Goal: Book appointment/travel/reservation

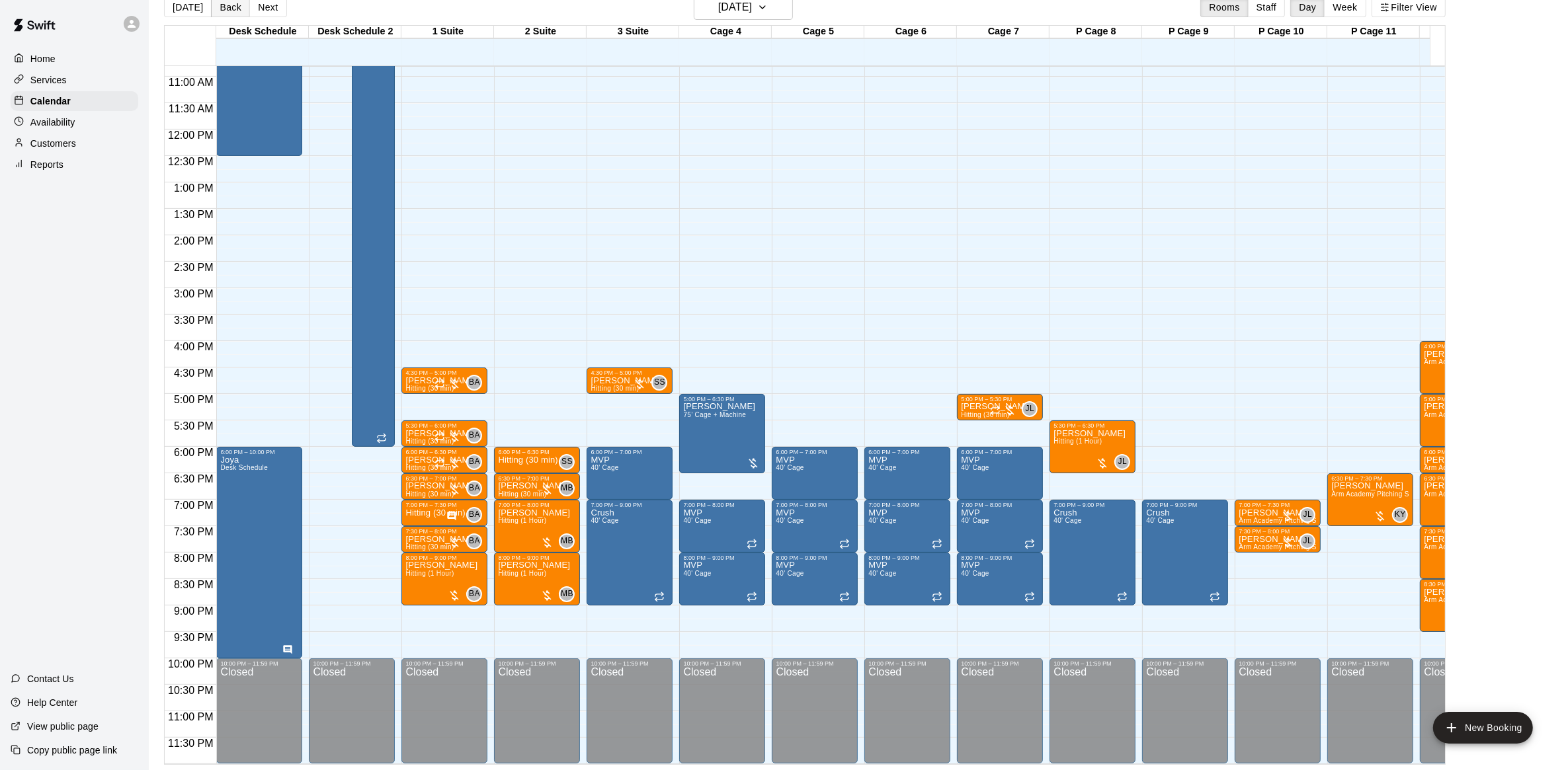
scroll to position [585, 0]
click at [89, 138] on div "Customers" at bounding box center [74, 143] width 128 height 20
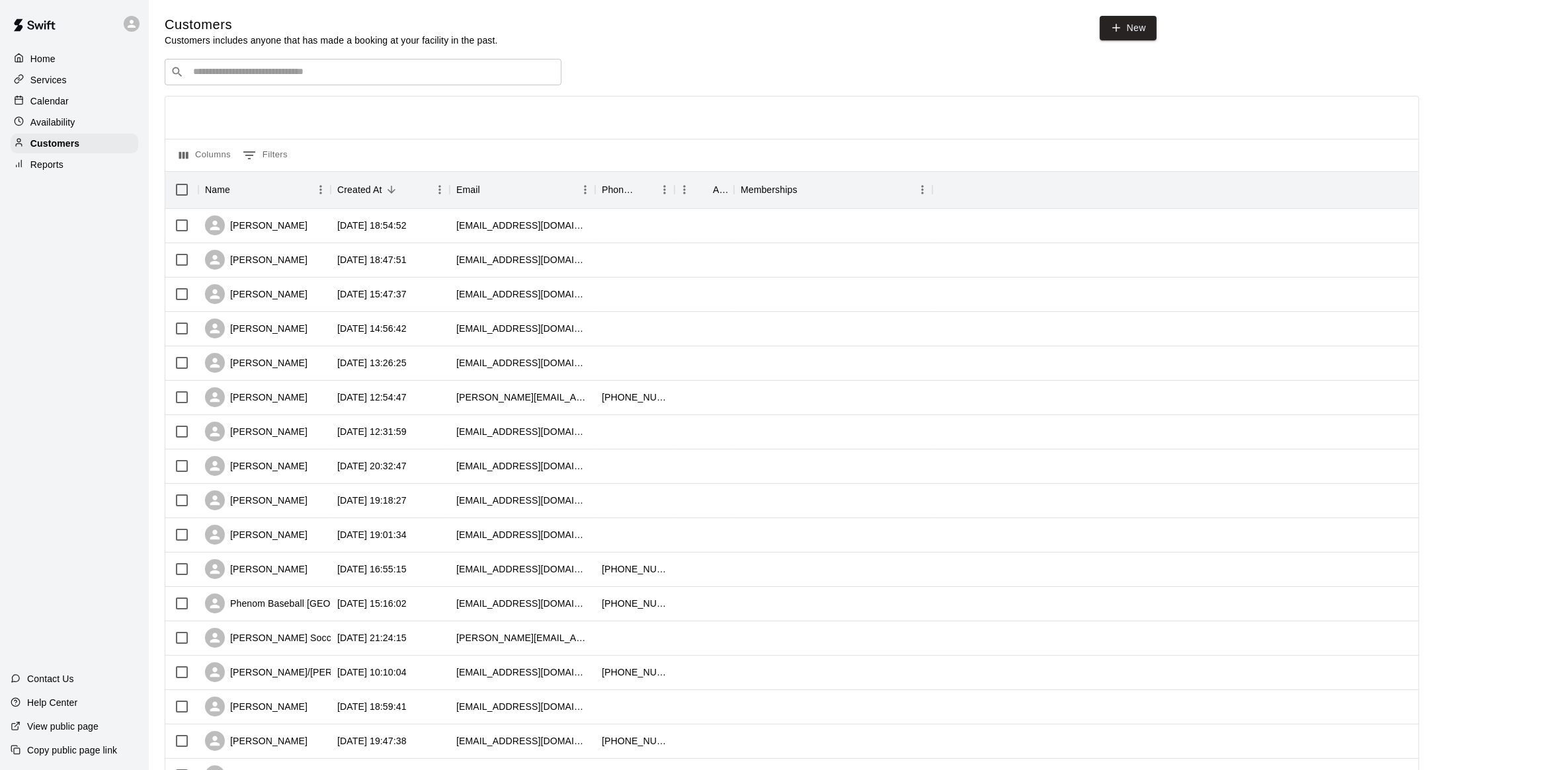
click at [214, 78] on input "Search customers by name or email" at bounding box center [372, 72] width 366 height 13
click at [66, 108] on p "Calendar" at bounding box center [50, 101] width 38 height 13
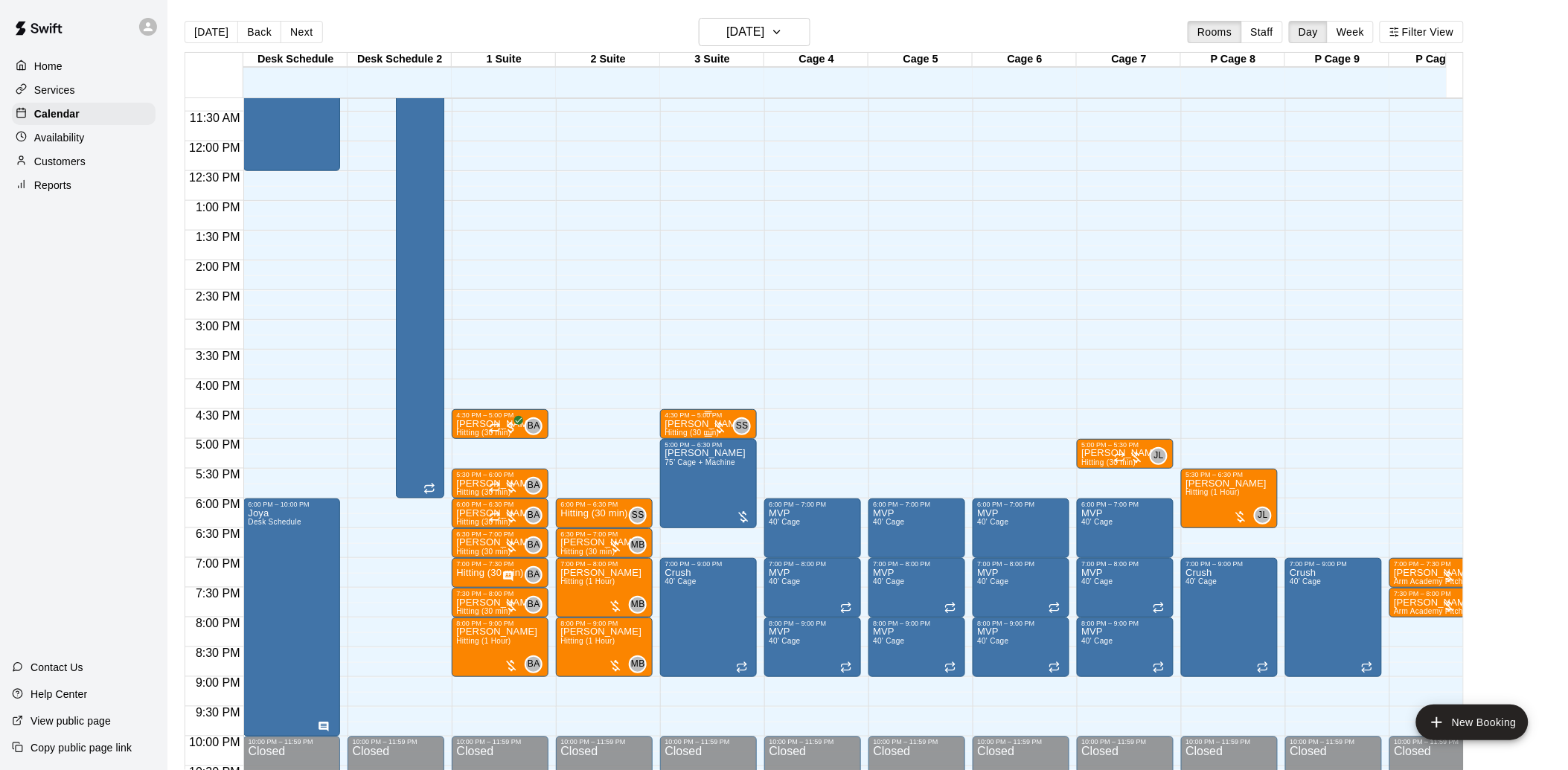
scroll to position [753, 0]
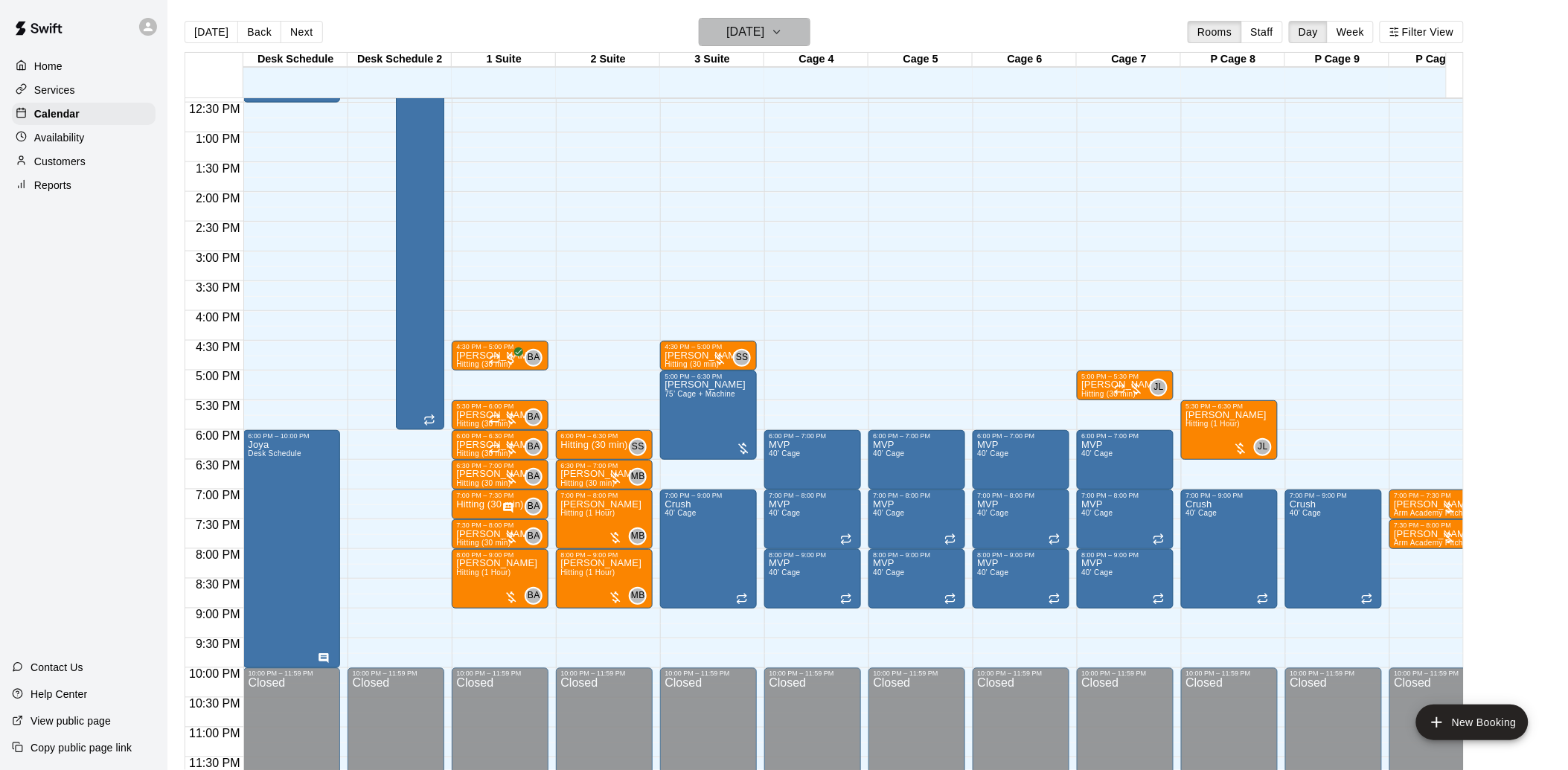
click at [782, 27] on icon "button" at bounding box center [777, 32] width 12 height 17
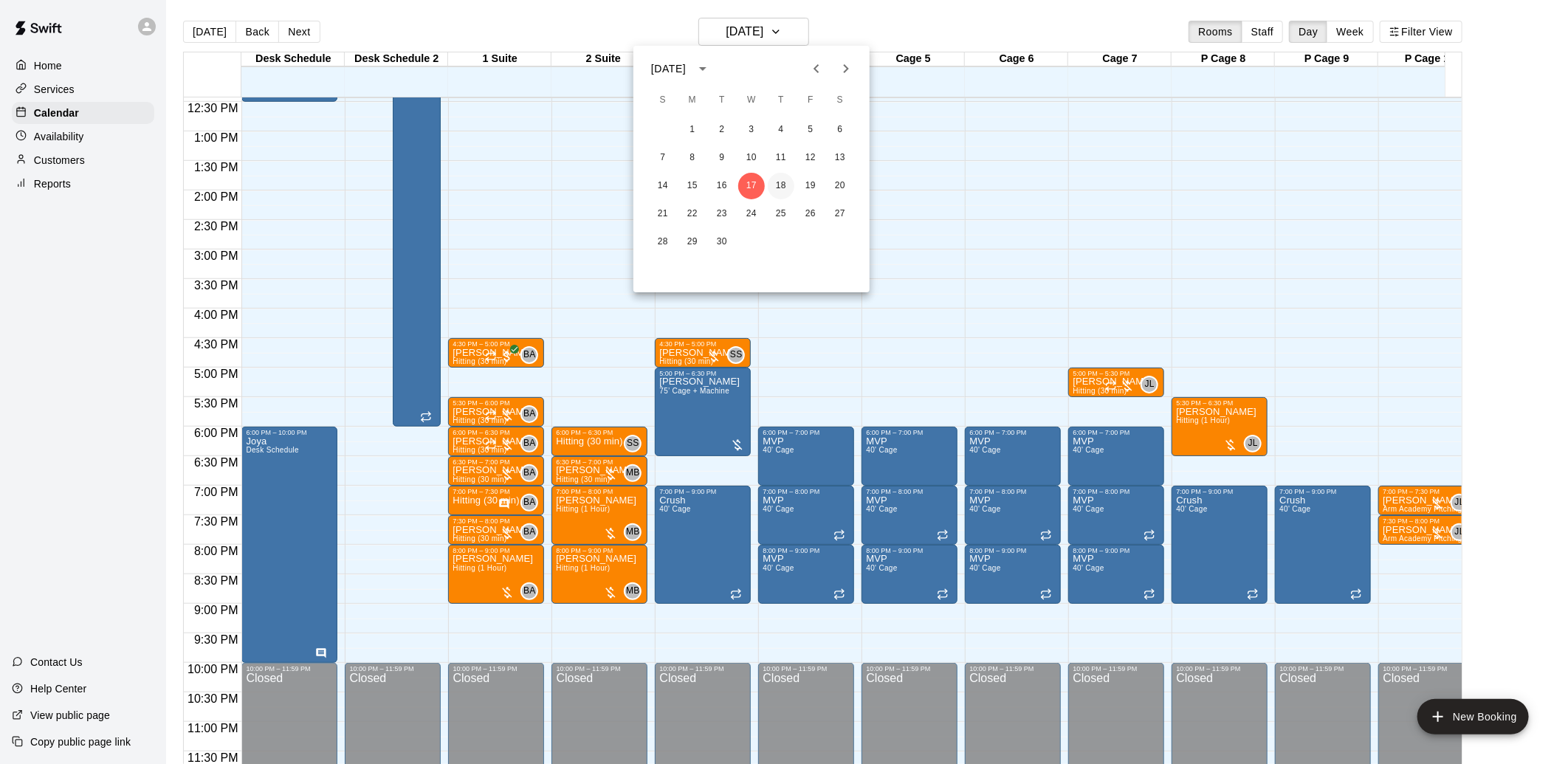
click at [780, 189] on button "18" at bounding box center [781, 186] width 26 height 26
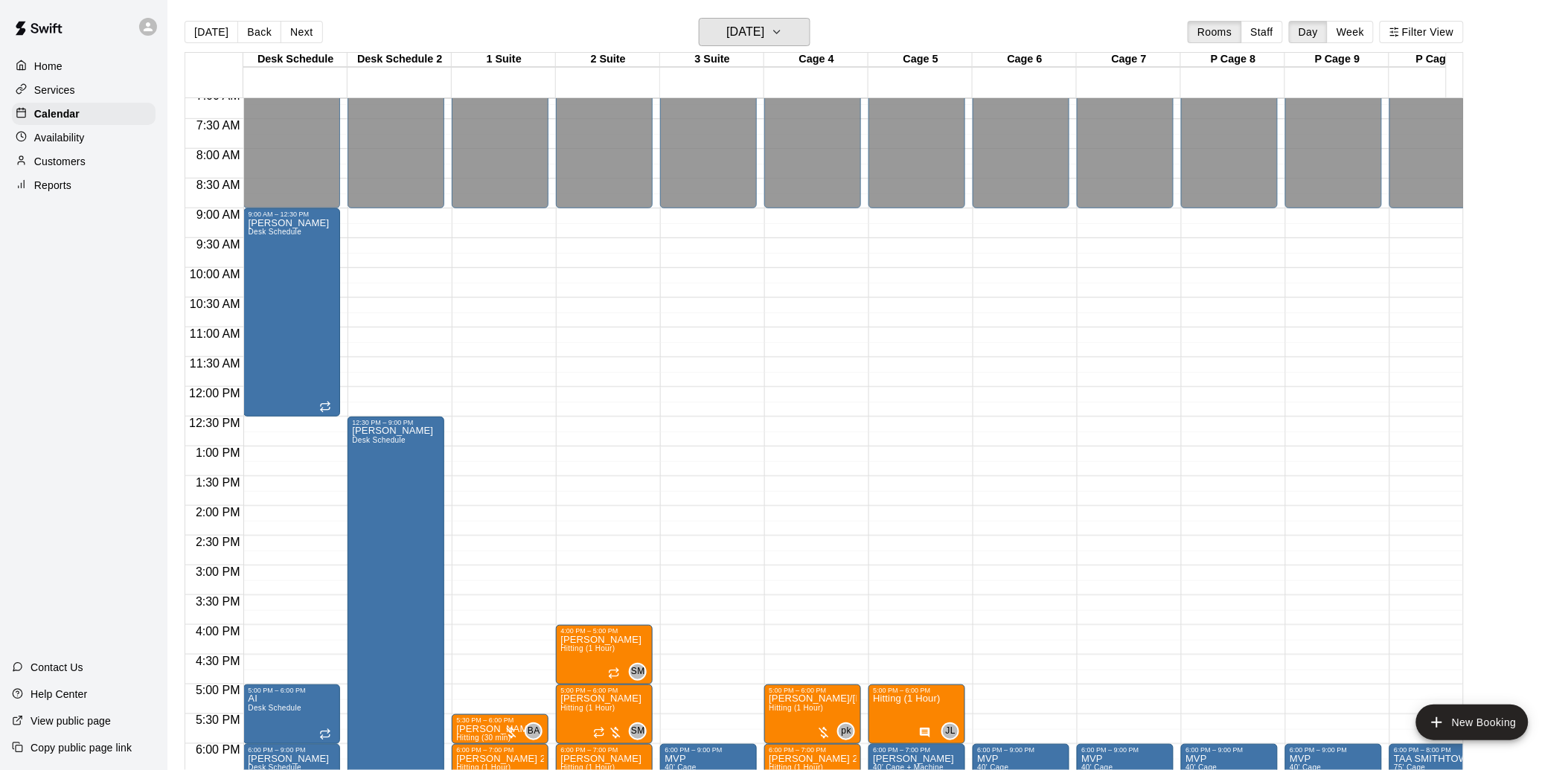
scroll to position [421, 0]
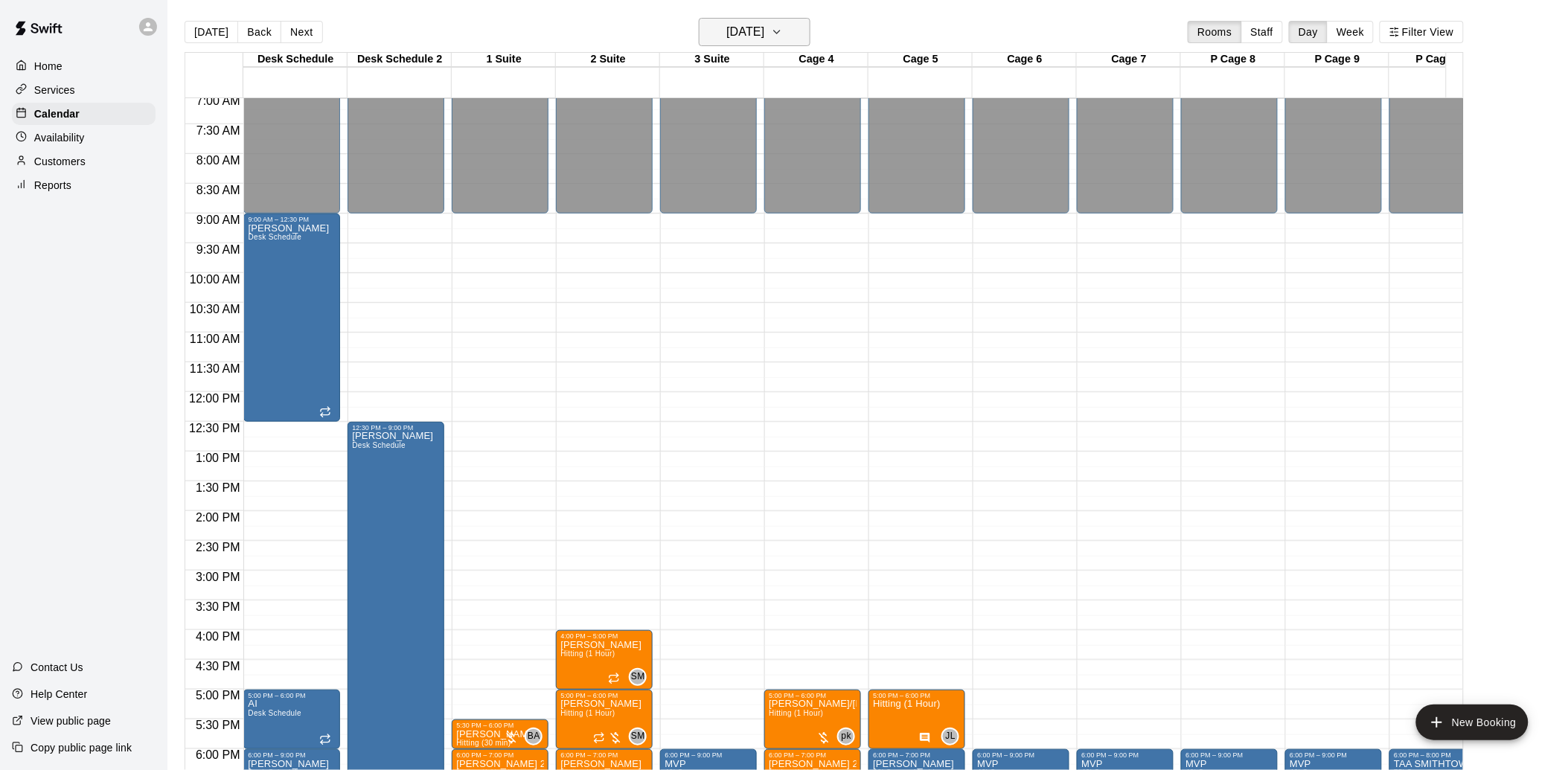
click at [782, 30] on icon "button" at bounding box center [777, 32] width 12 height 17
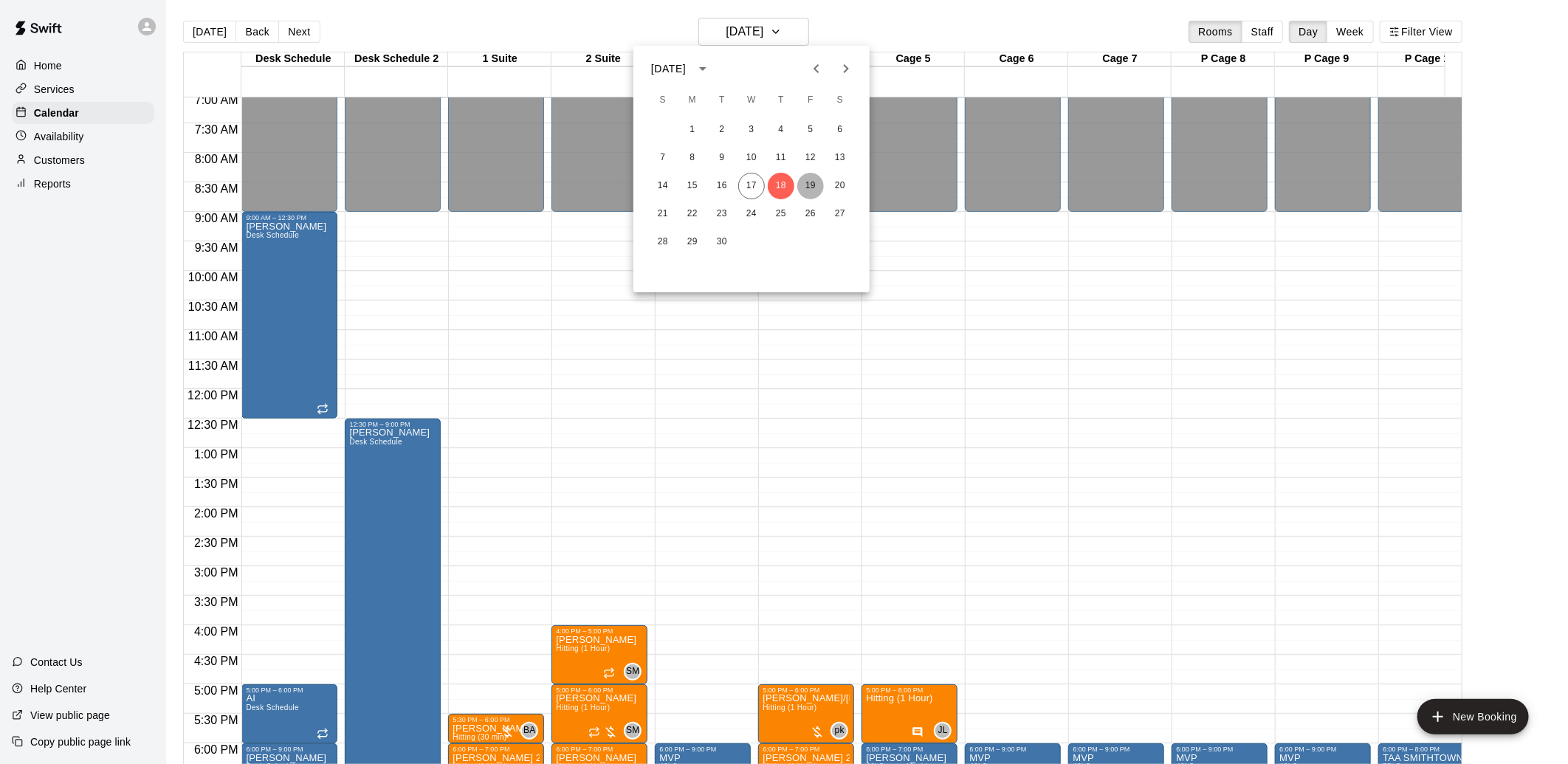
click at [812, 194] on button "19" at bounding box center [810, 186] width 26 height 26
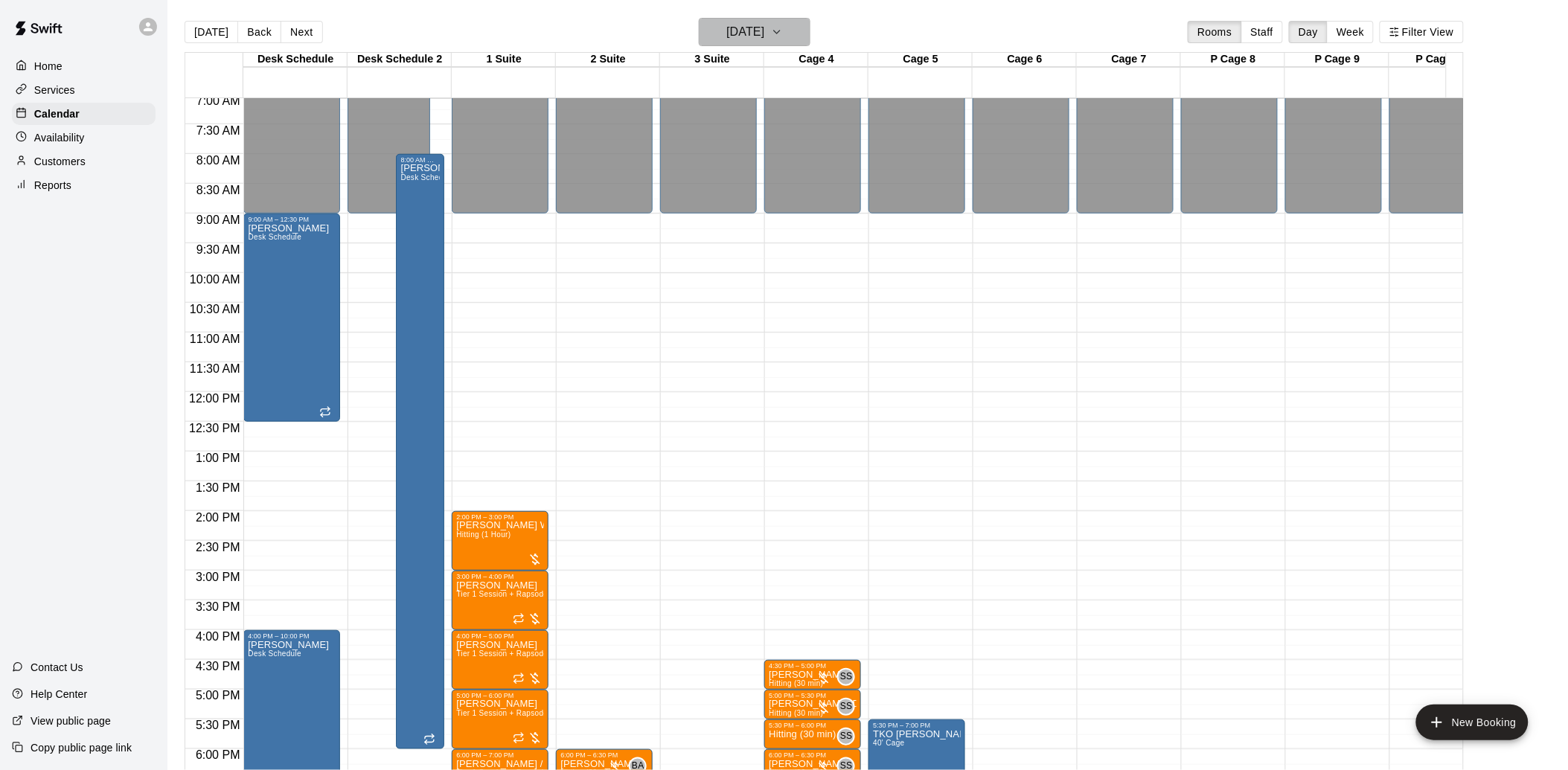
click at [782, 32] on icon "button" at bounding box center [777, 32] width 12 height 17
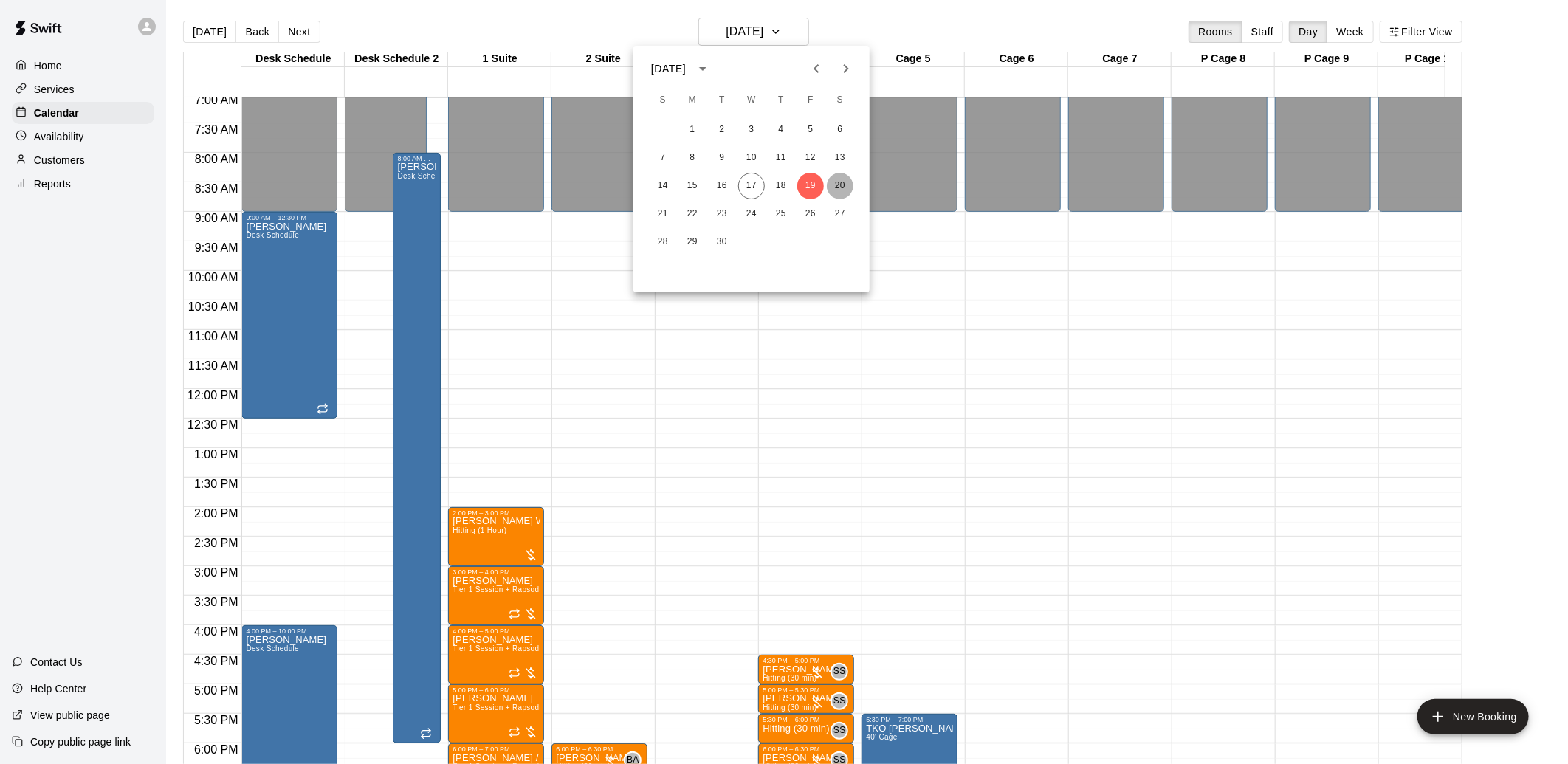
click at [840, 181] on button "20" at bounding box center [840, 186] width 26 height 26
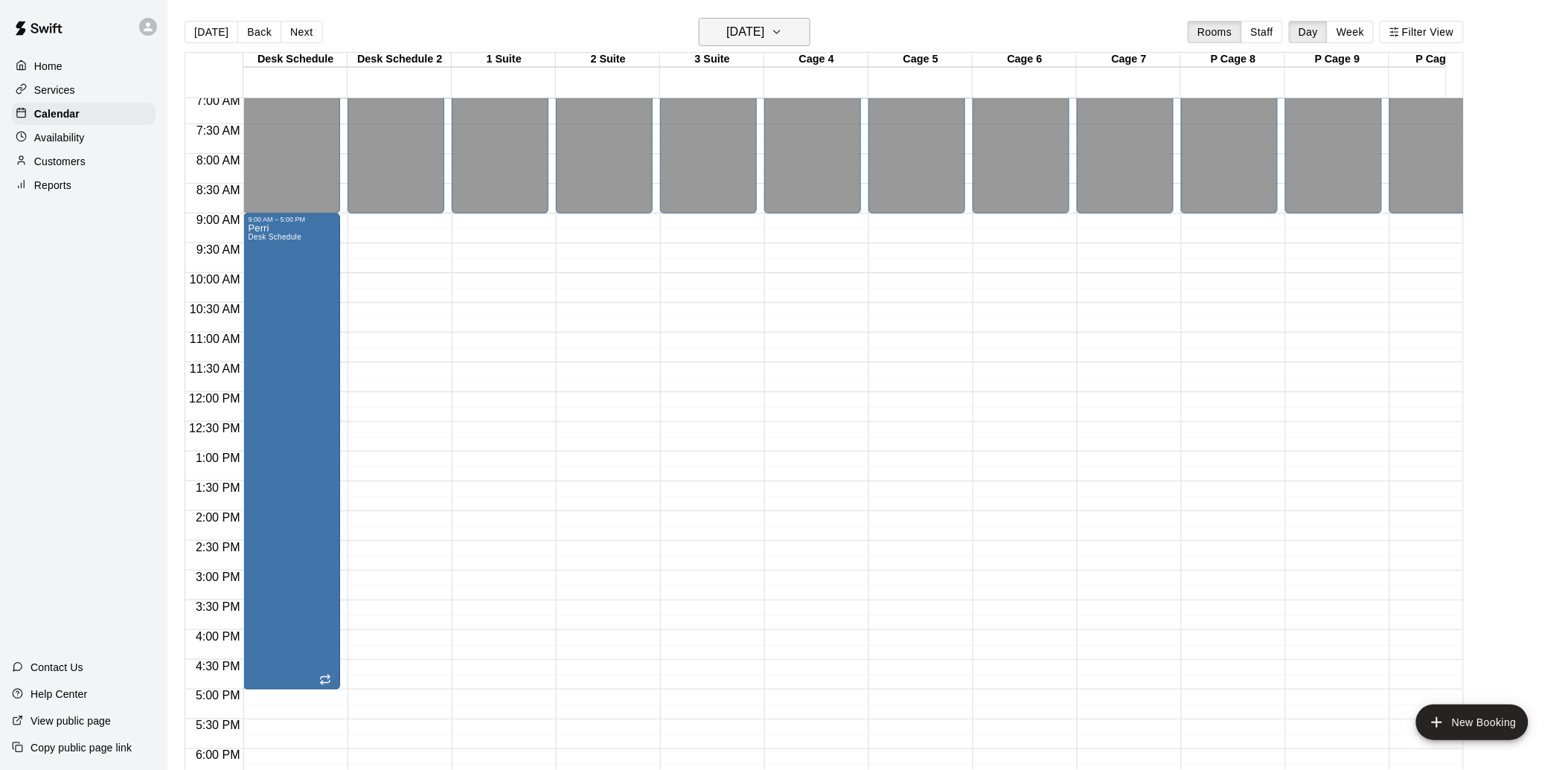
click at [780, 33] on icon "button" at bounding box center [777, 32] width 6 height 3
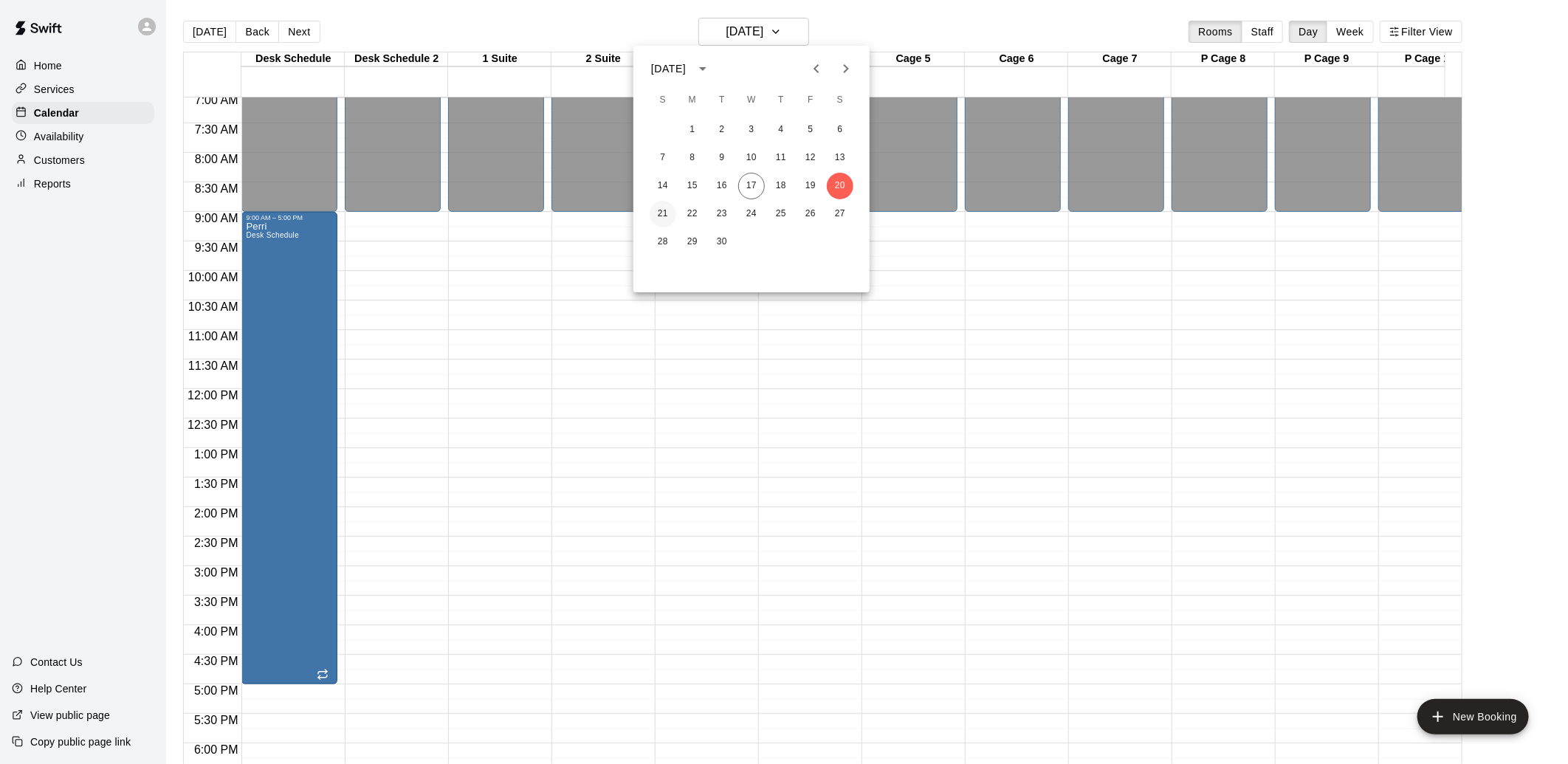
click at [668, 215] on button "21" at bounding box center [663, 214] width 26 height 26
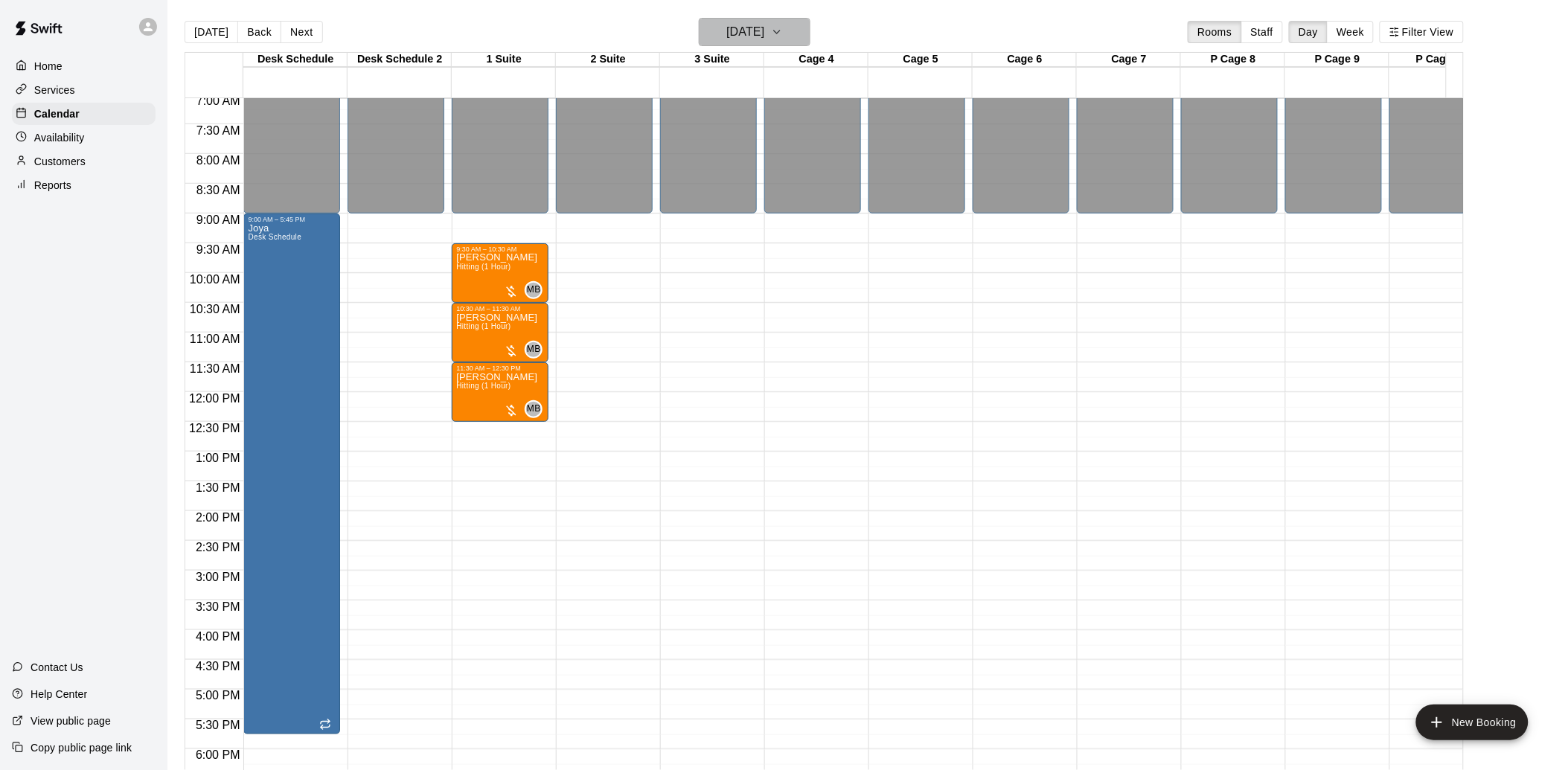
click at [780, 31] on icon "button" at bounding box center [777, 32] width 6 height 3
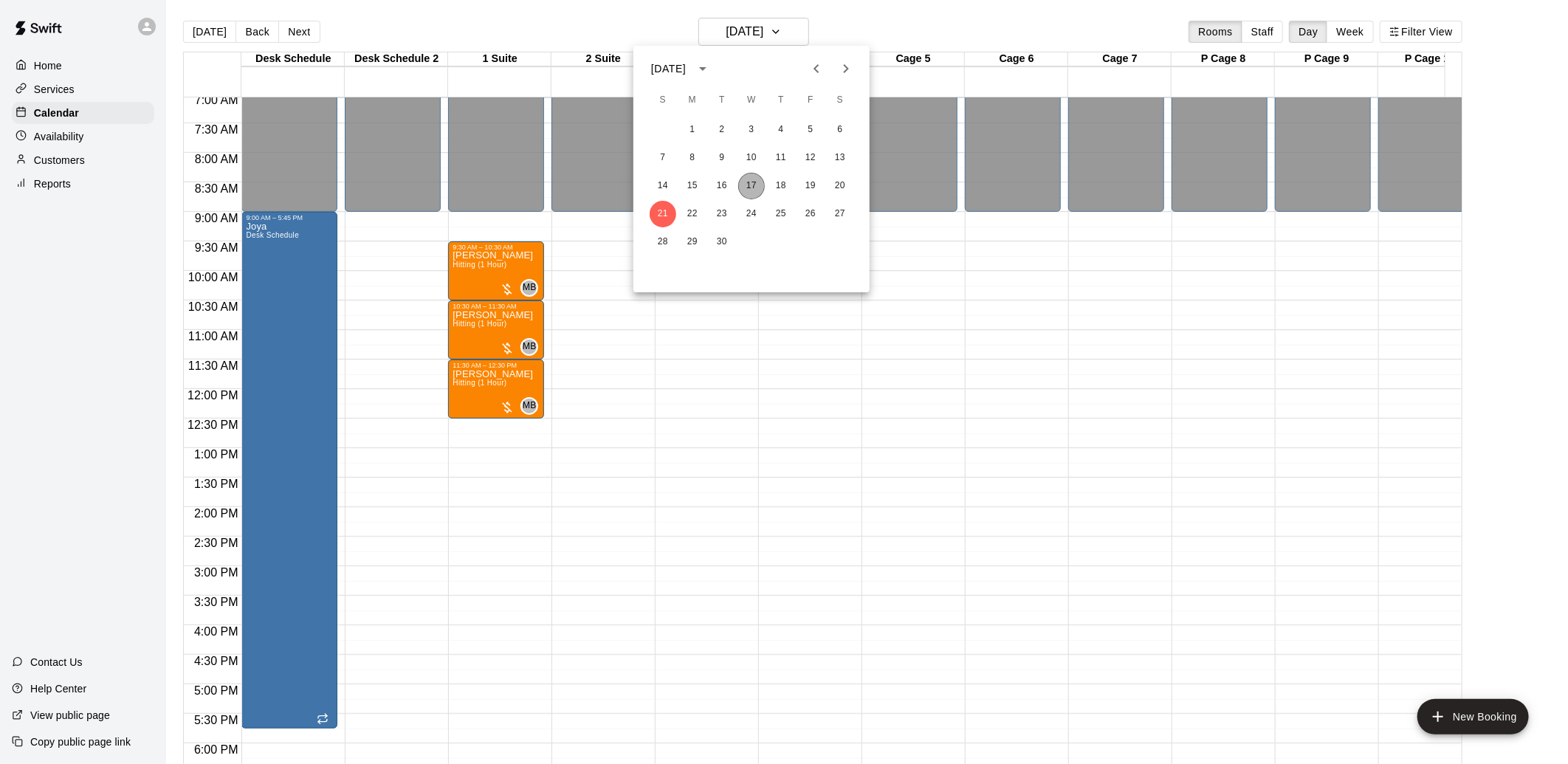
click at [759, 181] on button "17" at bounding box center [751, 186] width 26 height 26
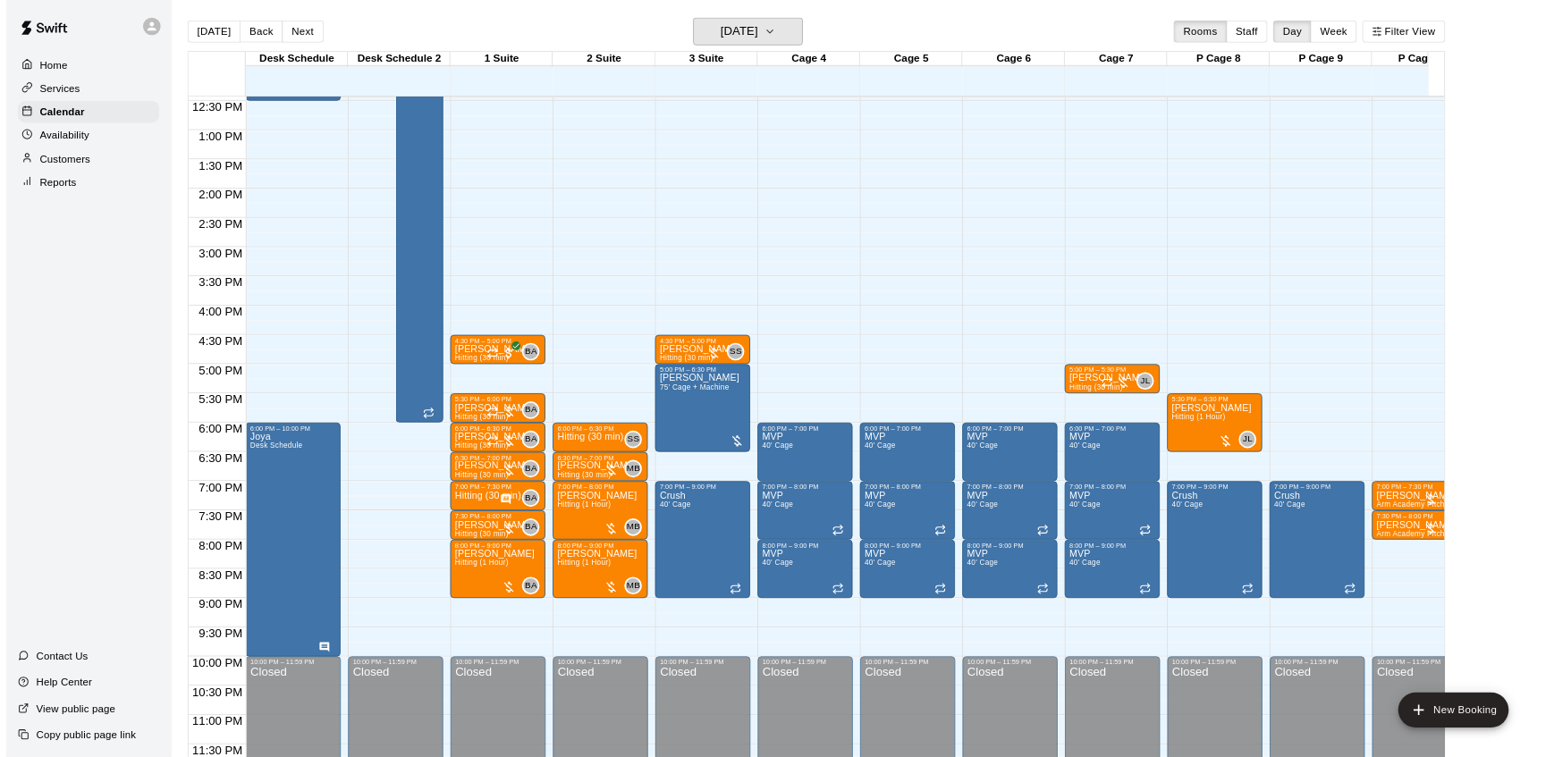
scroll to position [904, 0]
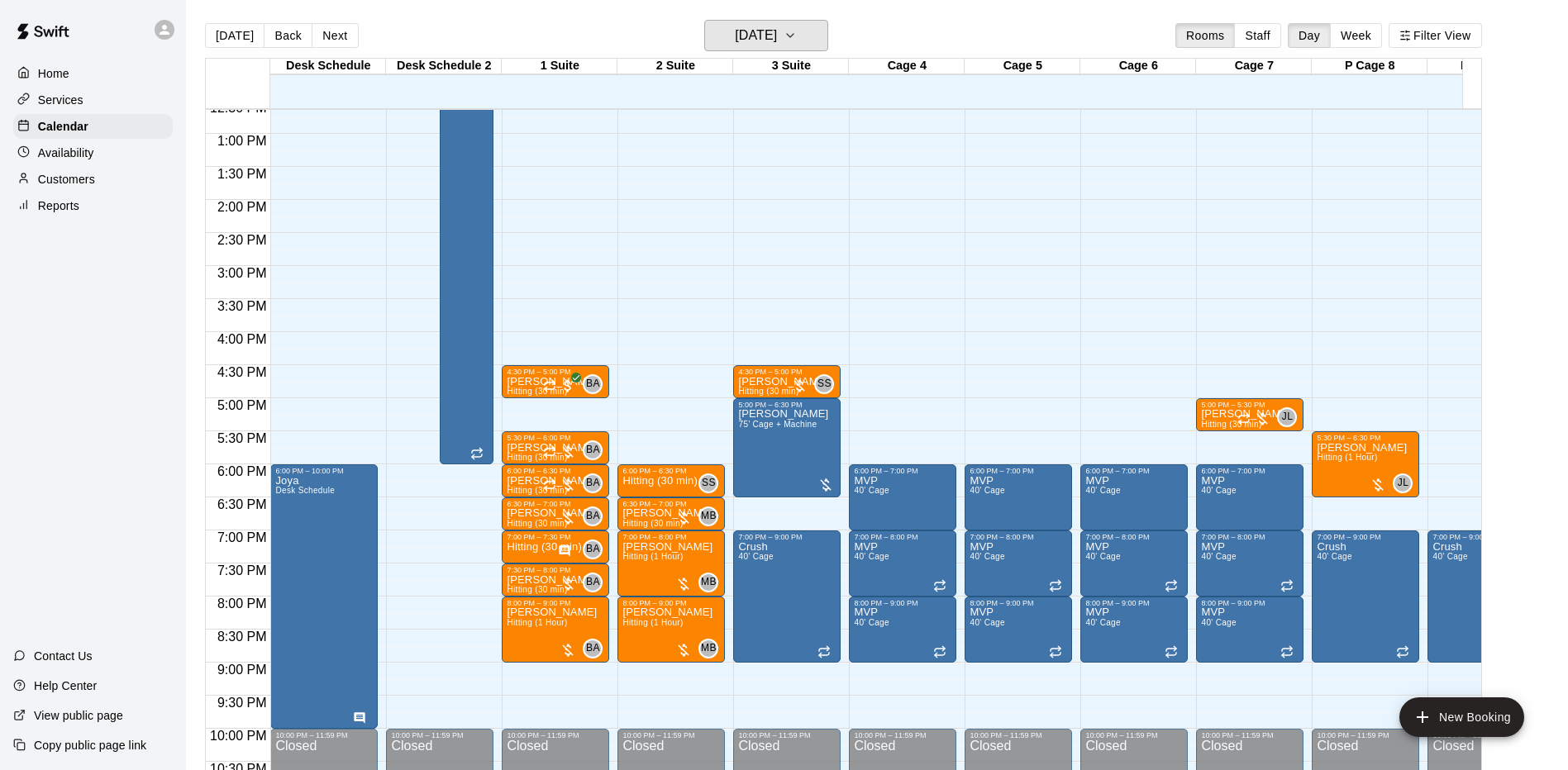
click at [704, 19] on button "[DATE]" at bounding box center [766, 35] width 124 height 31
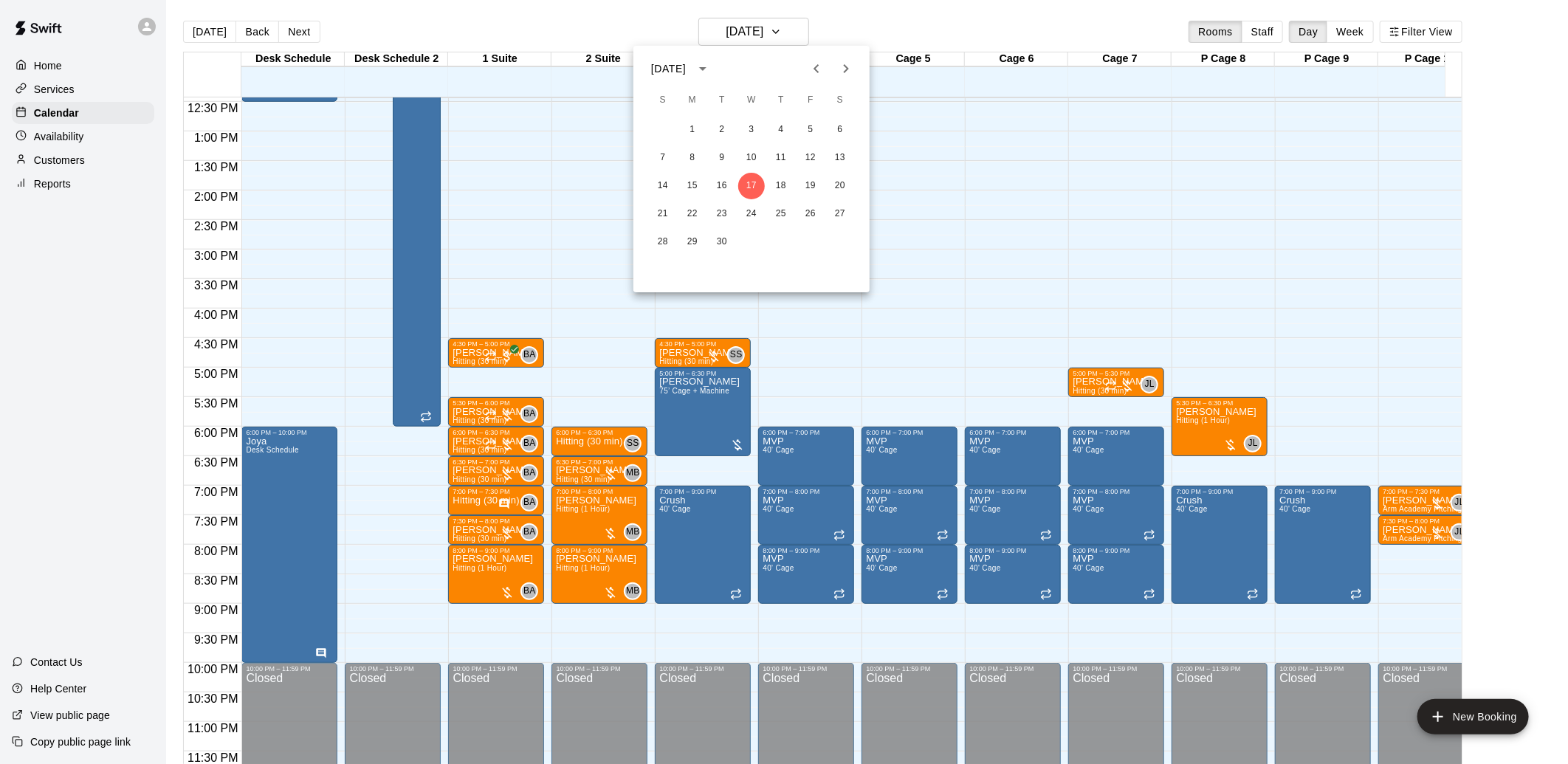
click at [115, 157] on div at bounding box center [784, 382] width 1568 height 764
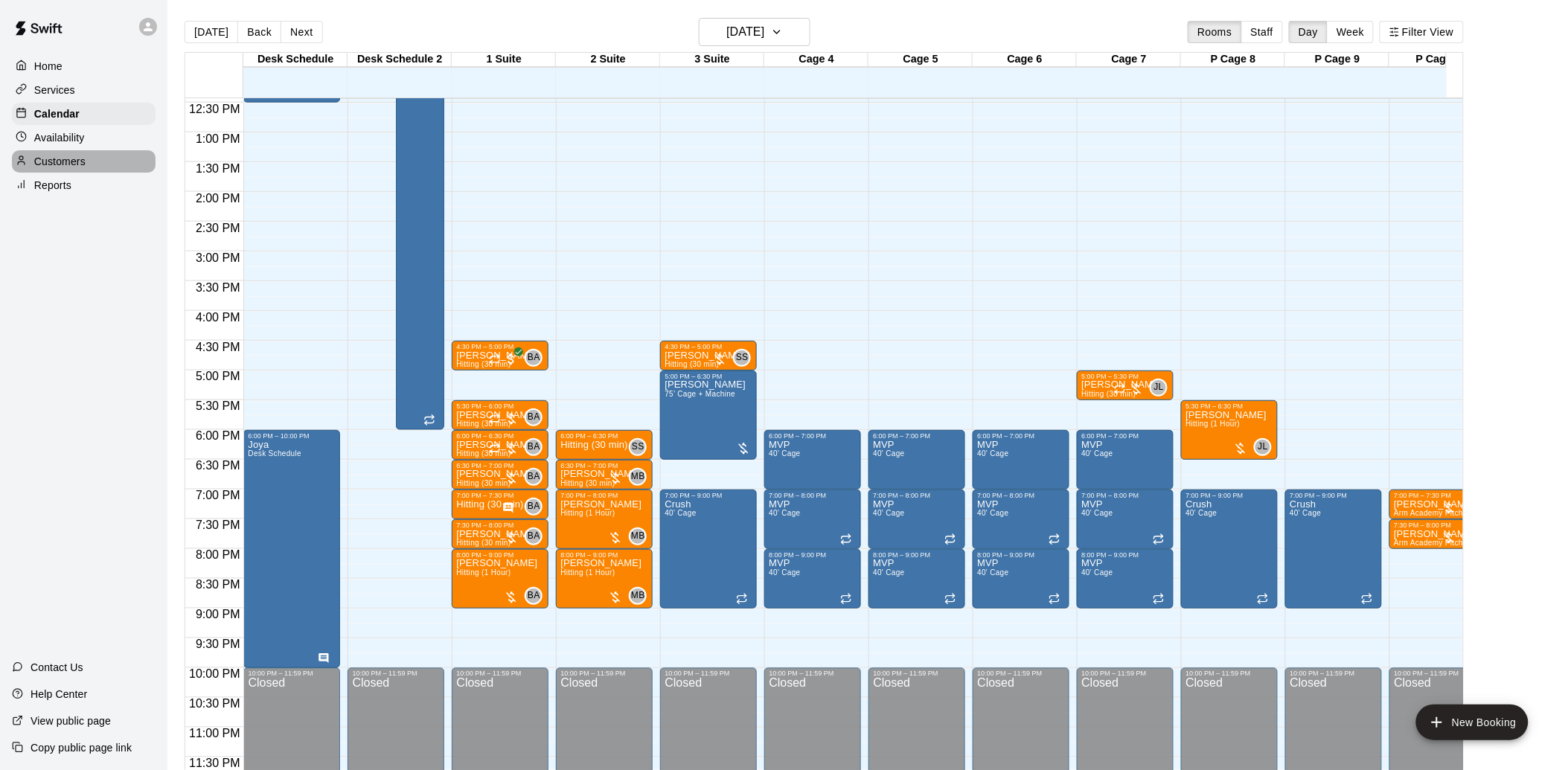
click at [109, 164] on div "Customers" at bounding box center [83, 161] width 144 height 22
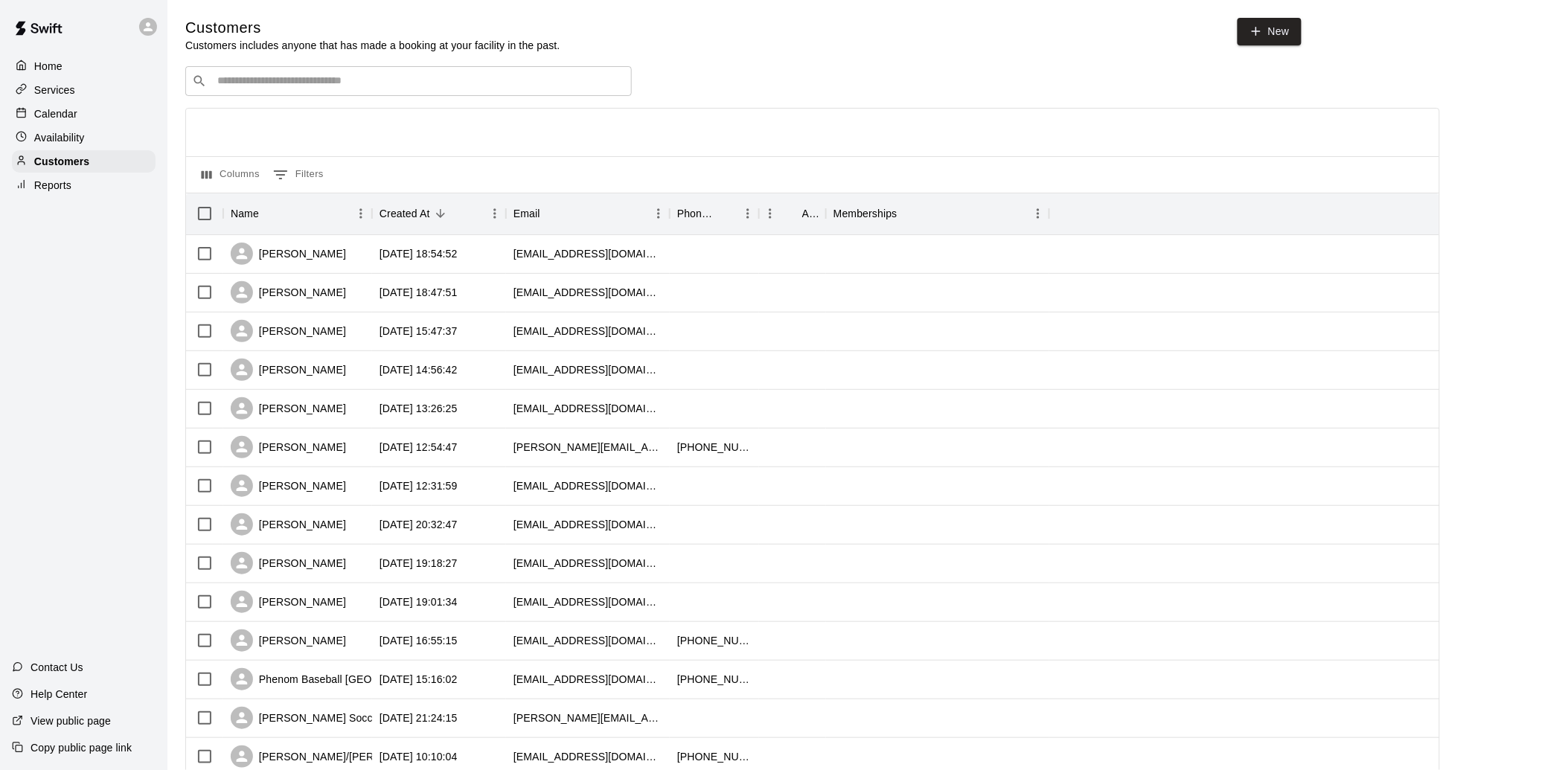
click at [300, 77] on input "Search customers by name or email" at bounding box center [419, 82] width 412 height 15
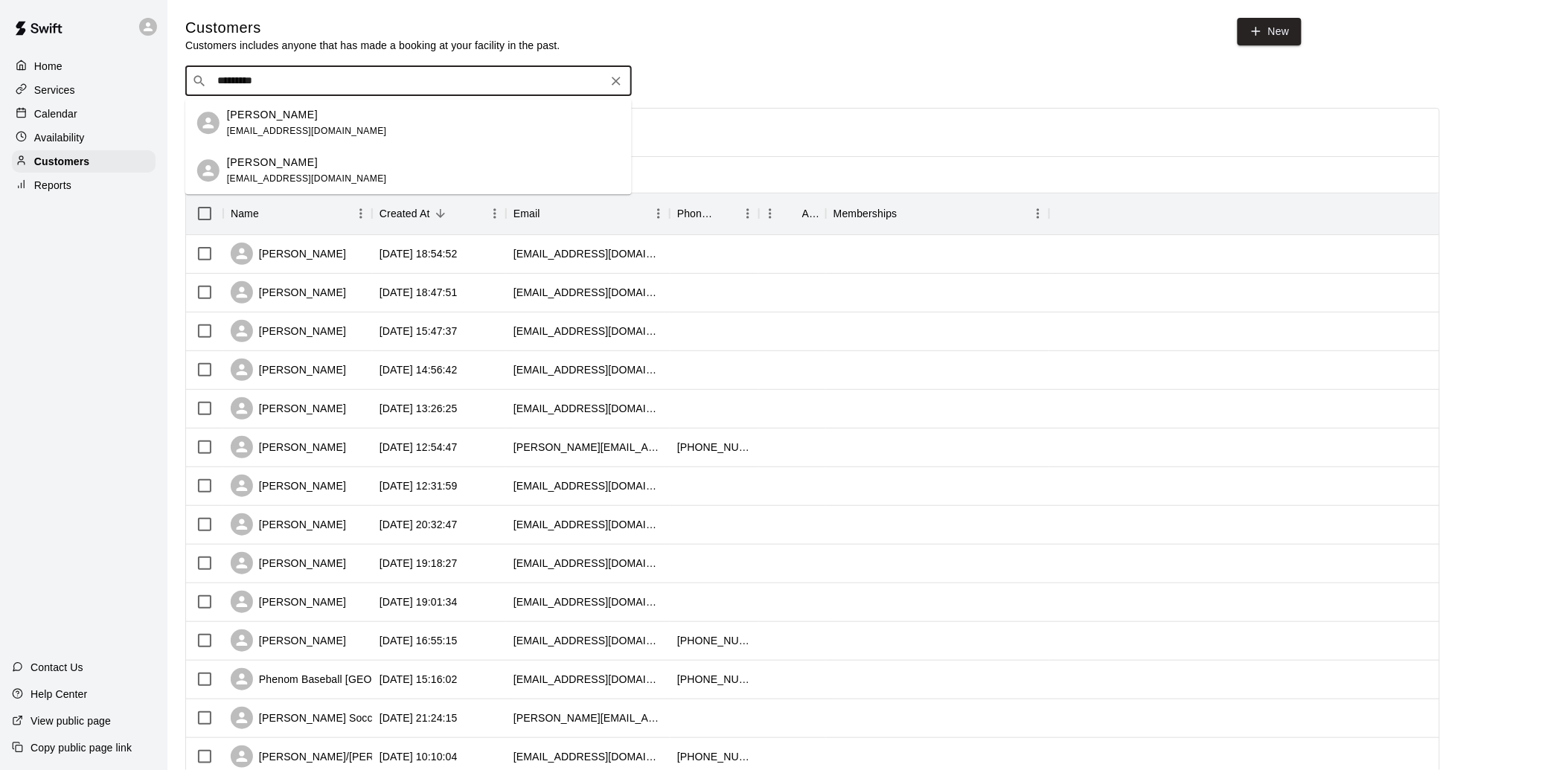
type input "**********"
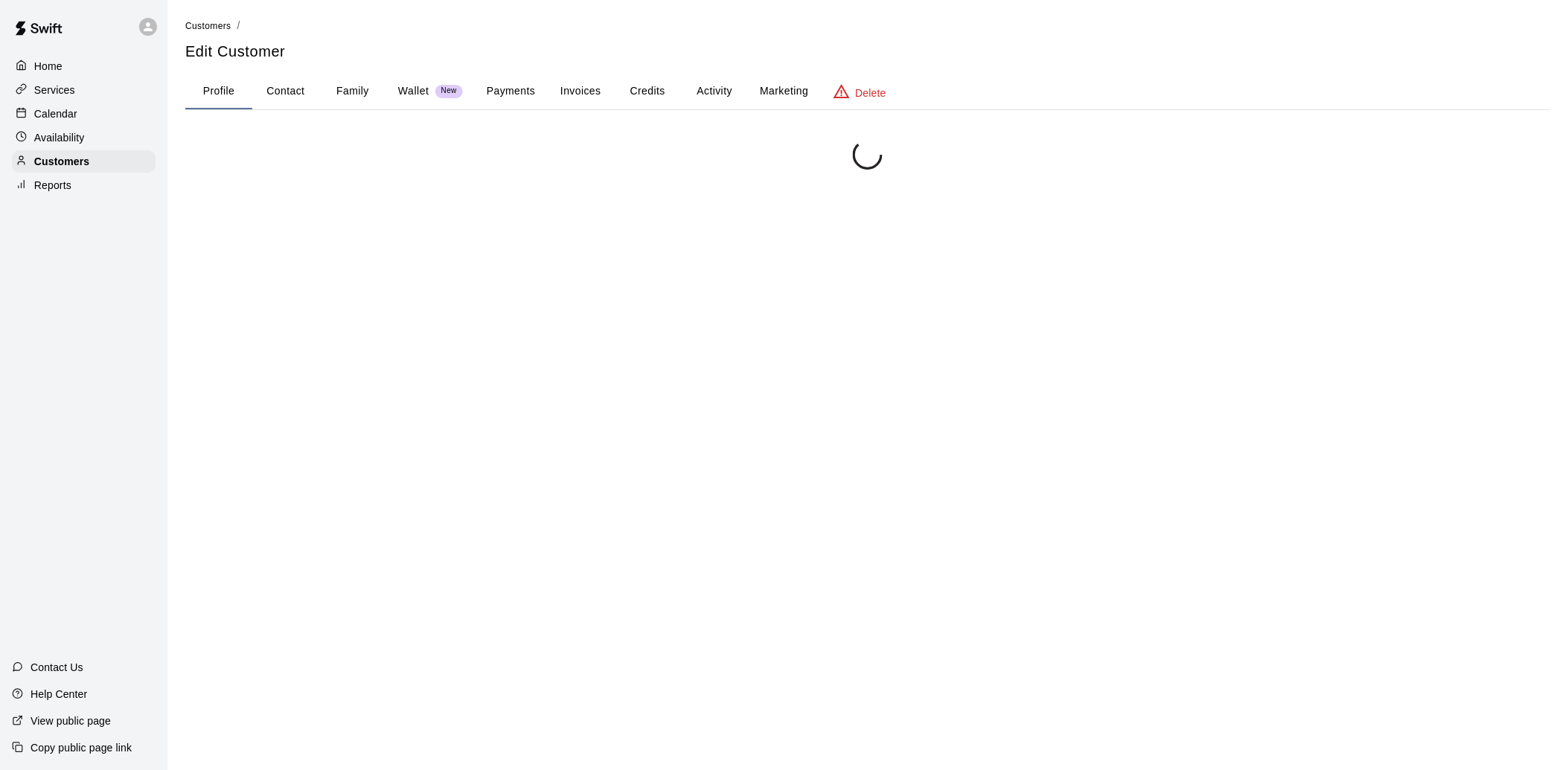
scroll to position [32, 0]
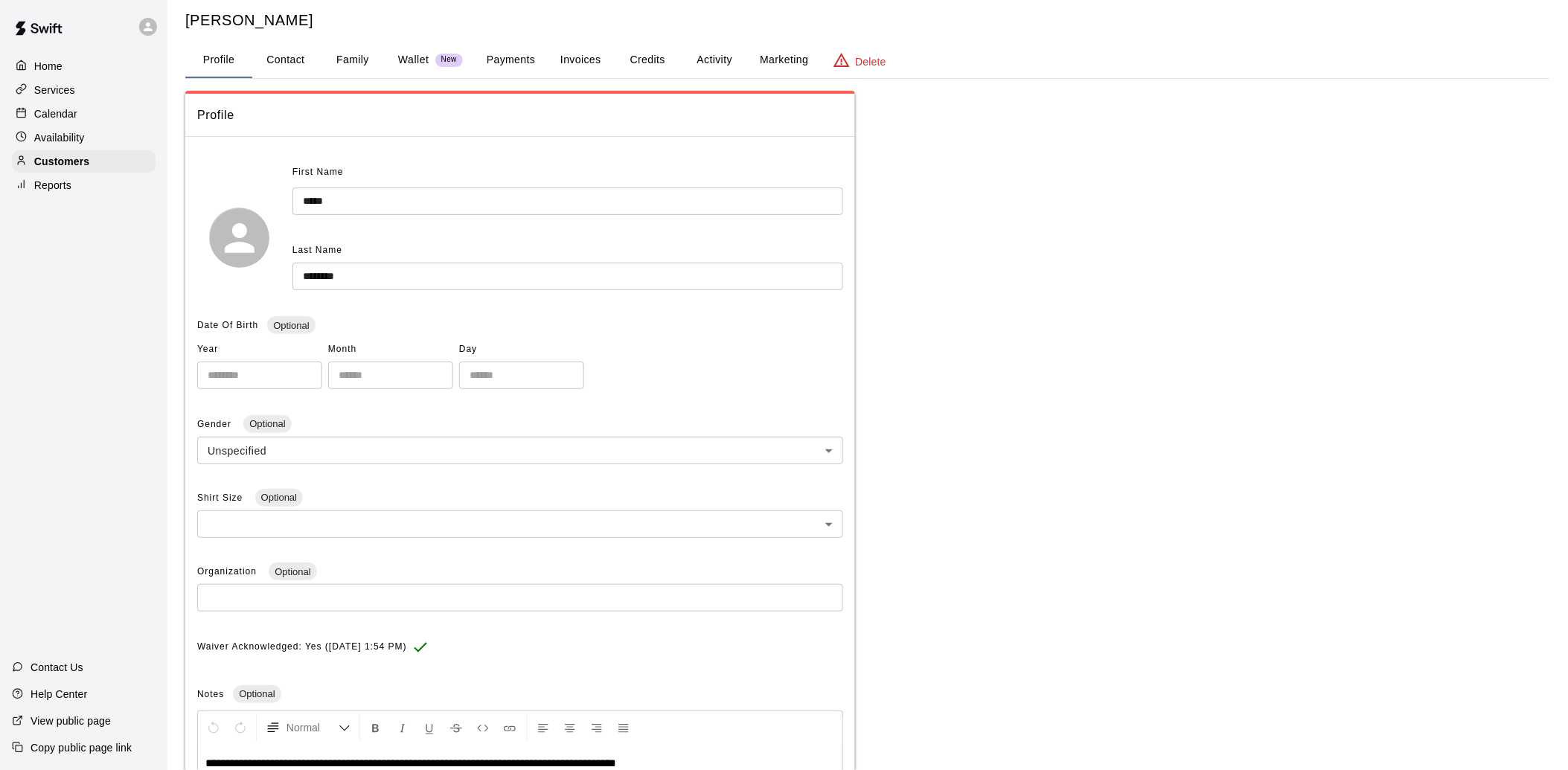
click at [515, 60] on button "Payments" at bounding box center [510, 60] width 72 height 36
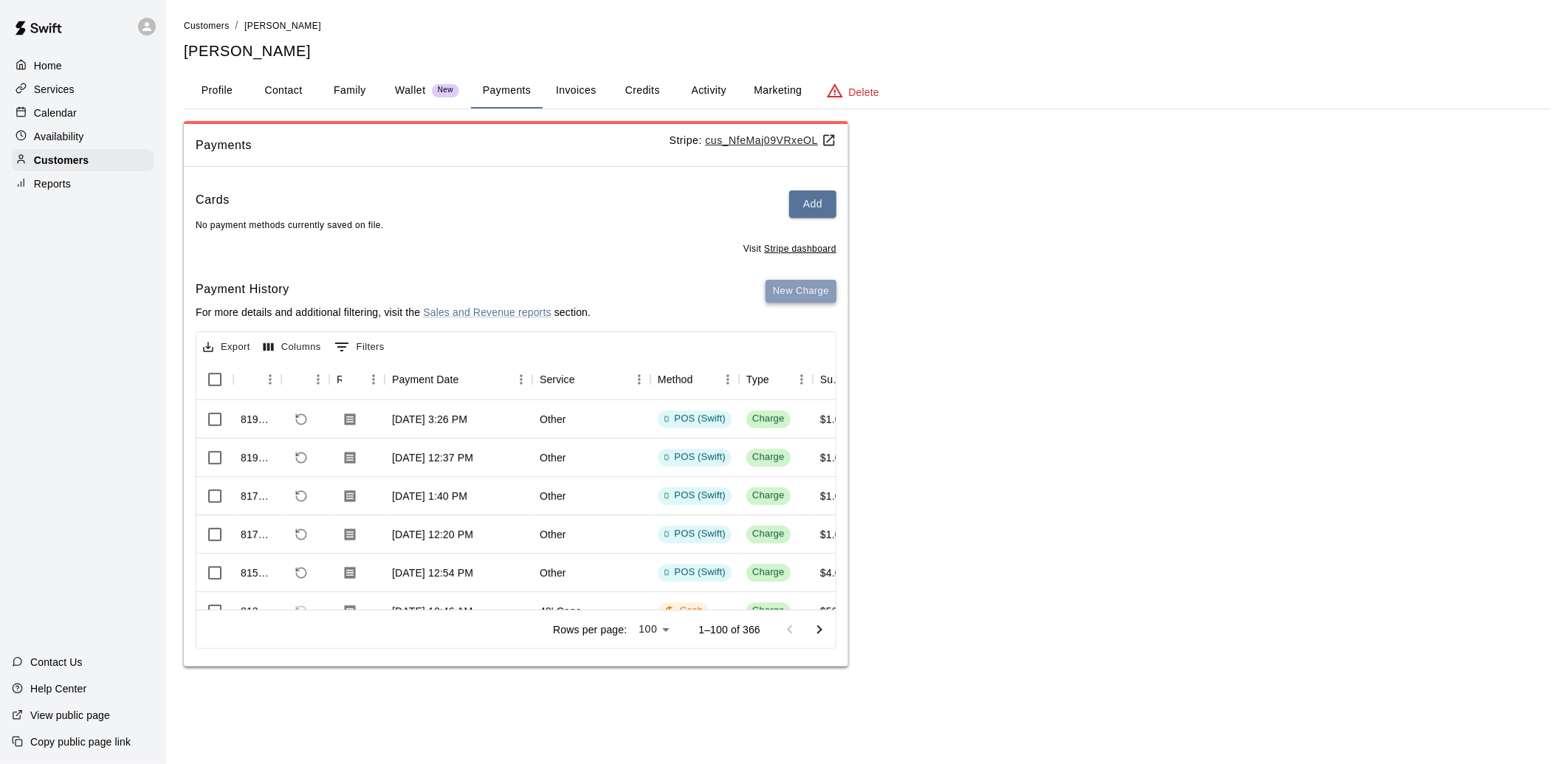
click at [812, 296] on button "New Charge" at bounding box center [801, 292] width 71 height 23
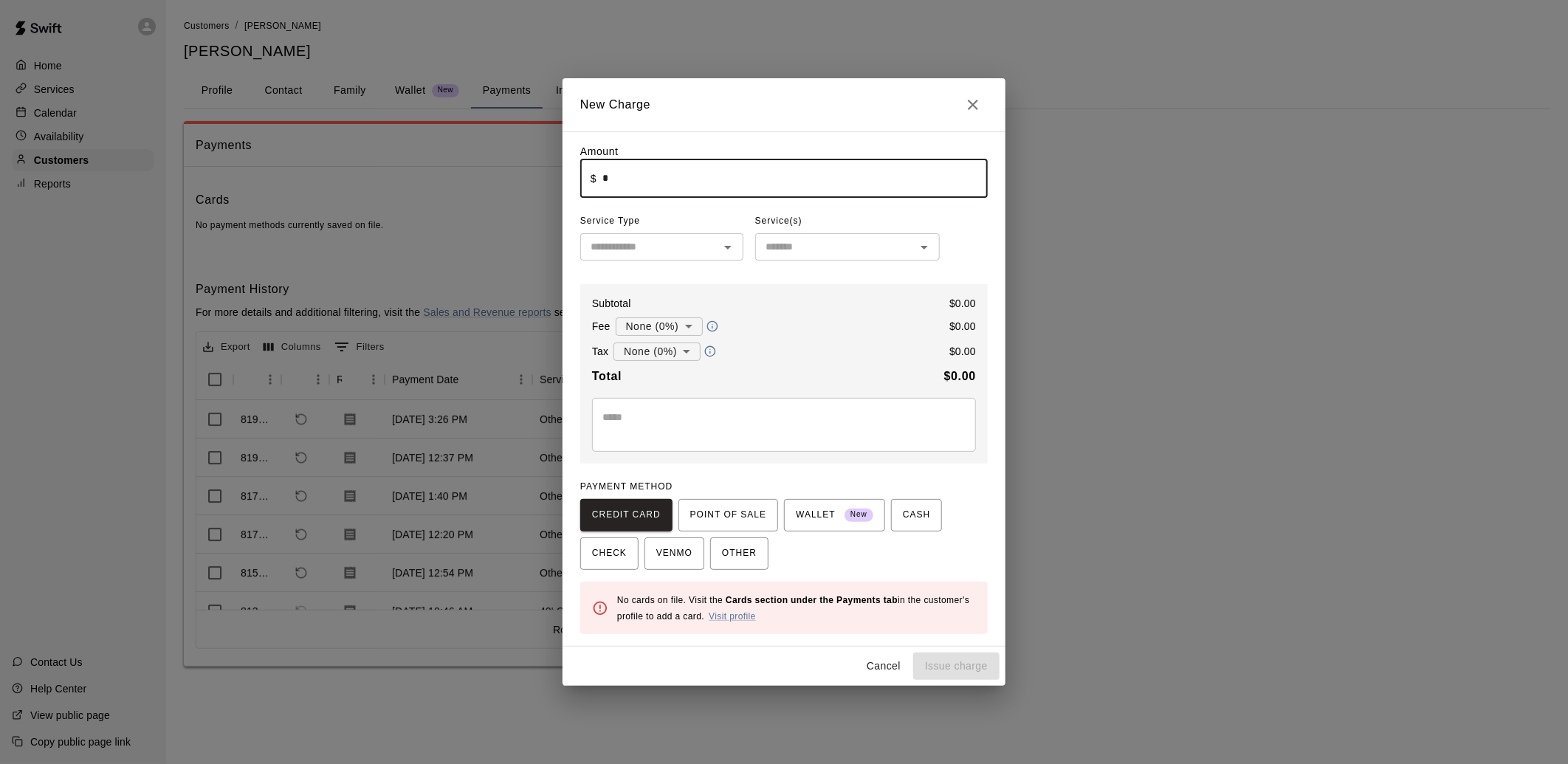
click at [660, 184] on input "*" at bounding box center [794, 178] width 386 height 39
click at [690, 512] on span "POINT OF SALE" at bounding box center [728, 515] width 76 height 24
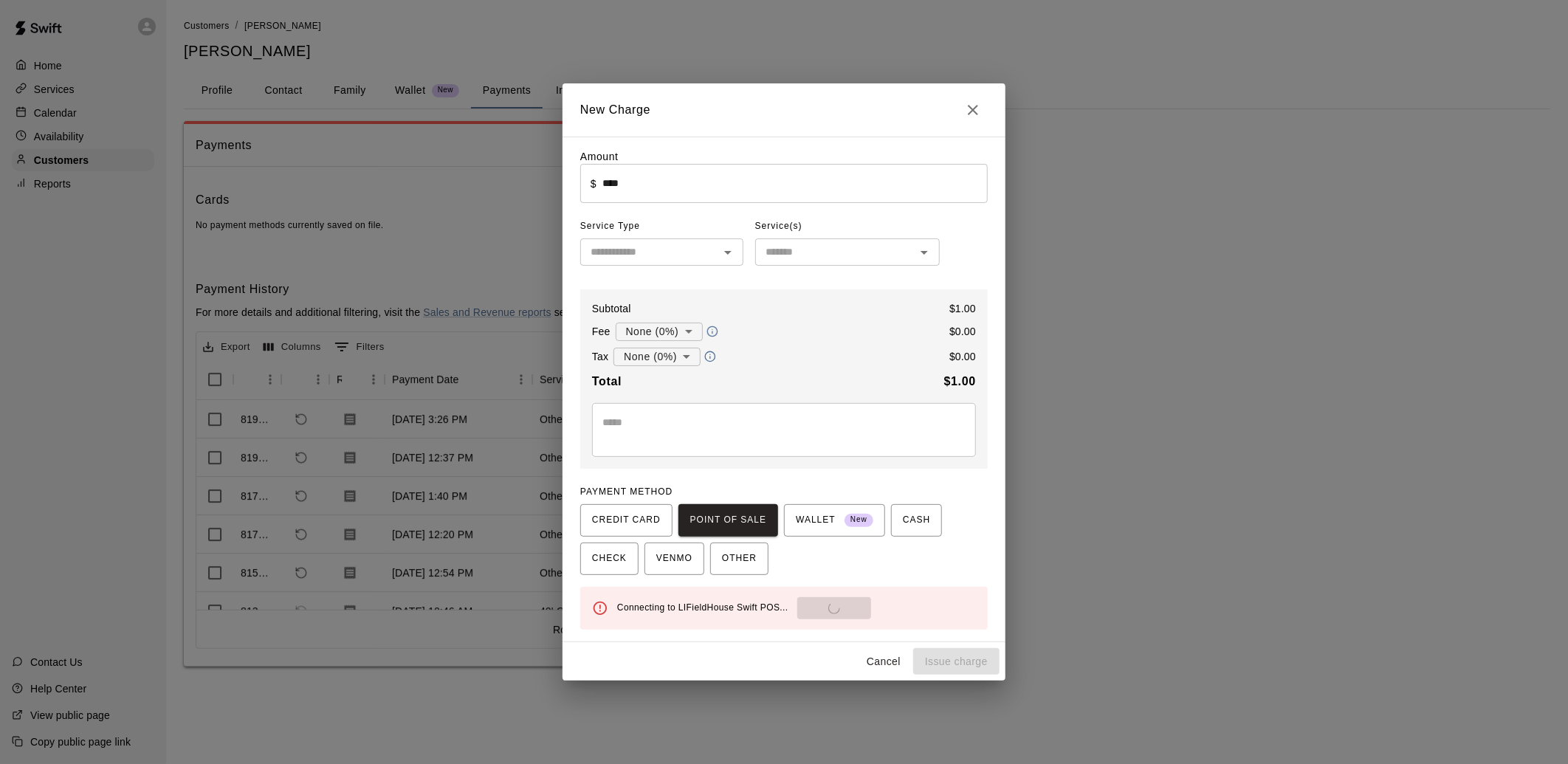
click at [822, 616] on div "Connecting to LIFieldHouse Swift POS... Send to POS" at bounding box center [796, 608] width 358 height 22
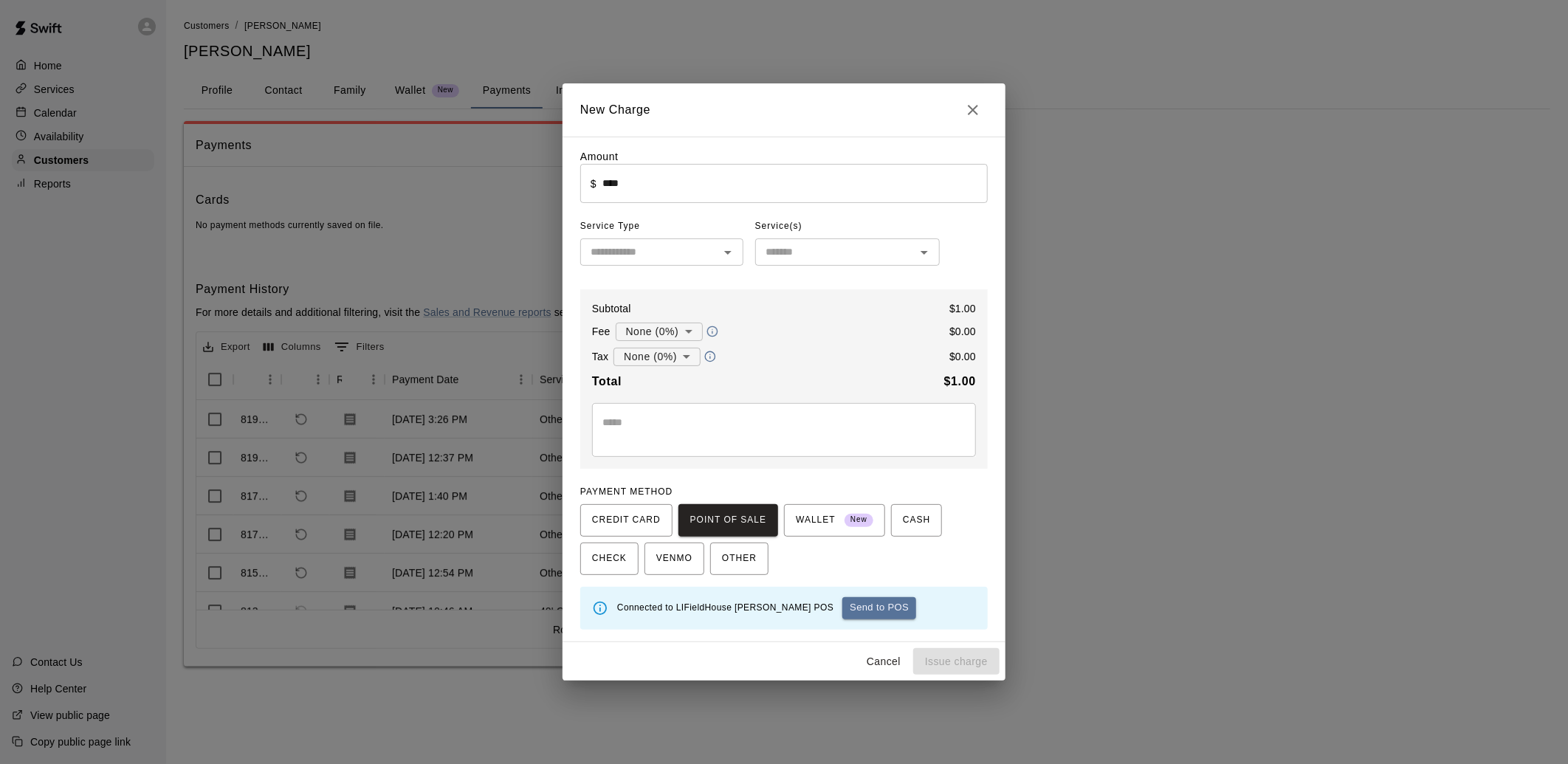
click at [842, 610] on button "Send to POS" at bounding box center [879, 608] width 73 height 22
type input "*"
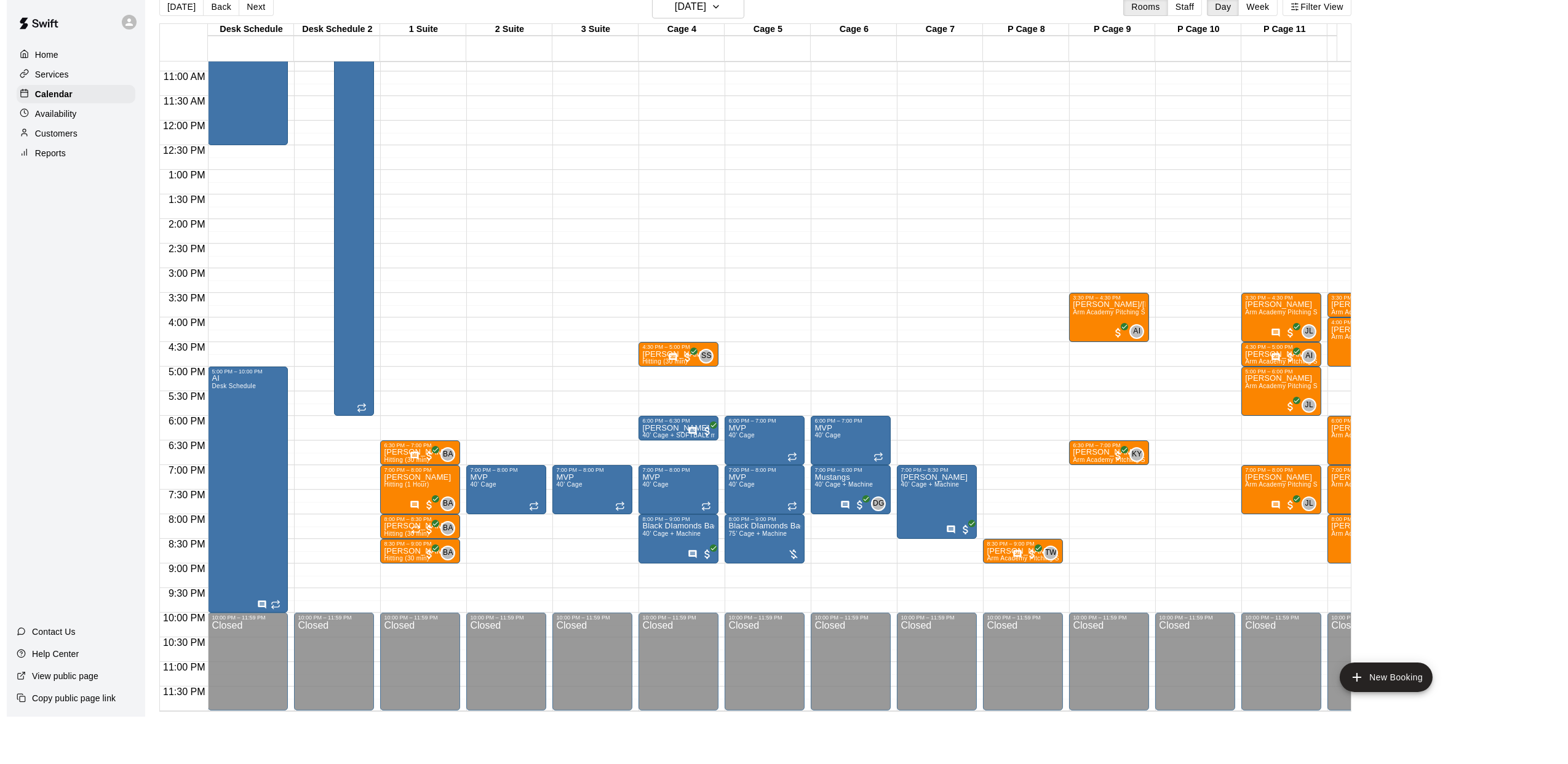
scroll to position [498, 0]
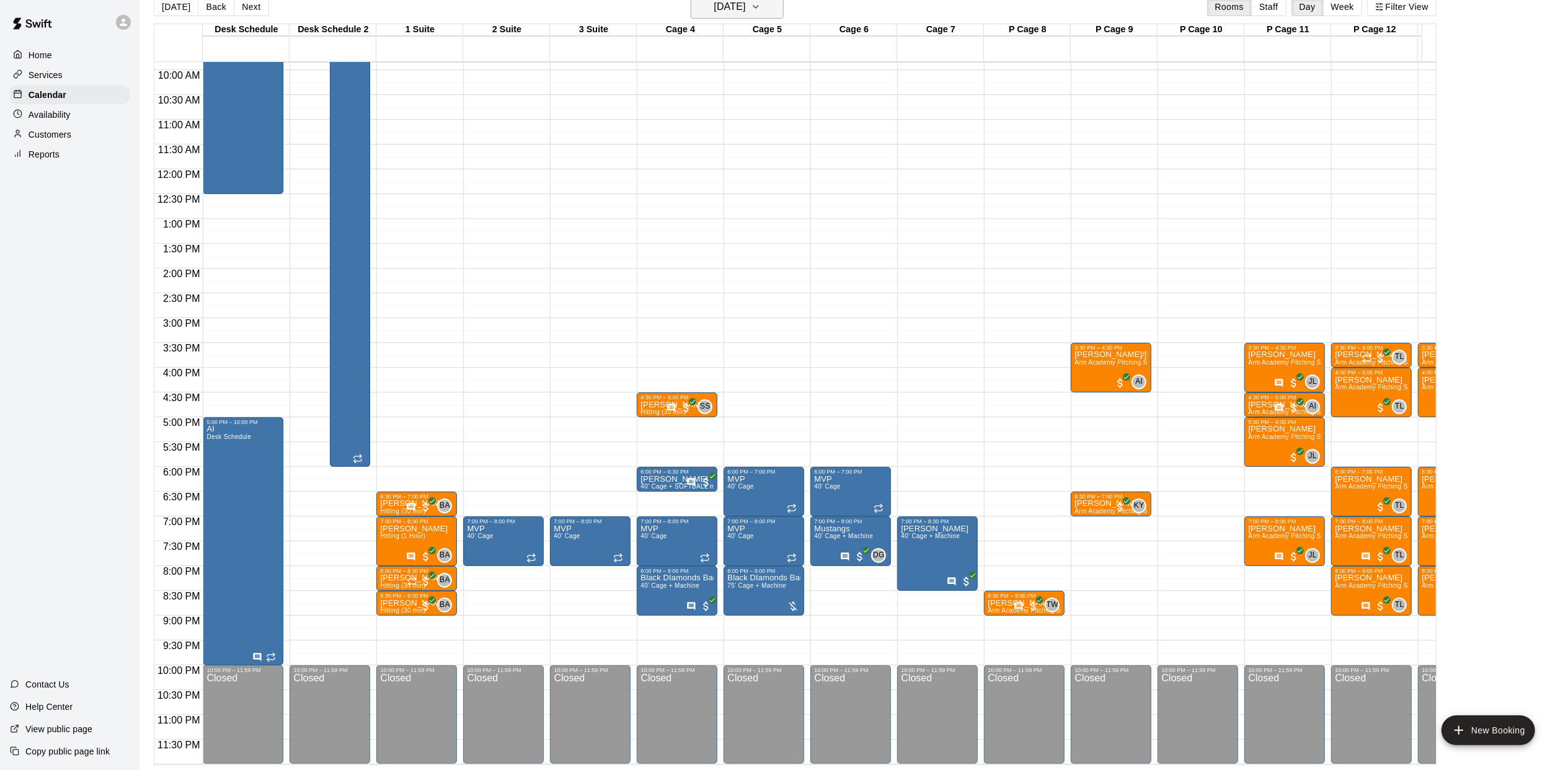
click at [739, 13] on h6 "Tuesday Sep 16" at bounding box center [730, 6] width 32 height 17
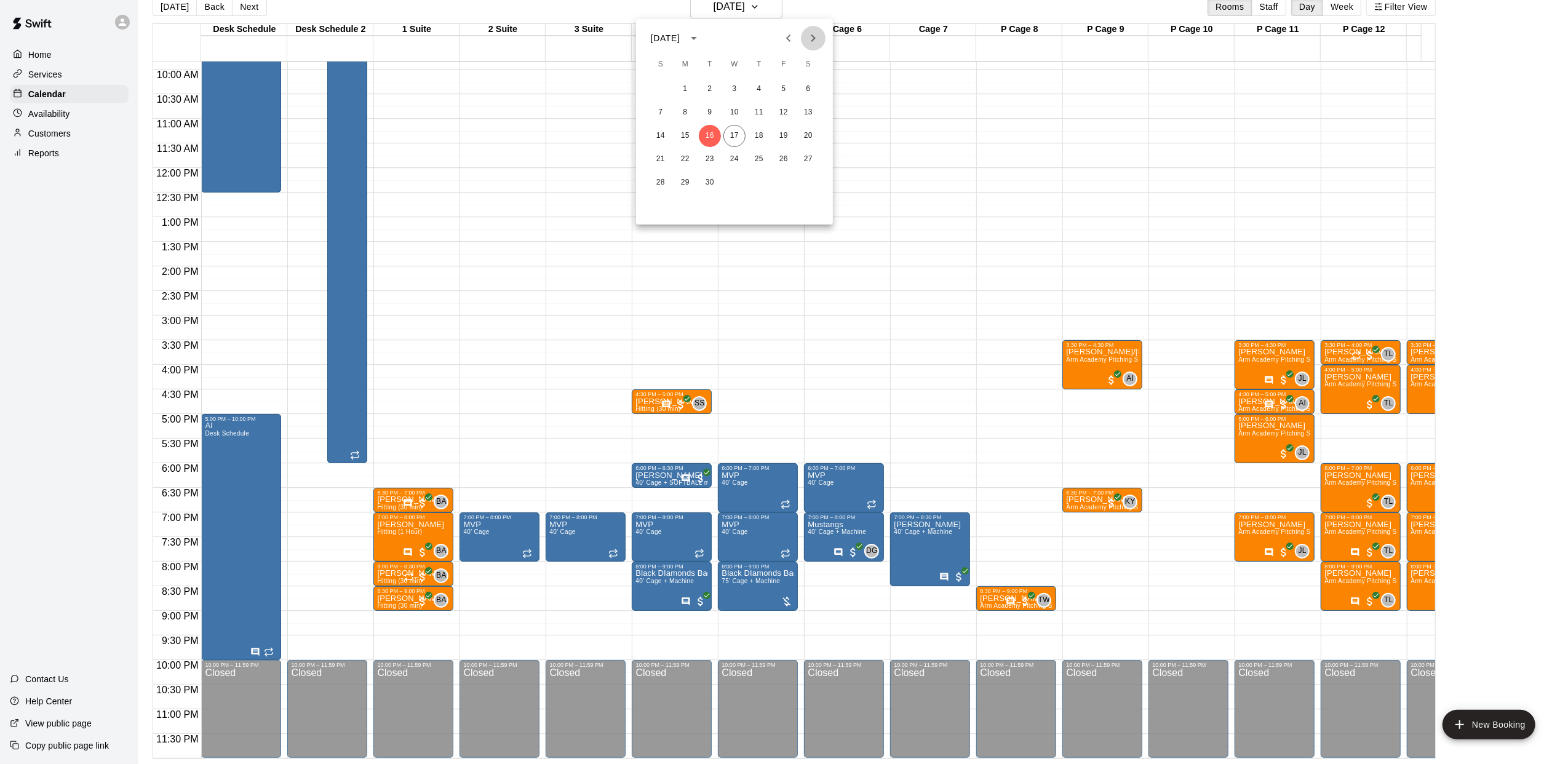
click at [809, 36] on icon "Next month" at bounding box center [813, 38] width 14 height 14
click at [760, 165] on button "23" at bounding box center [759, 159] width 22 height 22
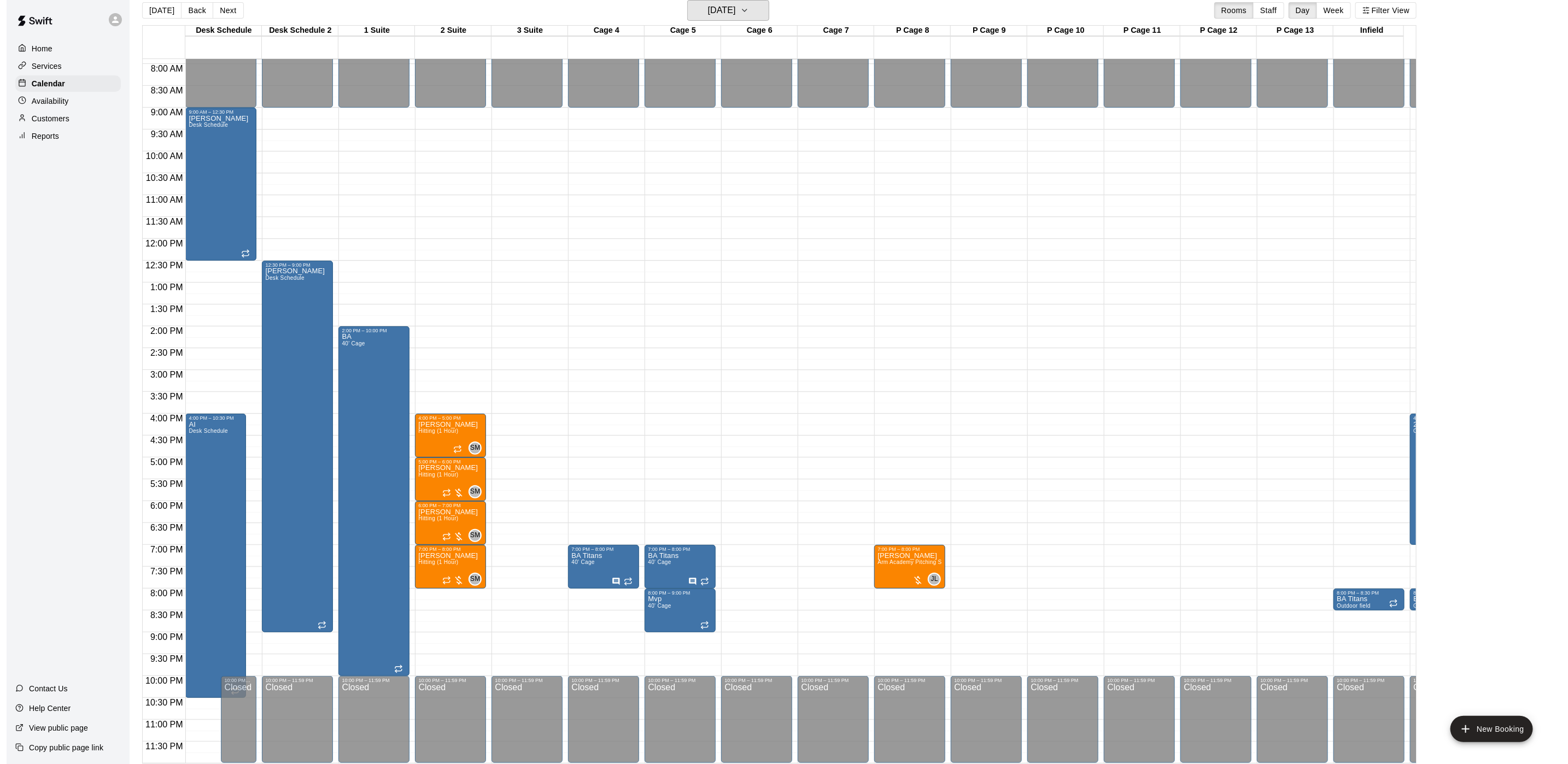
scroll to position [359, 0]
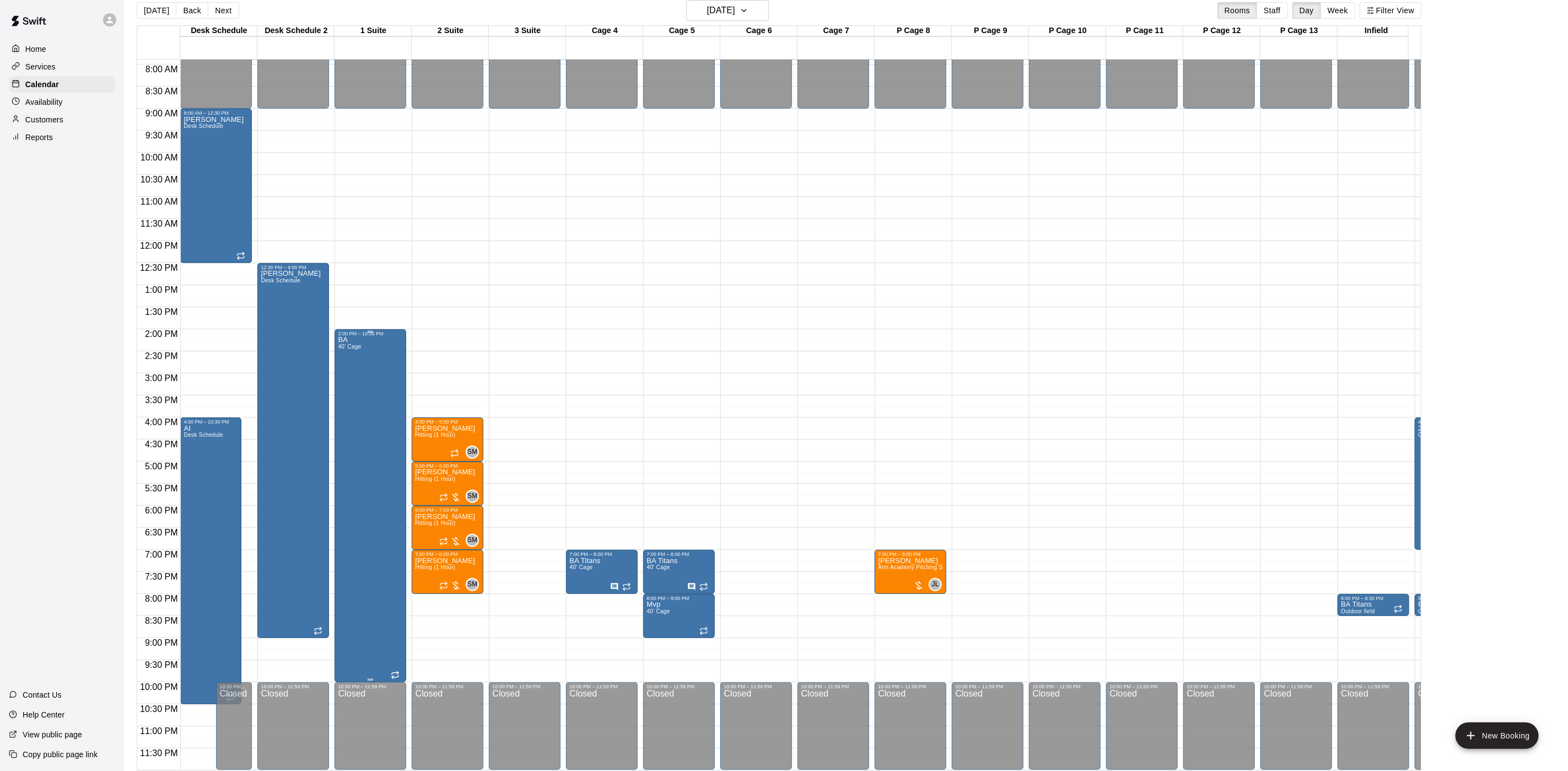
click at [372, 392] on div "BA 40' Cage" at bounding box center [370, 722] width 65 height 771
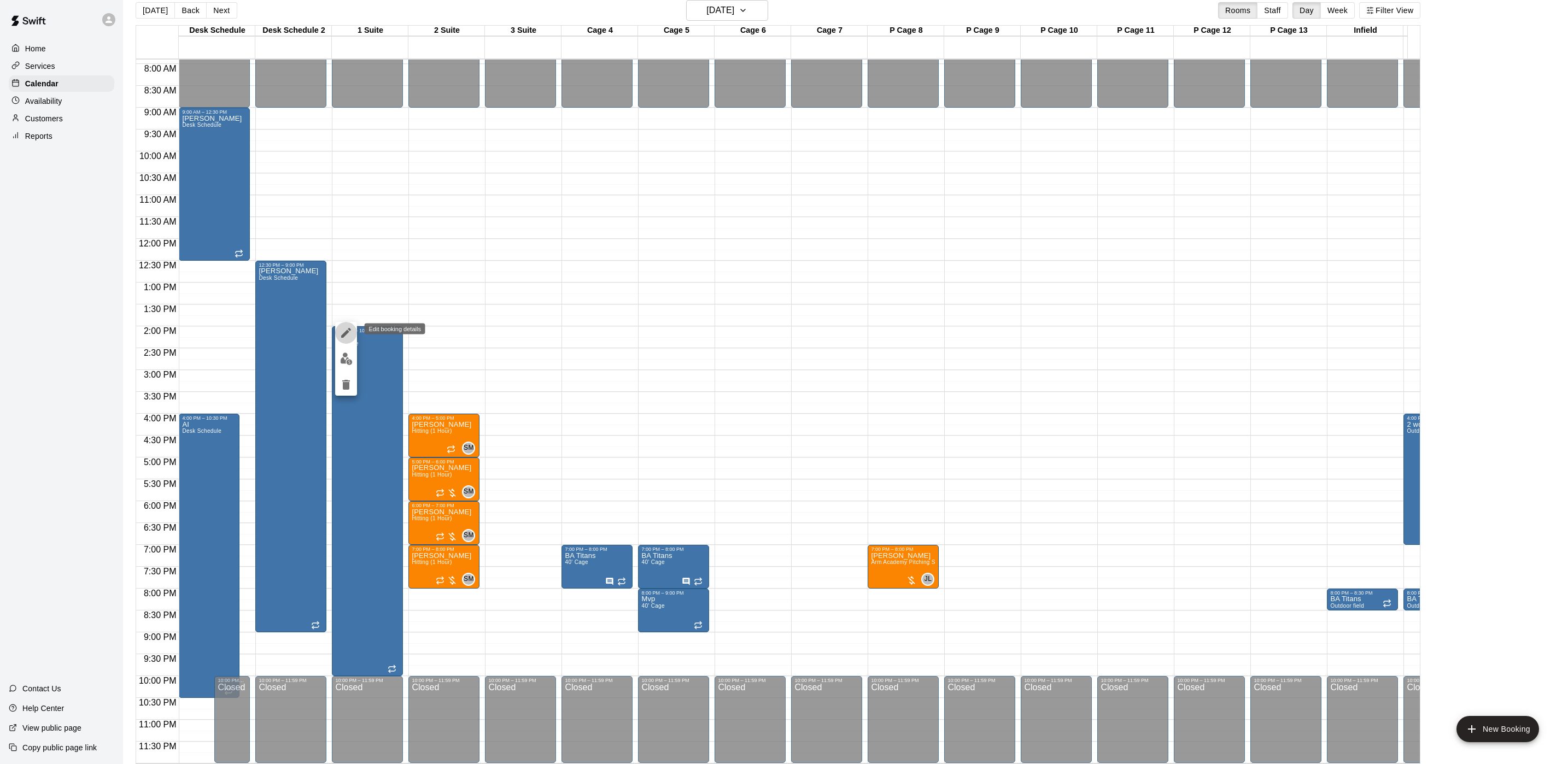
click at [339, 325] on button "edit" at bounding box center [346, 333] width 22 height 22
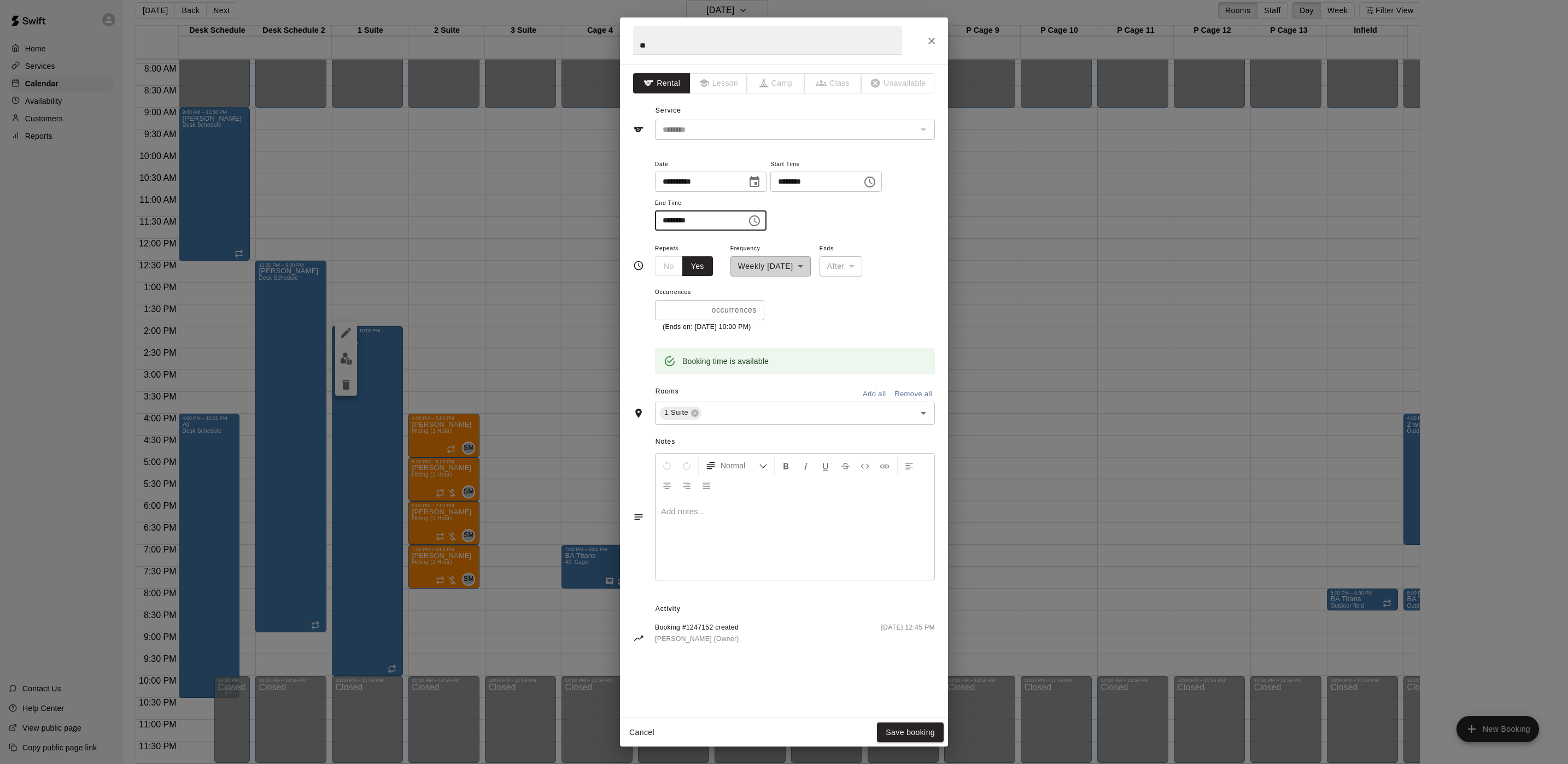
click at [661, 229] on input "********" at bounding box center [697, 220] width 84 height 20
type input "********"
click at [884, 565] on button "Save booking" at bounding box center [910, 732] width 67 height 20
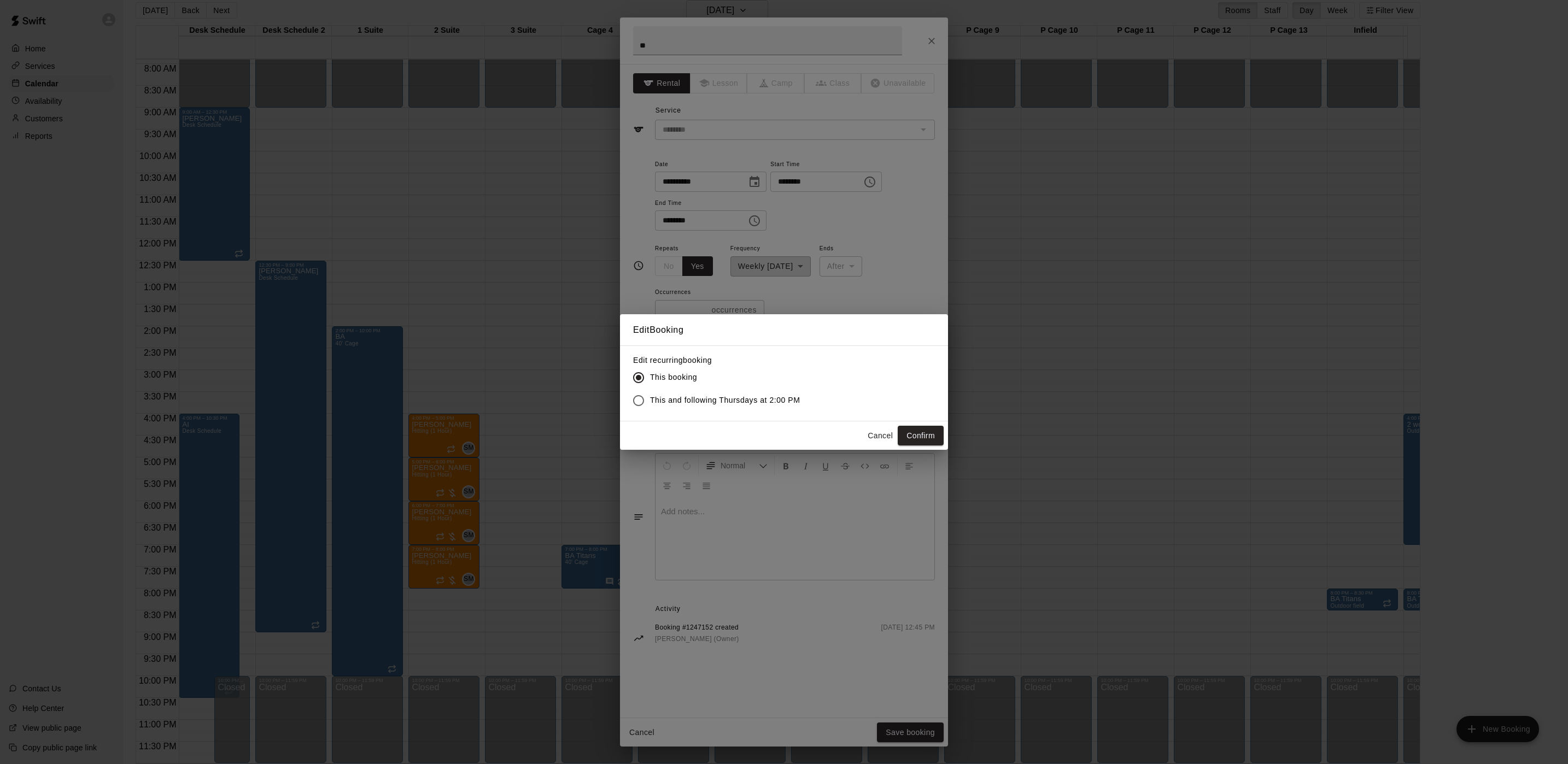
click at [761, 385] on label "This booking" at bounding box center [713, 378] width 173 height 23
click at [796, 409] on label "This and following Thursdays at 2:00 PM" at bounding box center [713, 401] width 173 height 23
click at [925, 436] on button "Confirm" at bounding box center [920, 435] width 46 height 20
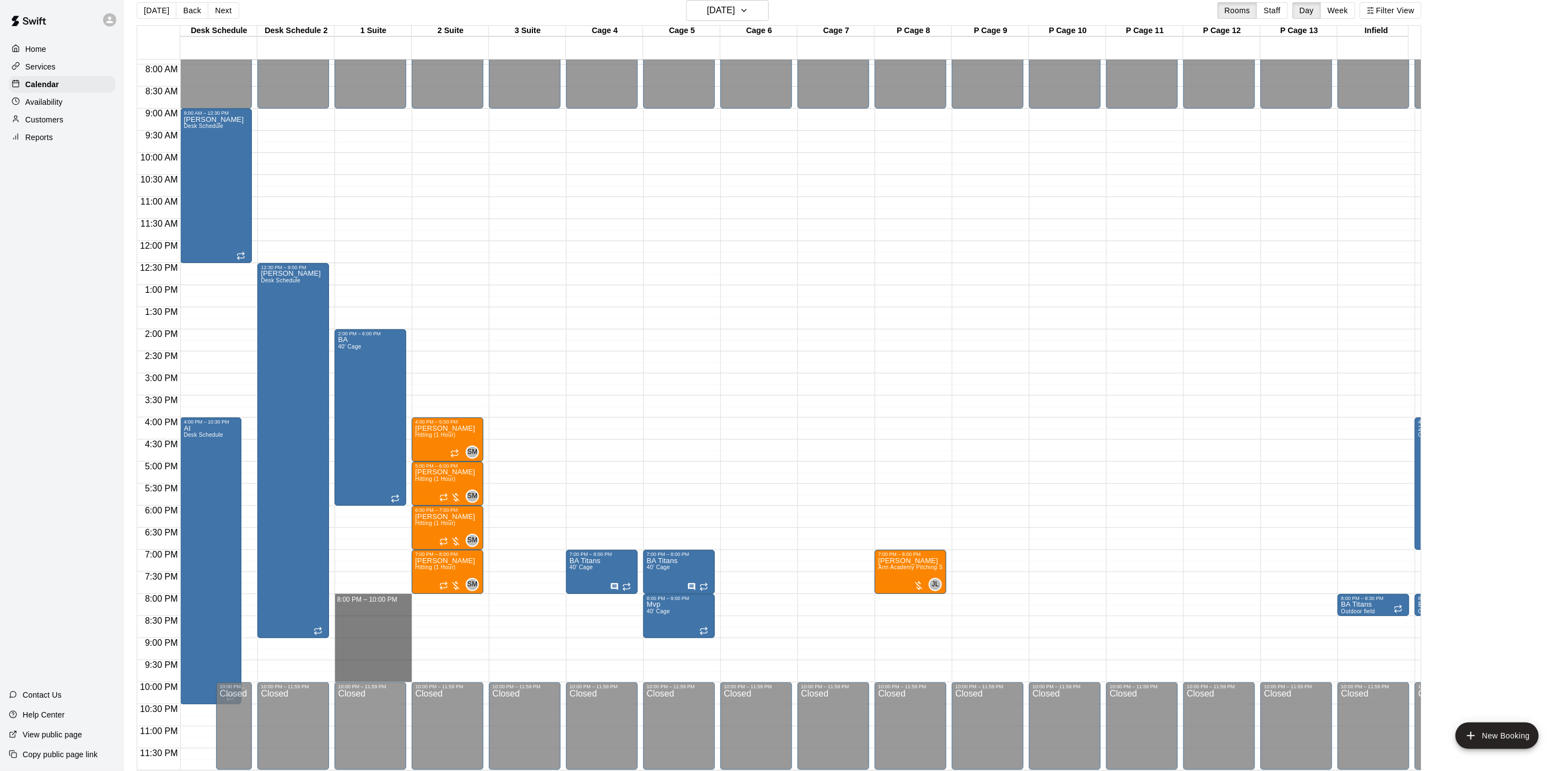
drag, startPoint x: 354, startPoint y: 585, endPoint x: 348, endPoint y: 659, distance: 74.2
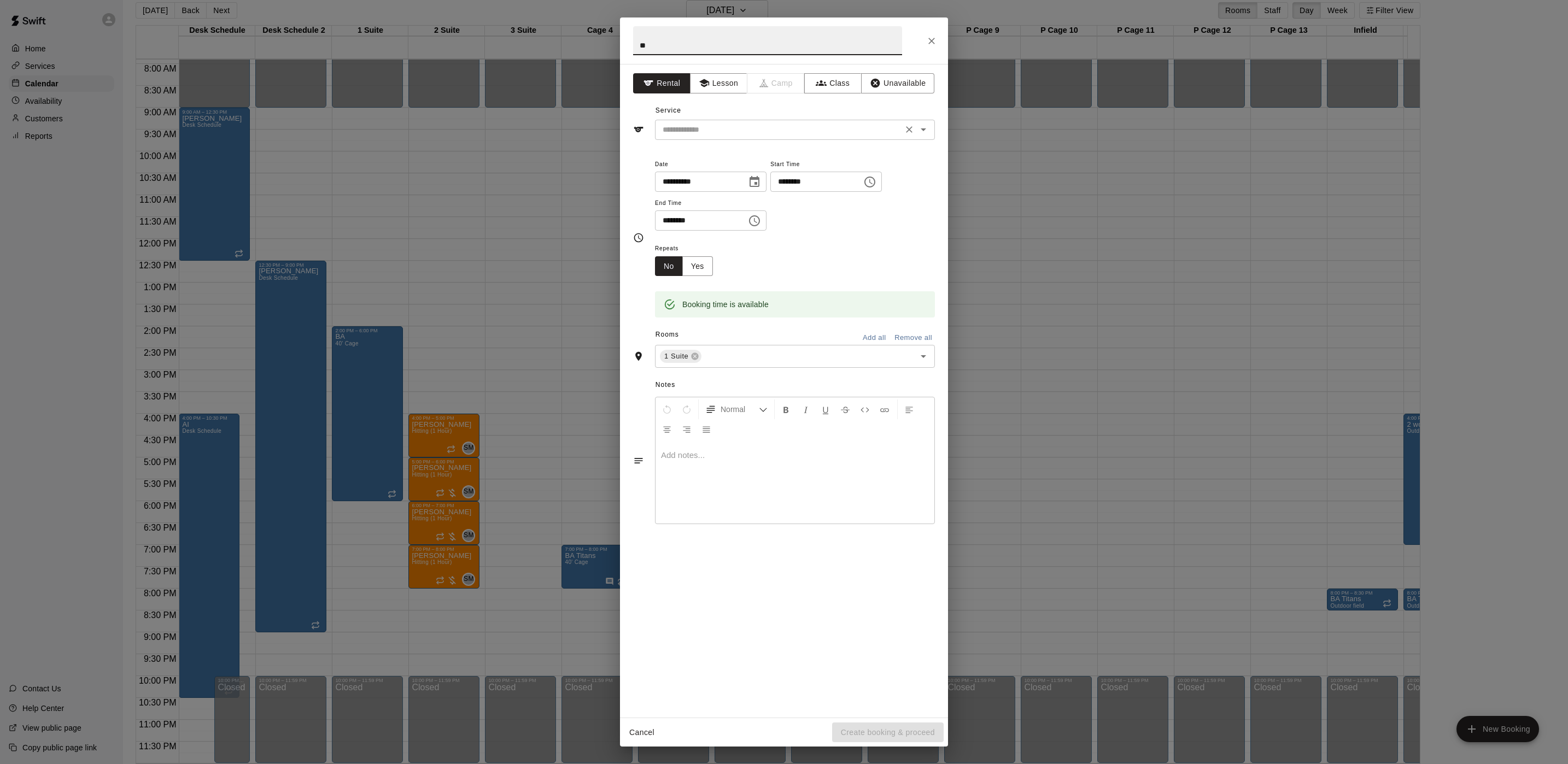
type input "**"
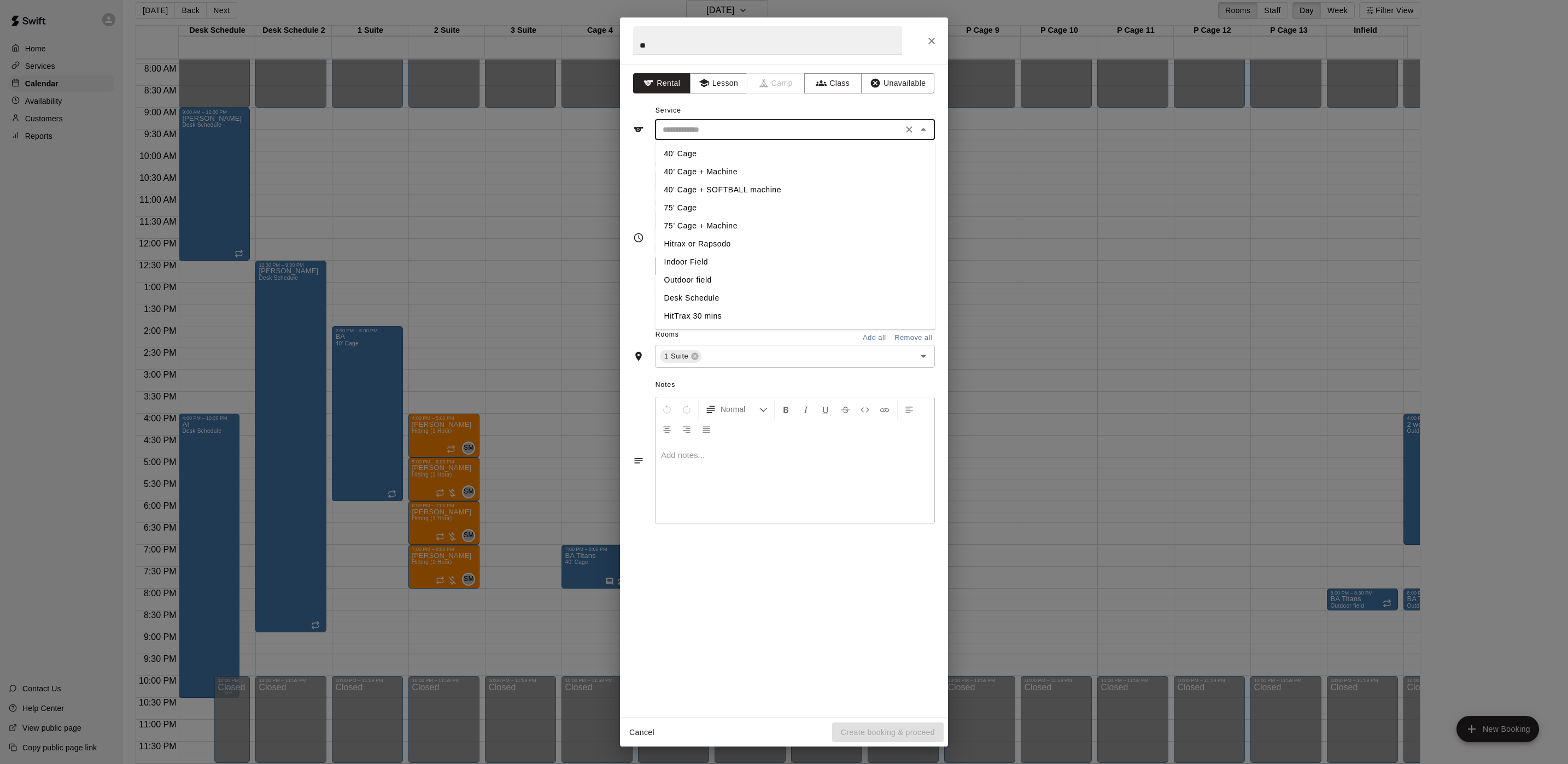
click at [681, 125] on input "text" at bounding box center [778, 130] width 241 height 13
click at [681, 152] on li "40' Cage" at bounding box center [796, 154] width 280 height 18
type input "********"
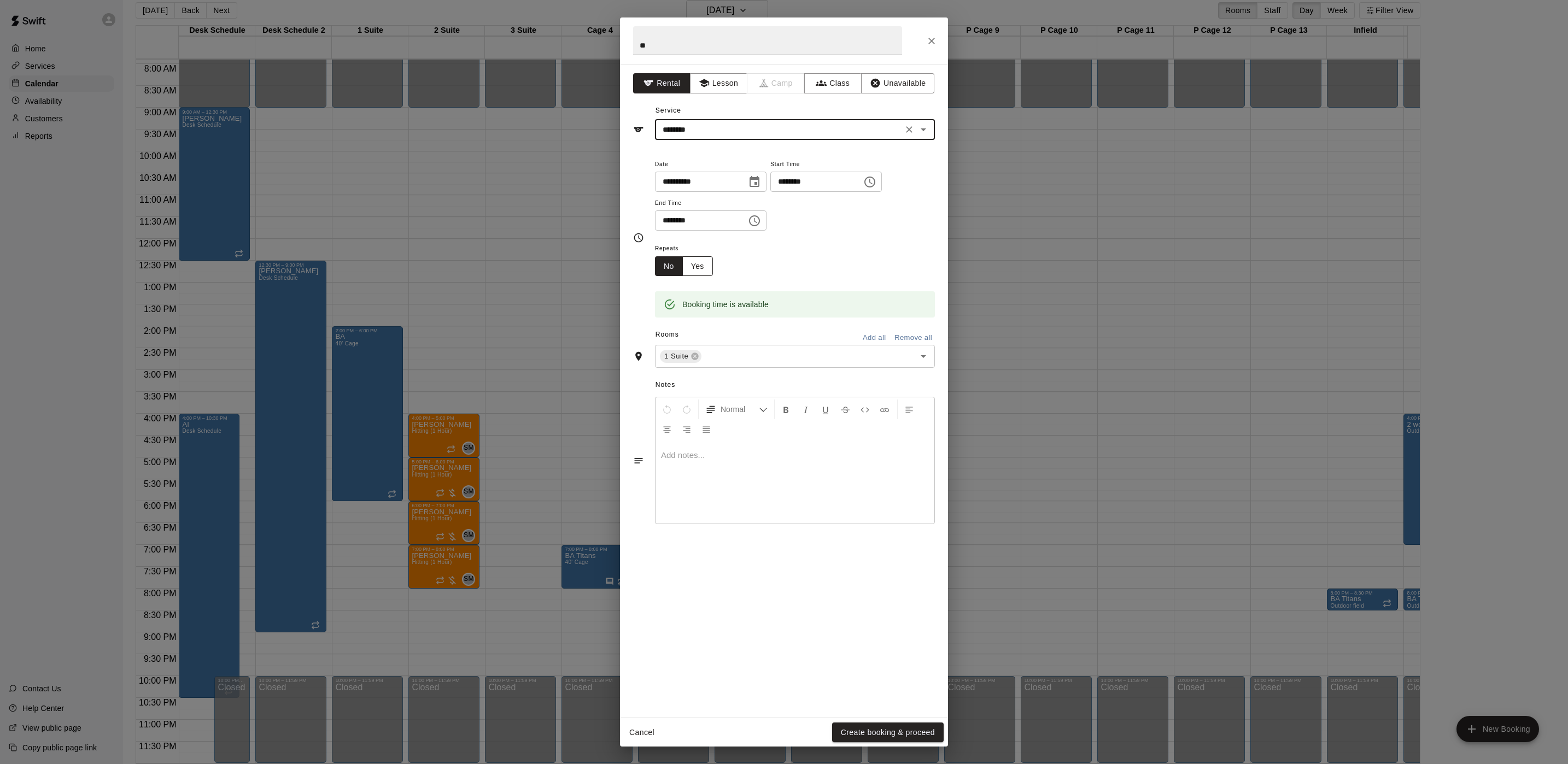
click at [691, 276] on button "Yes" at bounding box center [698, 266] width 31 height 20
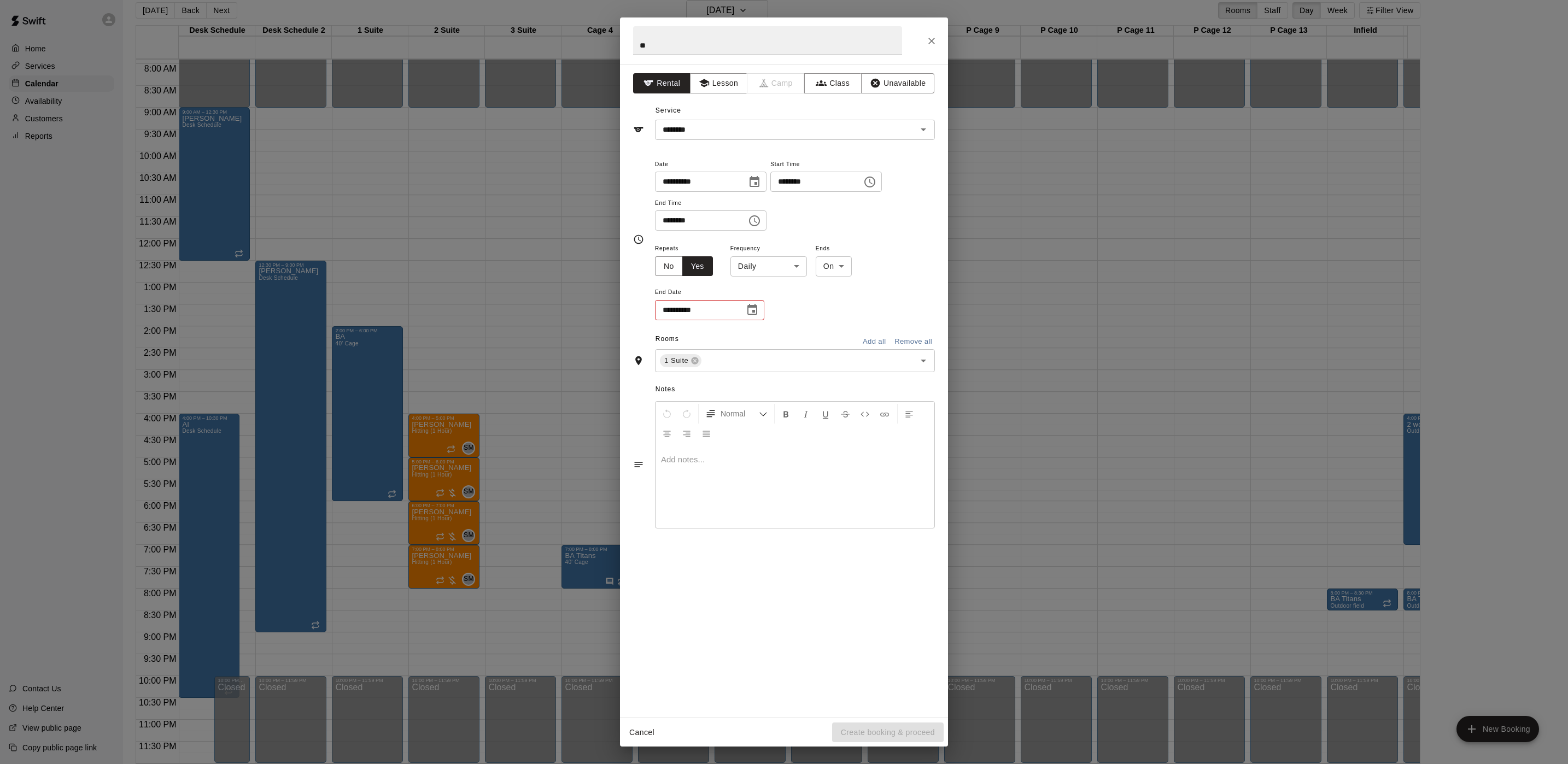
click at [780, 277] on div "**********" at bounding box center [795, 281] width 280 height 80
click at [778, 260] on body "Home Services Calendar Availability Customers Reports Contact Us Help Center Vi…" at bounding box center [784, 378] width 1568 height 781
click at [752, 308] on li "Weekly on Thursday" at bounding box center [769, 309] width 136 height 18
type input "******"
click at [858, 272] on body "Home Services Calendar Availability Customers Reports Contact Us Help Center Vi…" at bounding box center [784, 378] width 1568 height 781
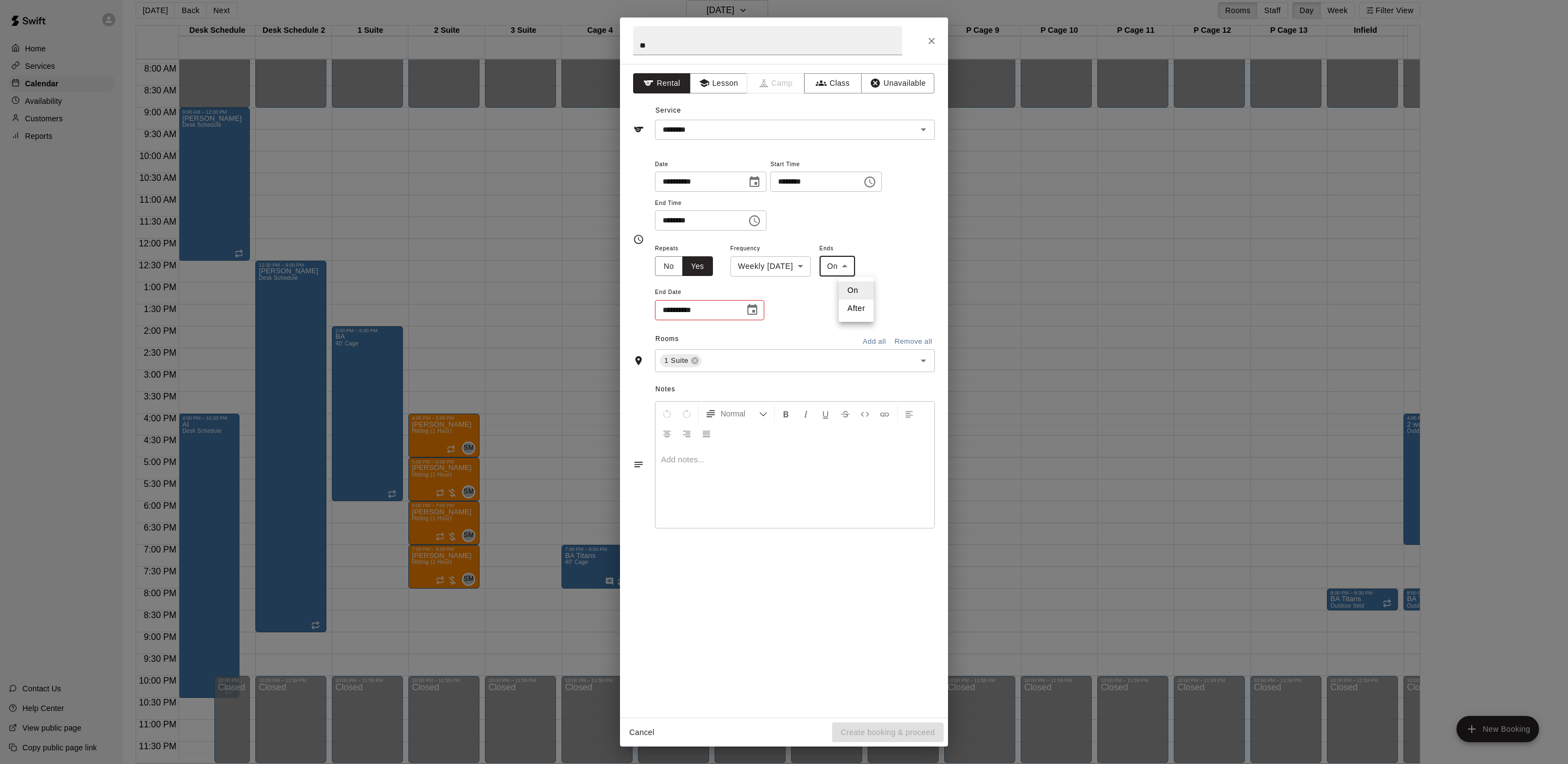
click at [857, 305] on li "After" at bounding box center [856, 309] width 35 height 18
type input "*****"
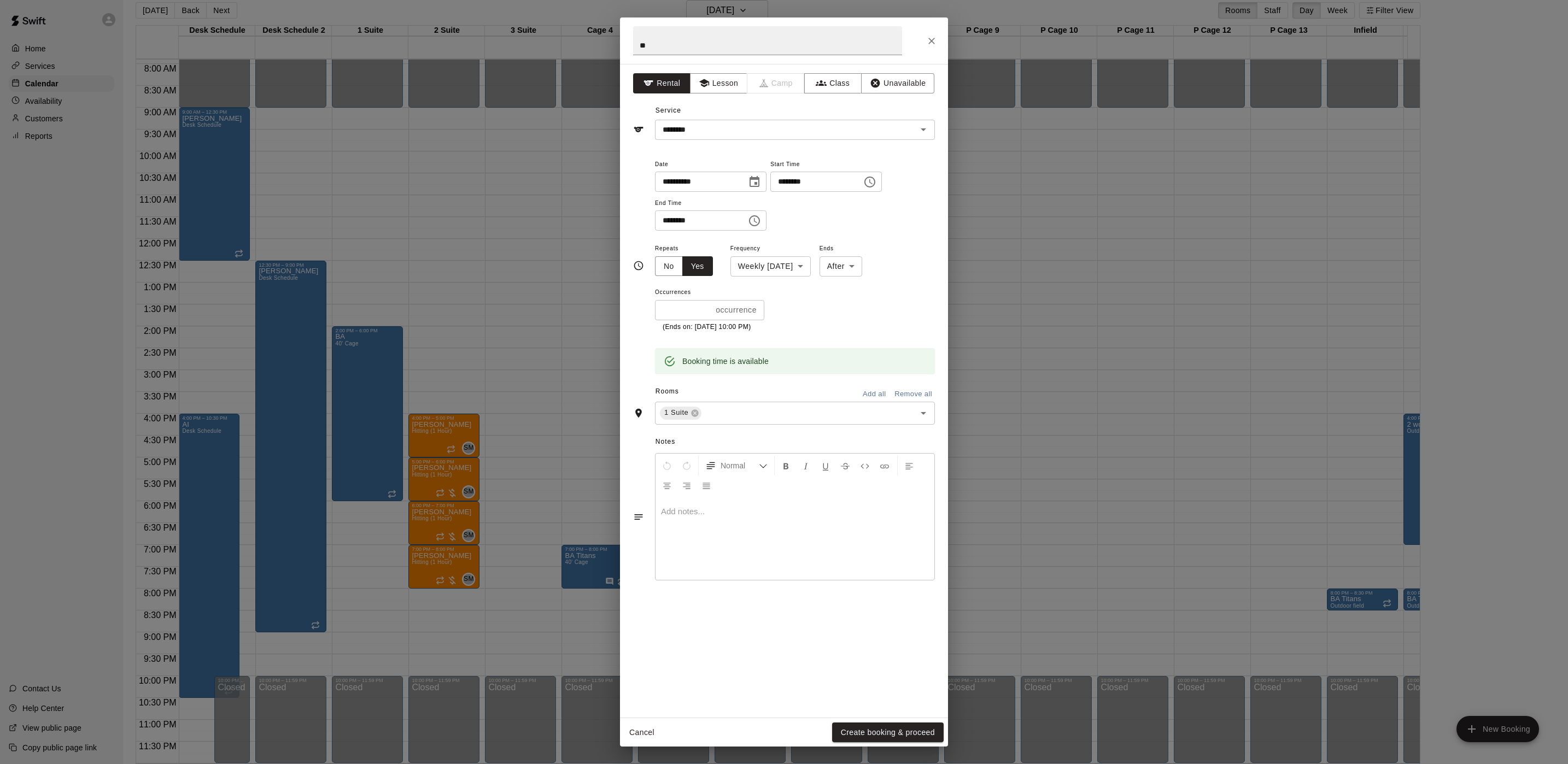
click at [695, 322] on p "(Ends on: Thursday Oct 23 2025 at 10:00 PM)" at bounding box center [709, 328] width 94 height 11
click at [695, 317] on input "*" at bounding box center [683, 310] width 56 height 20
type input "**"
click at [912, 565] on button "Create booking & proceed" at bounding box center [888, 732] width 111 height 20
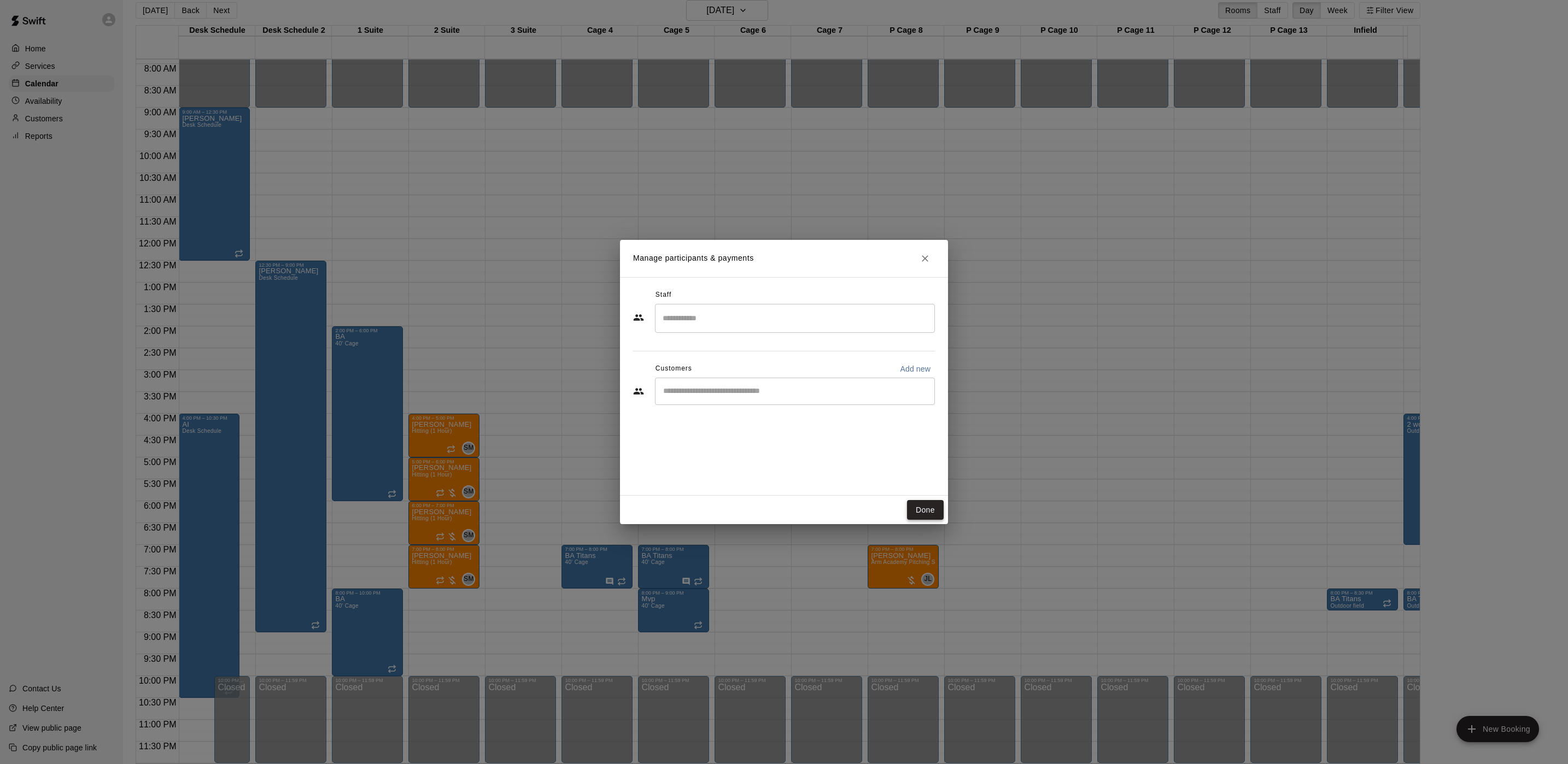
click at [931, 515] on button "Done" at bounding box center [925, 510] width 37 height 20
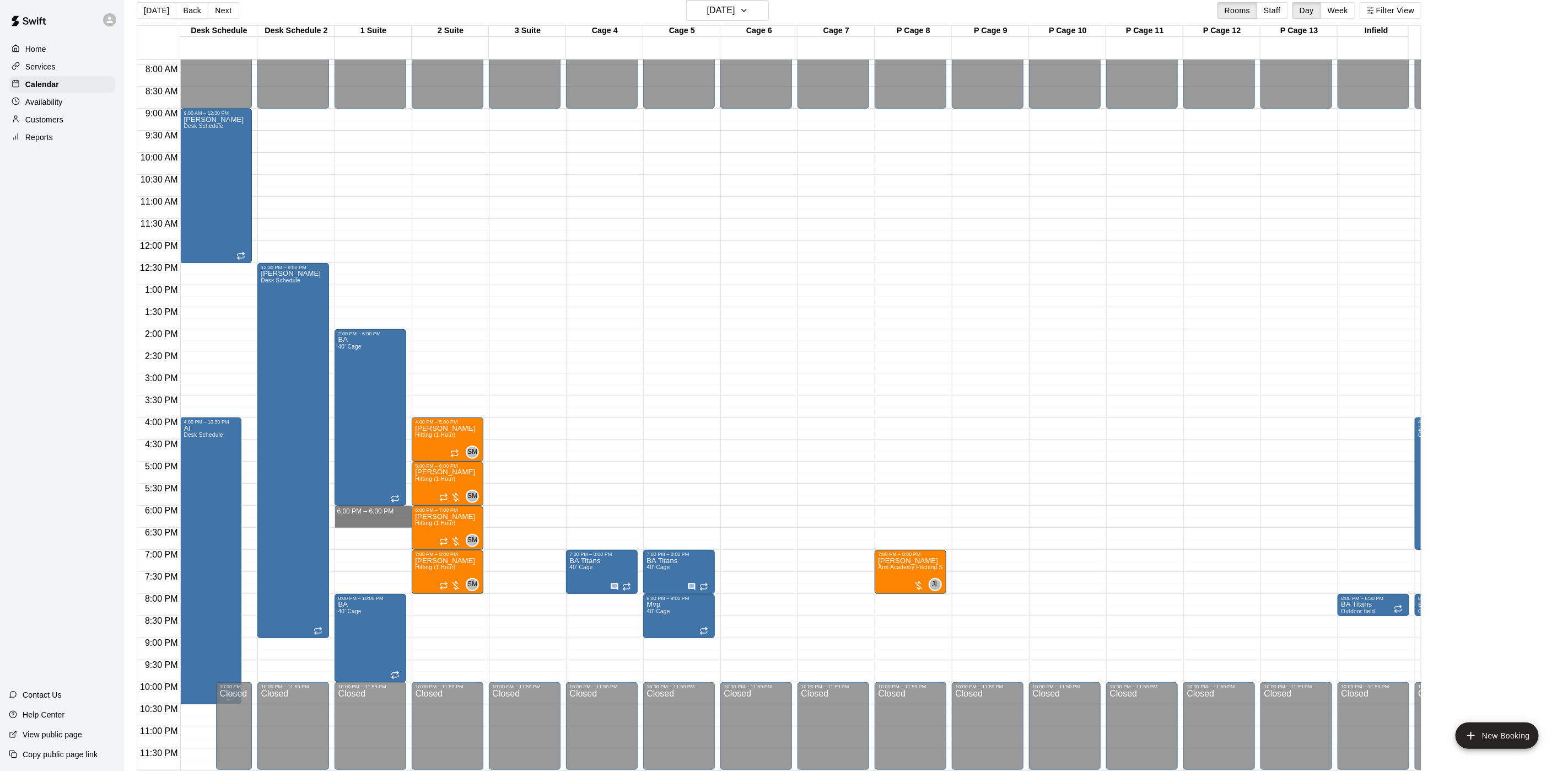
drag, startPoint x: 387, startPoint y: 495, endPoint x: 379, endPoint y: 514, distance: 20.6
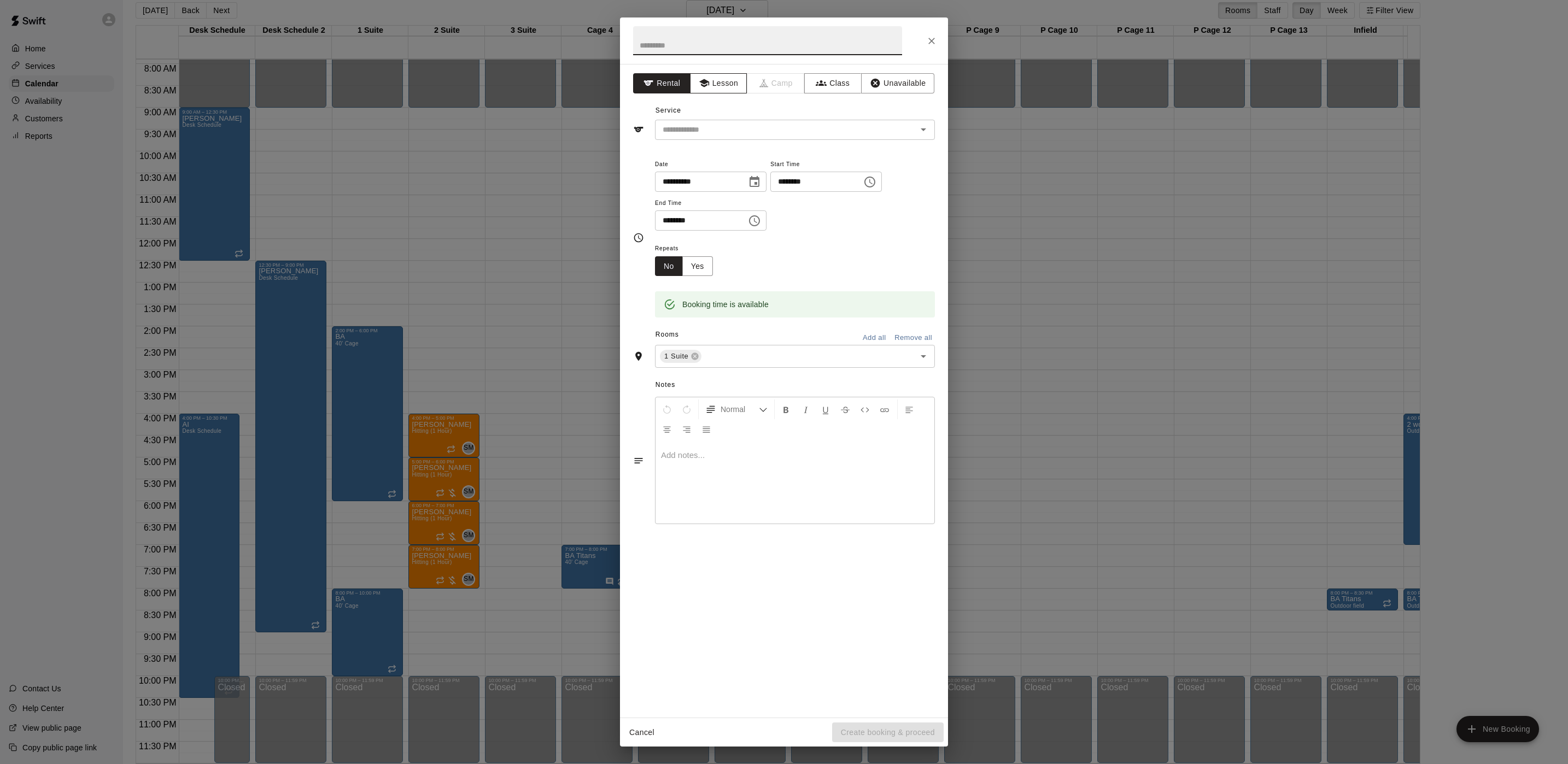
click at [732, 77] on button "Lesson" at bounding box center [719, 83] width 57 height 20
click at [698, 139] on div "​" at bounding box center [795, 130] width 280 height 20
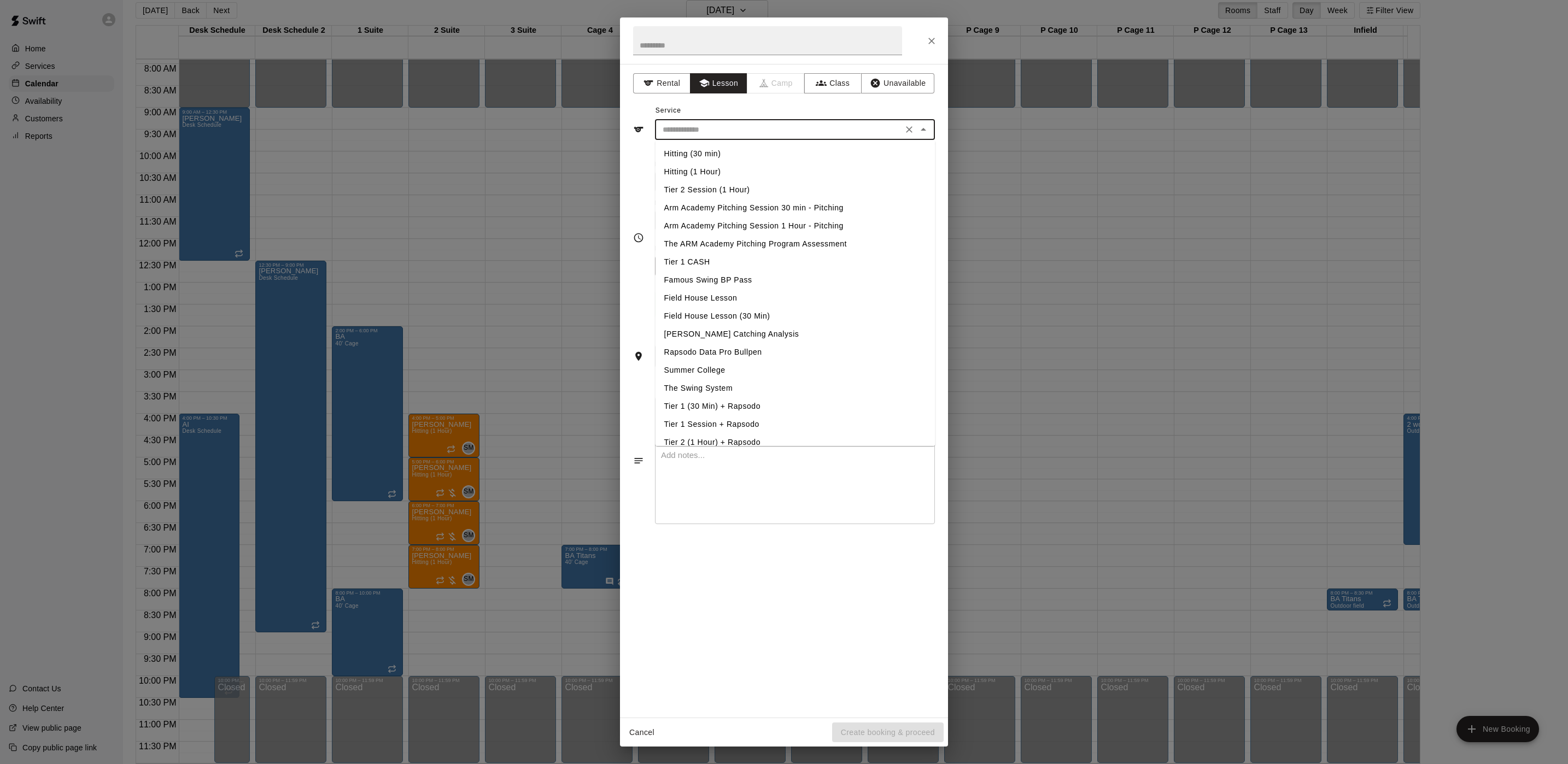
click at [698, 152] on li "Hitting (30 min)" at bounding box center [796, 154] width 280 height 18
type input "**********"
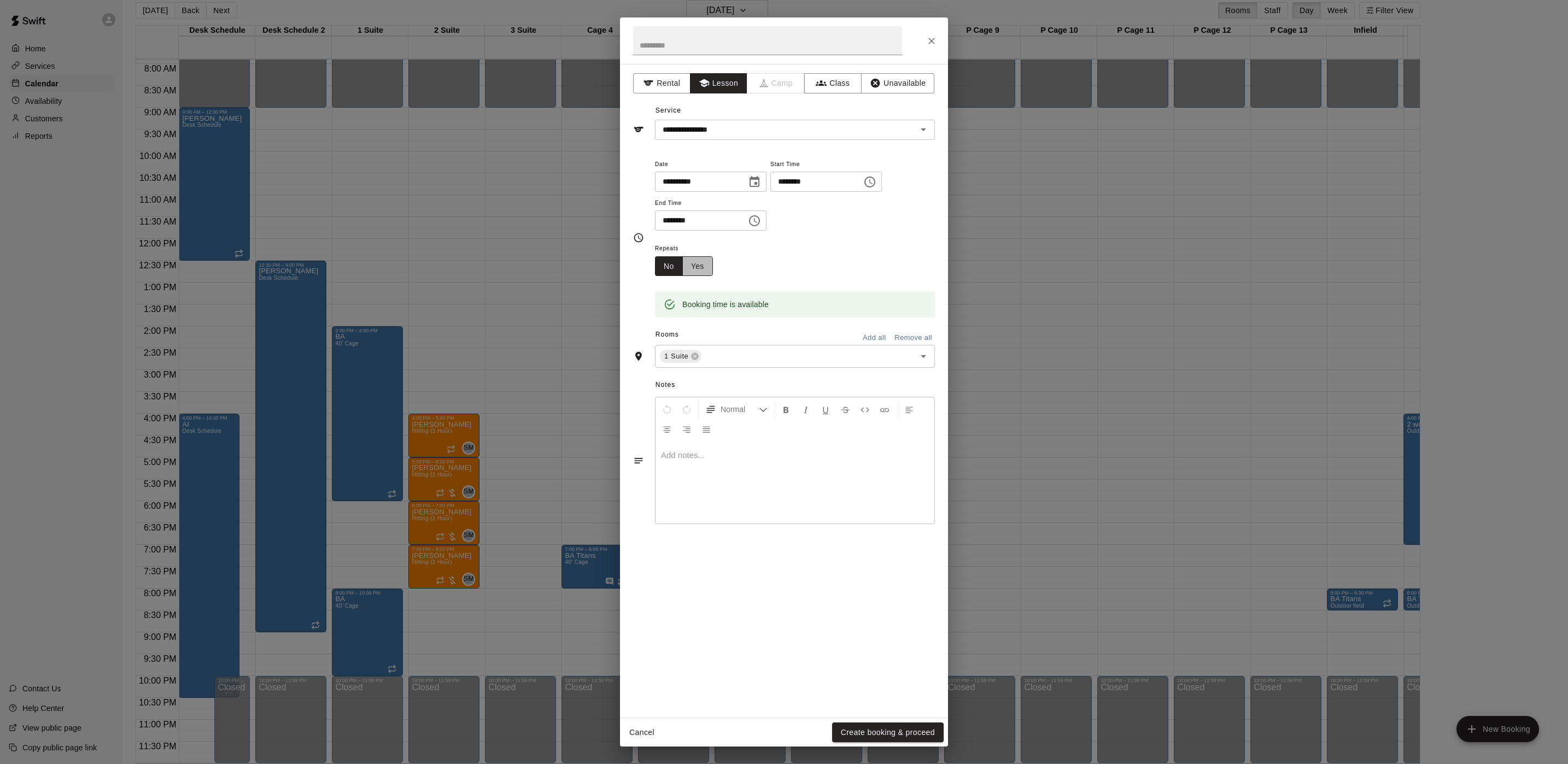
click at [689, 268] on button "Yes" at bounding box center [698, 266] width 31 height 20
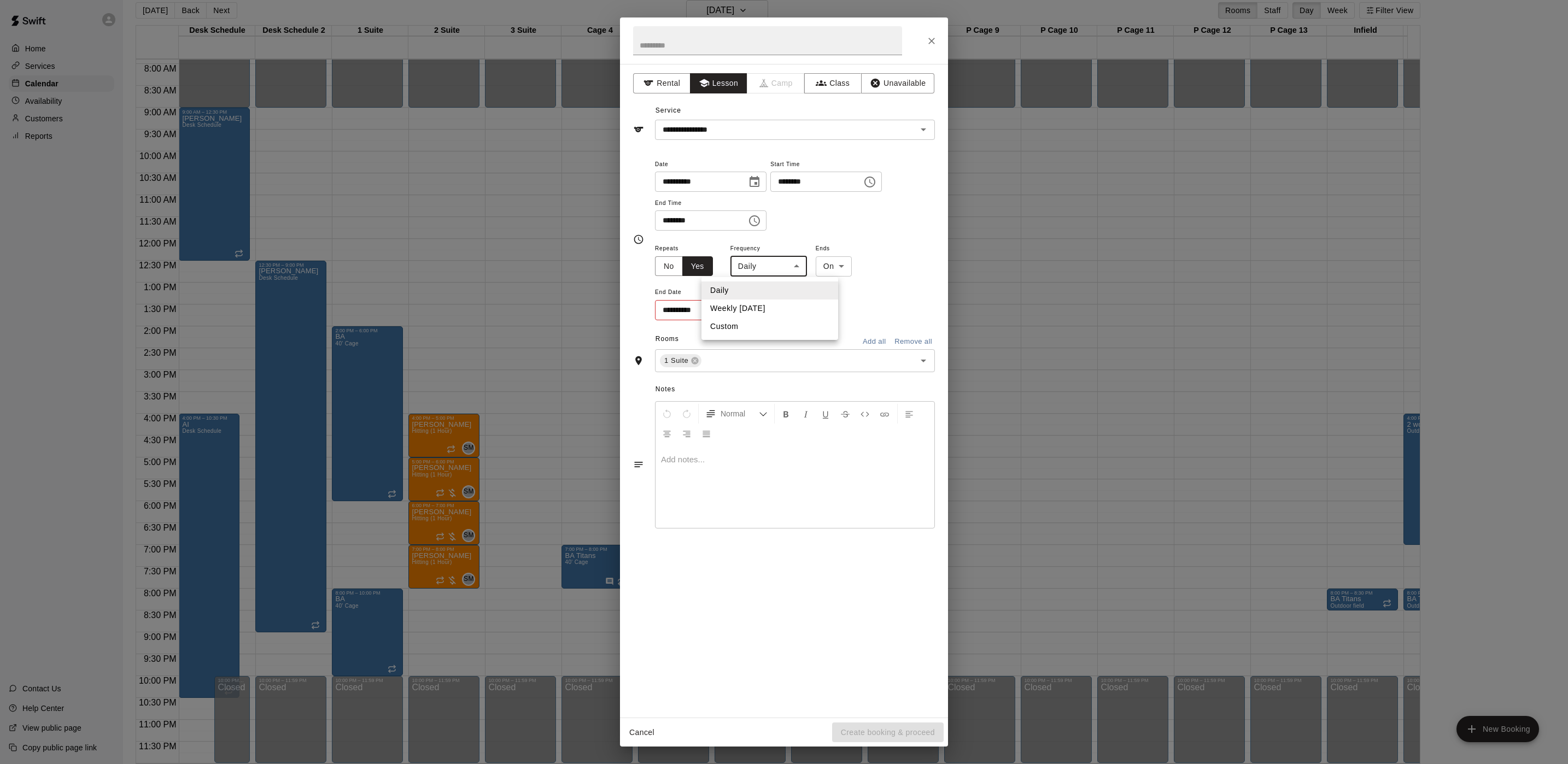
click at [755, 272] on body "Home Services Calendar Availability Customers Reports Contact Us Help Center Vi…" at bounding box center [784, 378] width 1568 height 781
click at [748, 307] on li "Weekly on Thursday" at bounding box center [769, 309] width 136 height 18
type input "******"
click at [857, 267] on body "Home Services Calendar Availability Customers Reports Contact Us Help Center Vi…" at bounding box center [784, 378] width 1568 height 781
click at [857, 302] on li "After" at bounding box center [856, 309] width 35 height 18
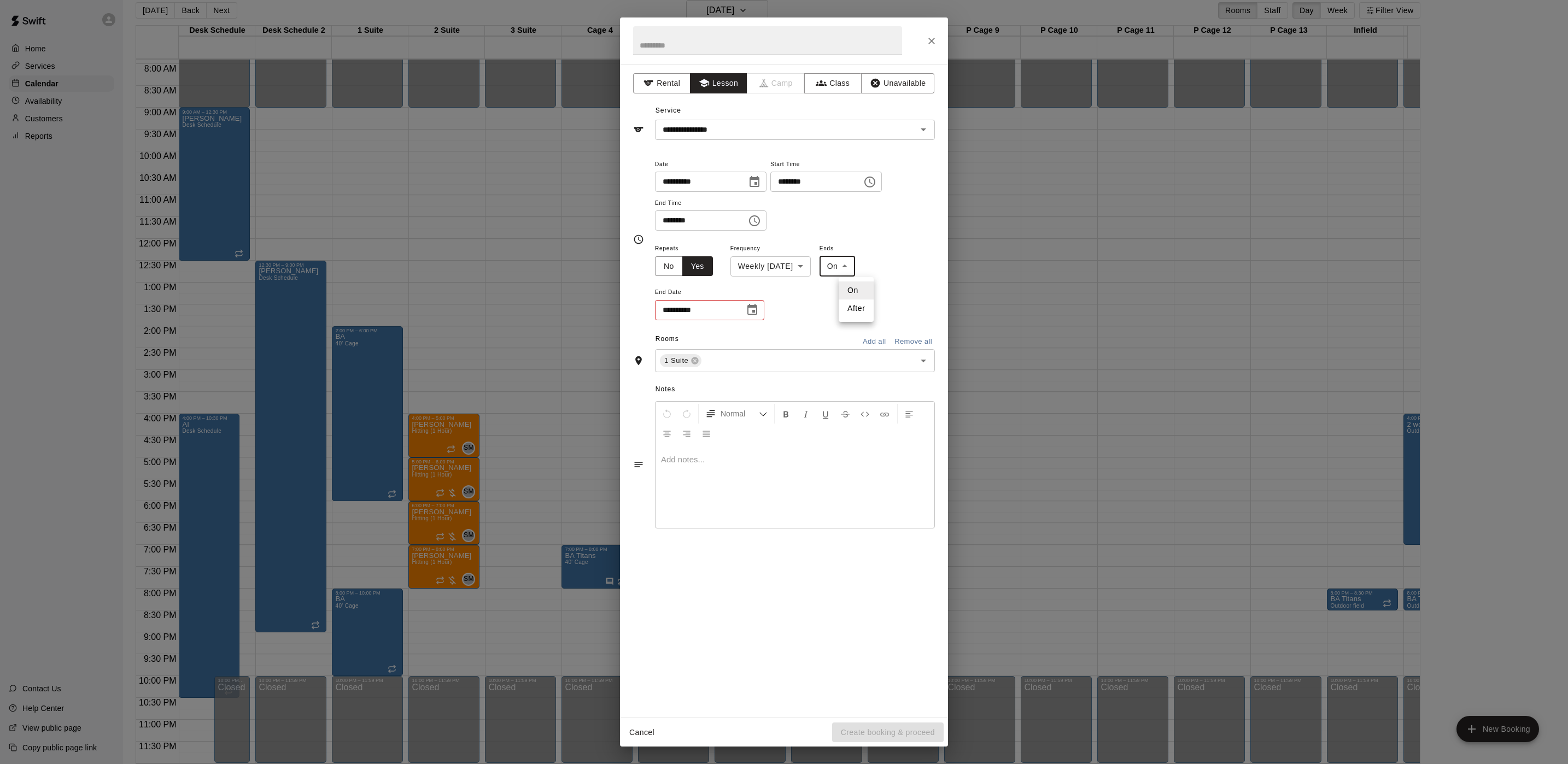
type input "*****"
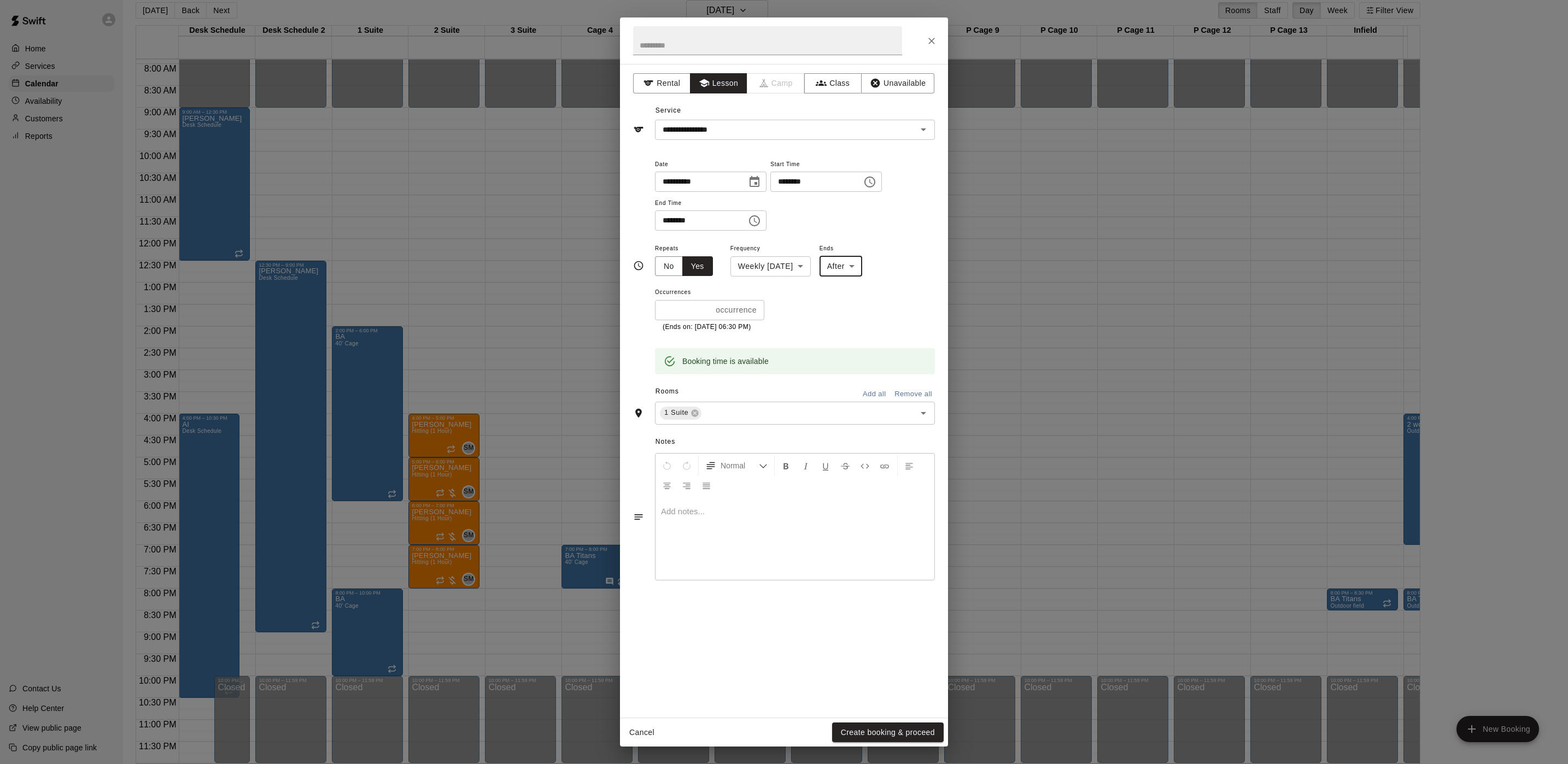
click at [675, 305] on input "*" at bounding box center [683, 310] width 56 height 20
type input "*"
click at [889, 565] on button "Create booking & proceed" at bounding box center [888, 732] width 111 height 20
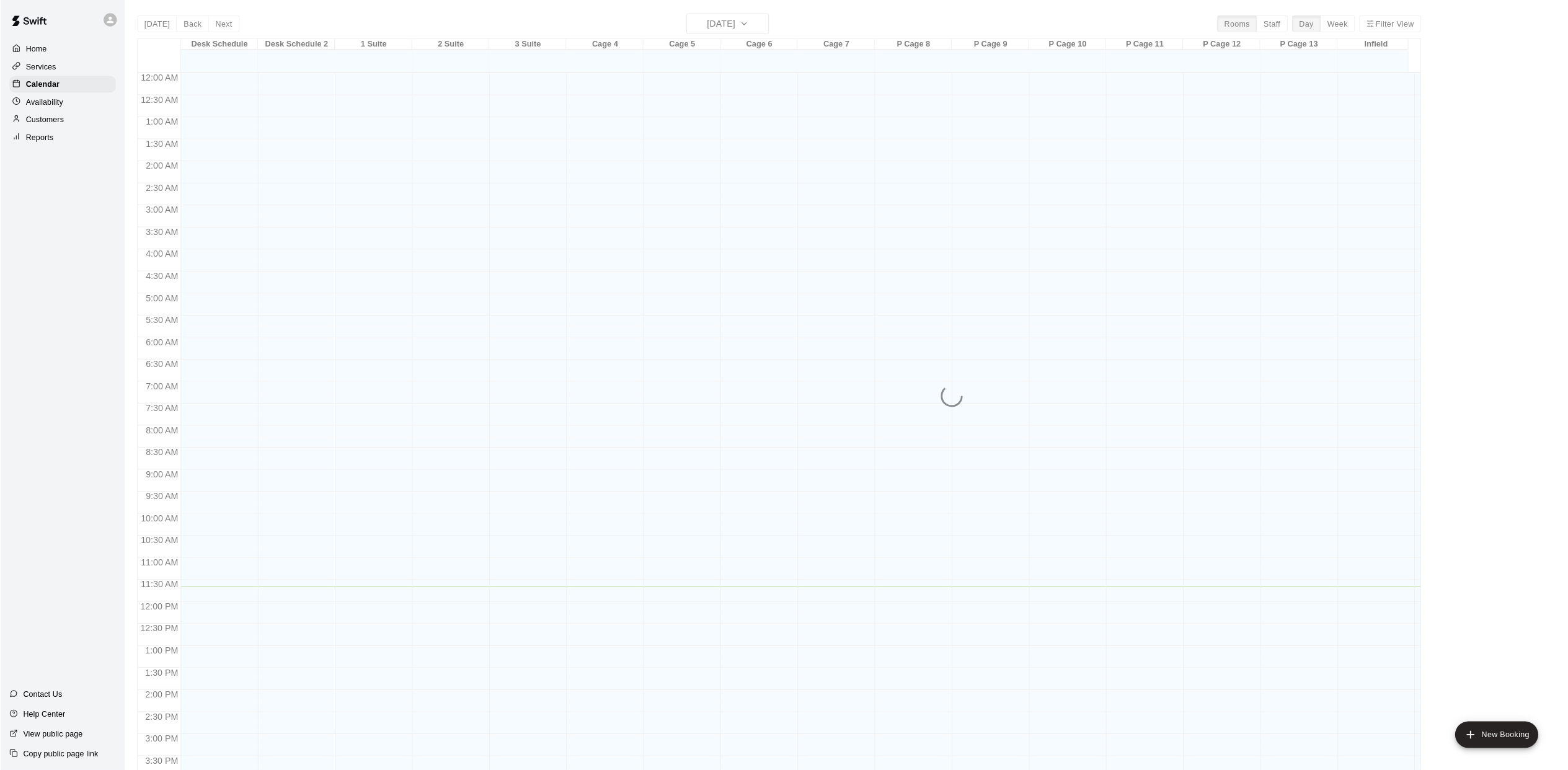
scroll to position [355, 0]
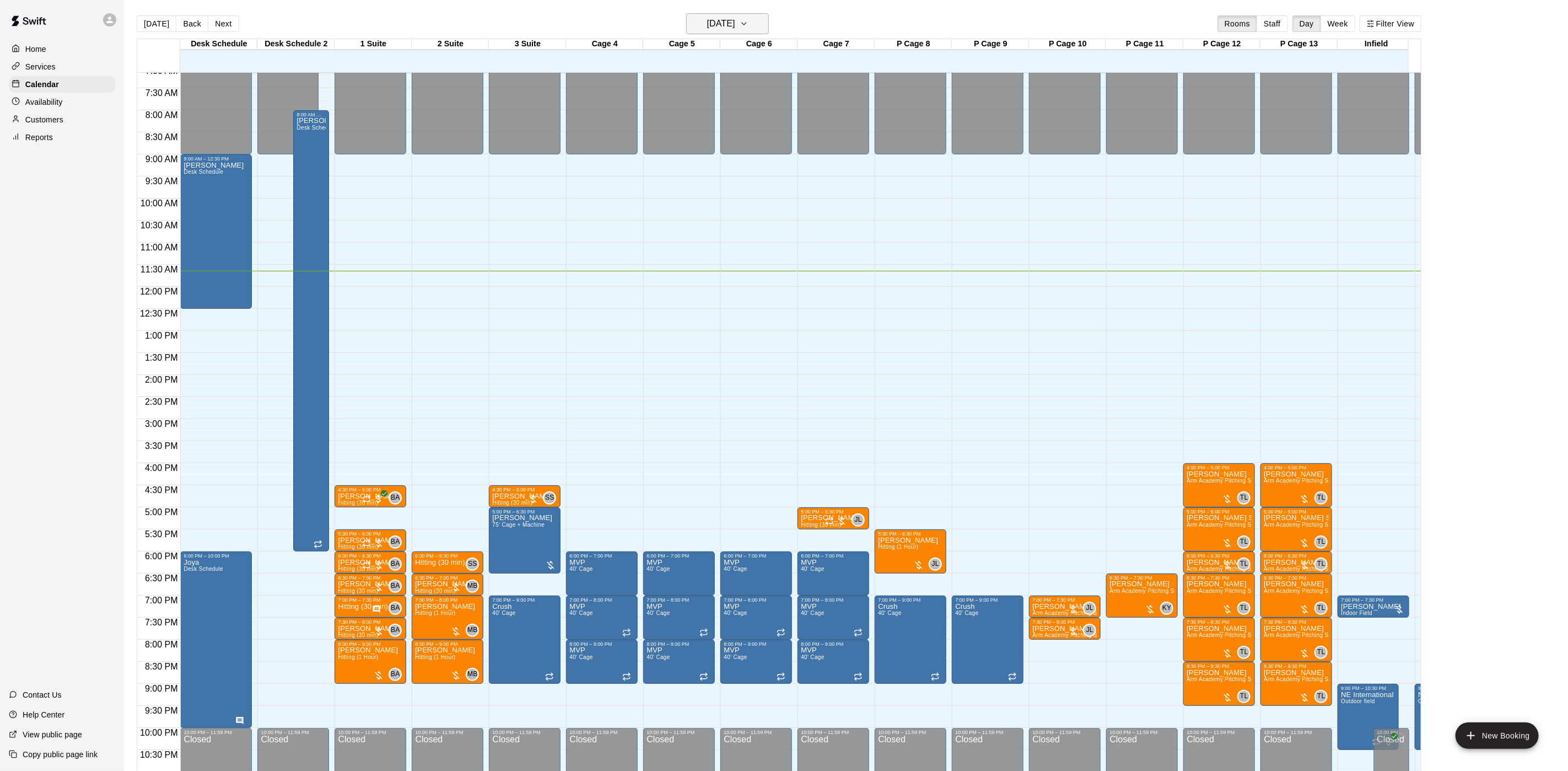
click at [730, 27] on h6 "[DATE]" at bounding box center [721, 23] width 28 height 15
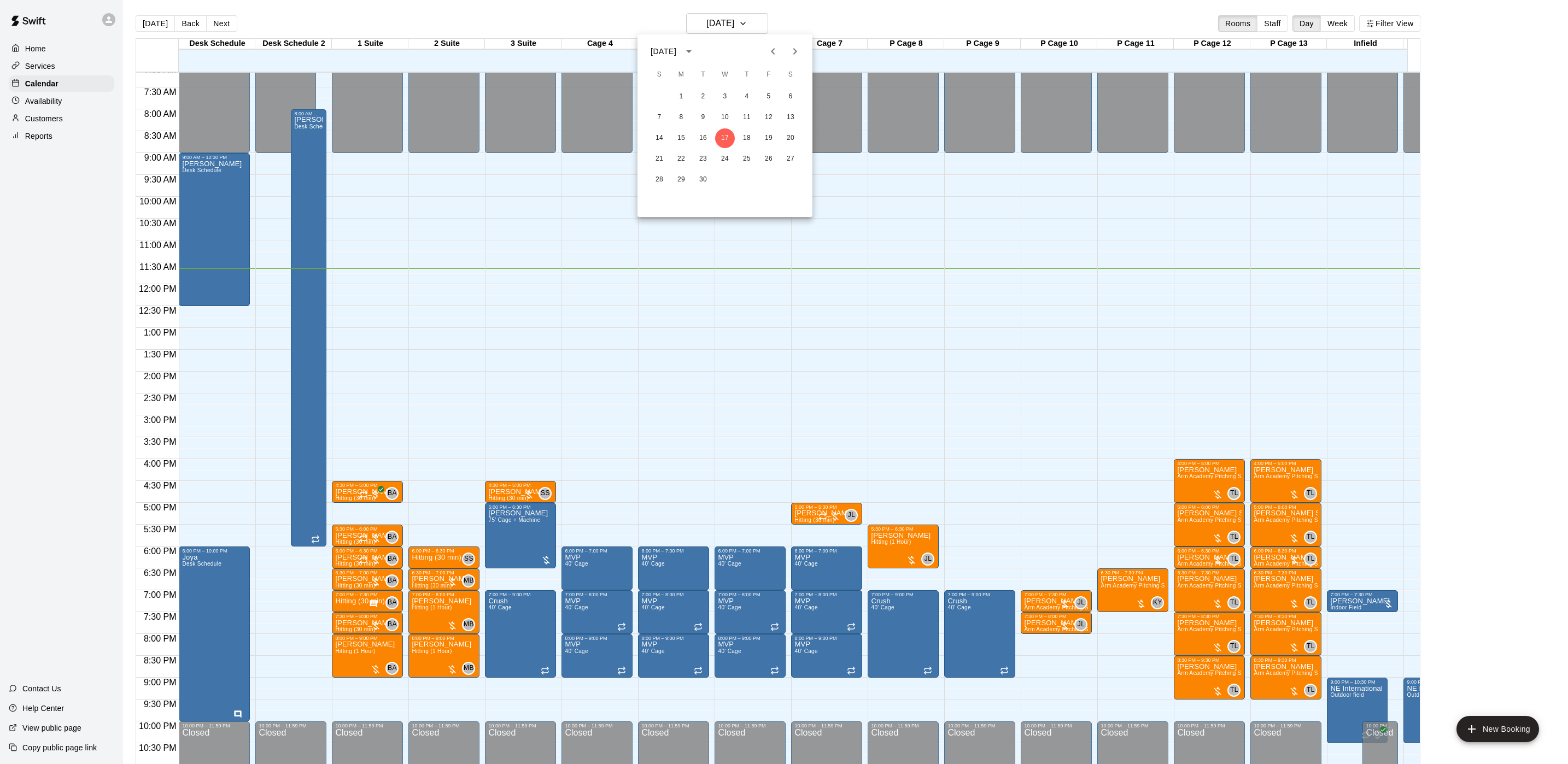
click at [790, 45] on icon "Next month" at bounding box center [794, 51] width 13 height 13
click at [749, 160] on button "23" at bounding box center [747, 159] width 20 height 20
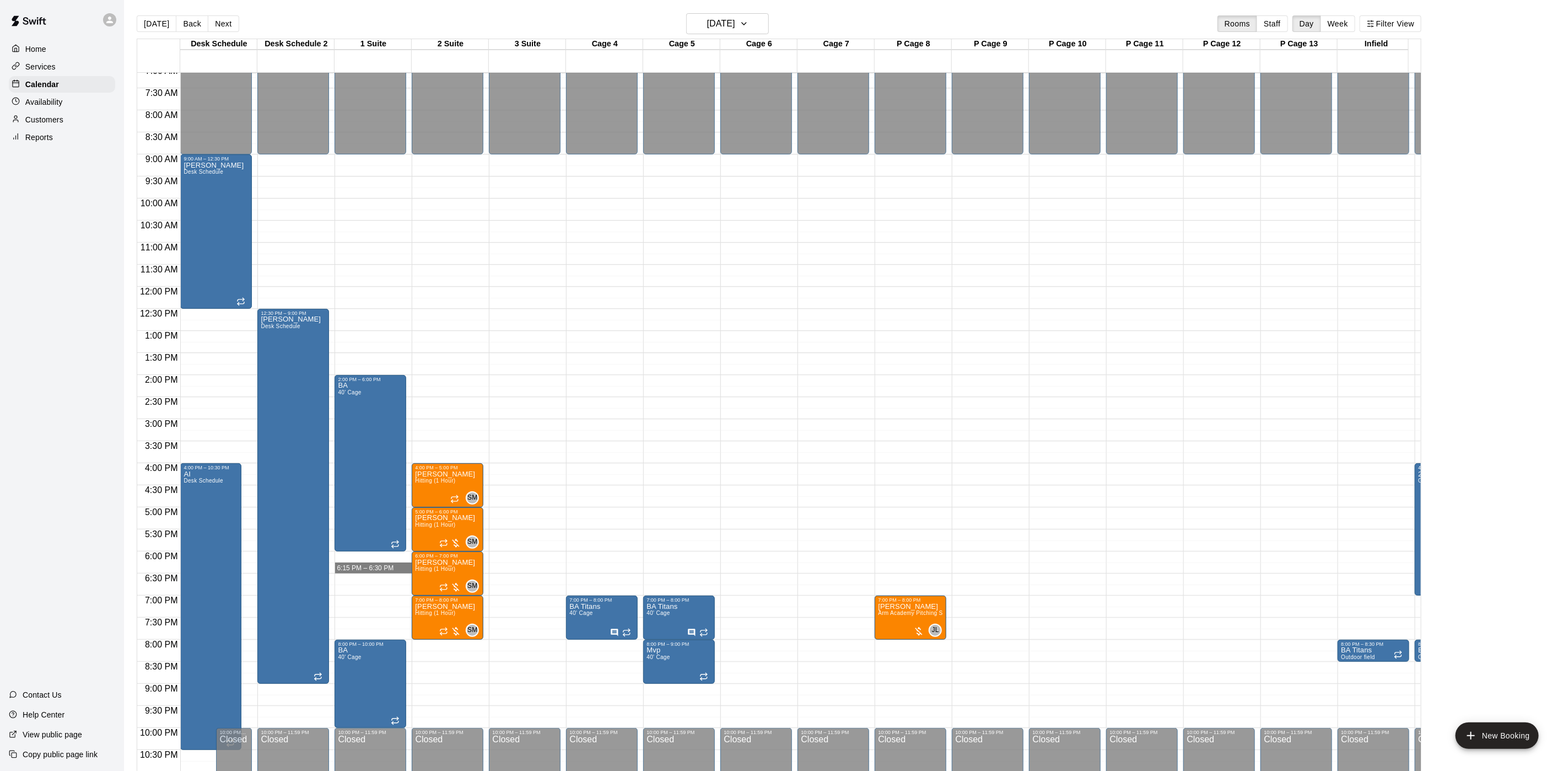
drag, startPoint x: 371, startPoint y: 558, endPoint x: 374, endPoint y: 564, distance: 6.7
click at [374, 564] on body "Home Services Calendar Availability Customers Reports Contact Us Help Center Vi…" at bounding box center [784, 394] width 1568 height 788
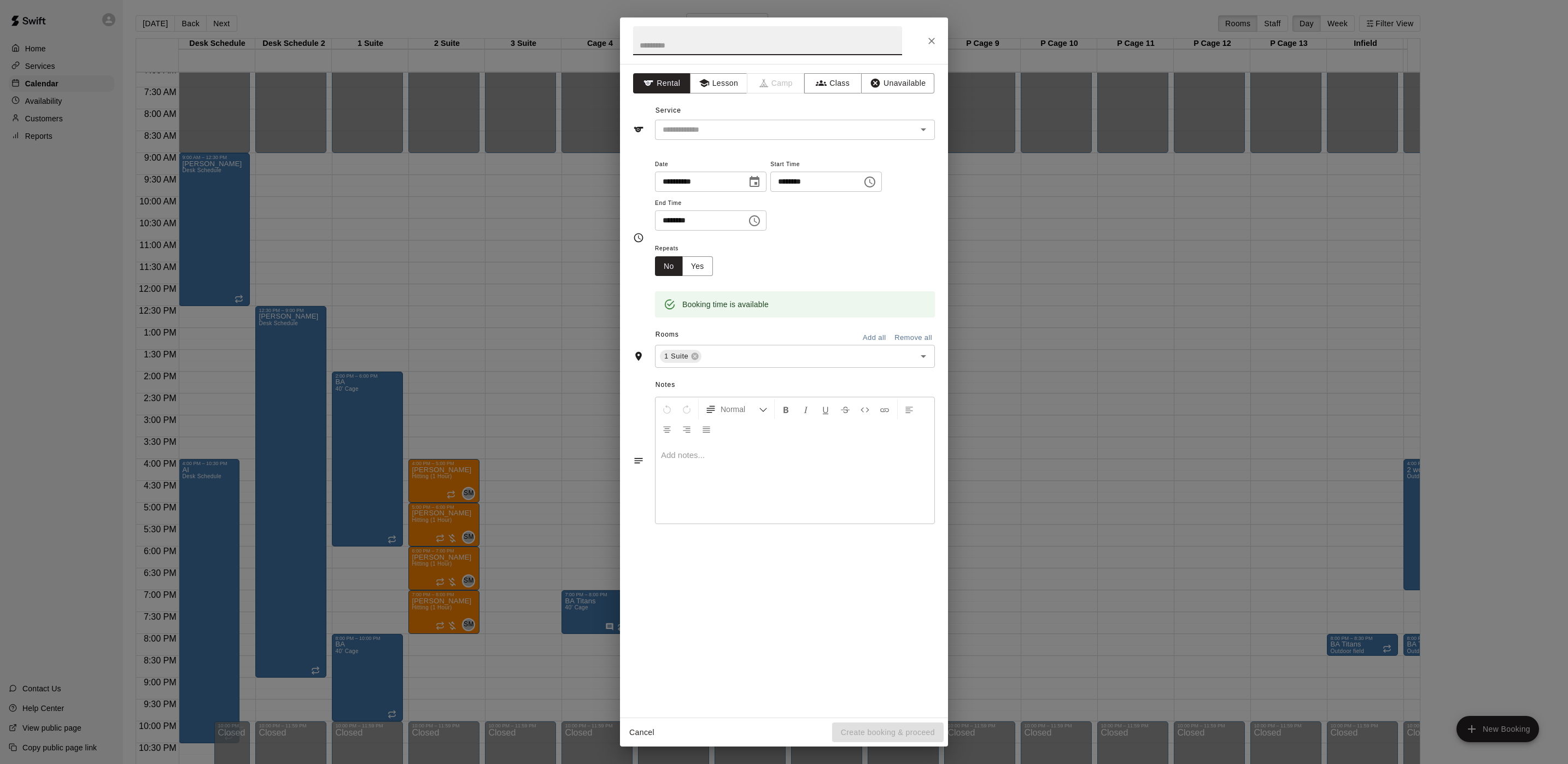
drag, startPoint x: 379, startPoint y: 496, endPoint x: 369, endPoint y: 516, distance: 22.4
click at [383, 496] on div "**********" at bounding box center [784, 382] width 1568 height 764
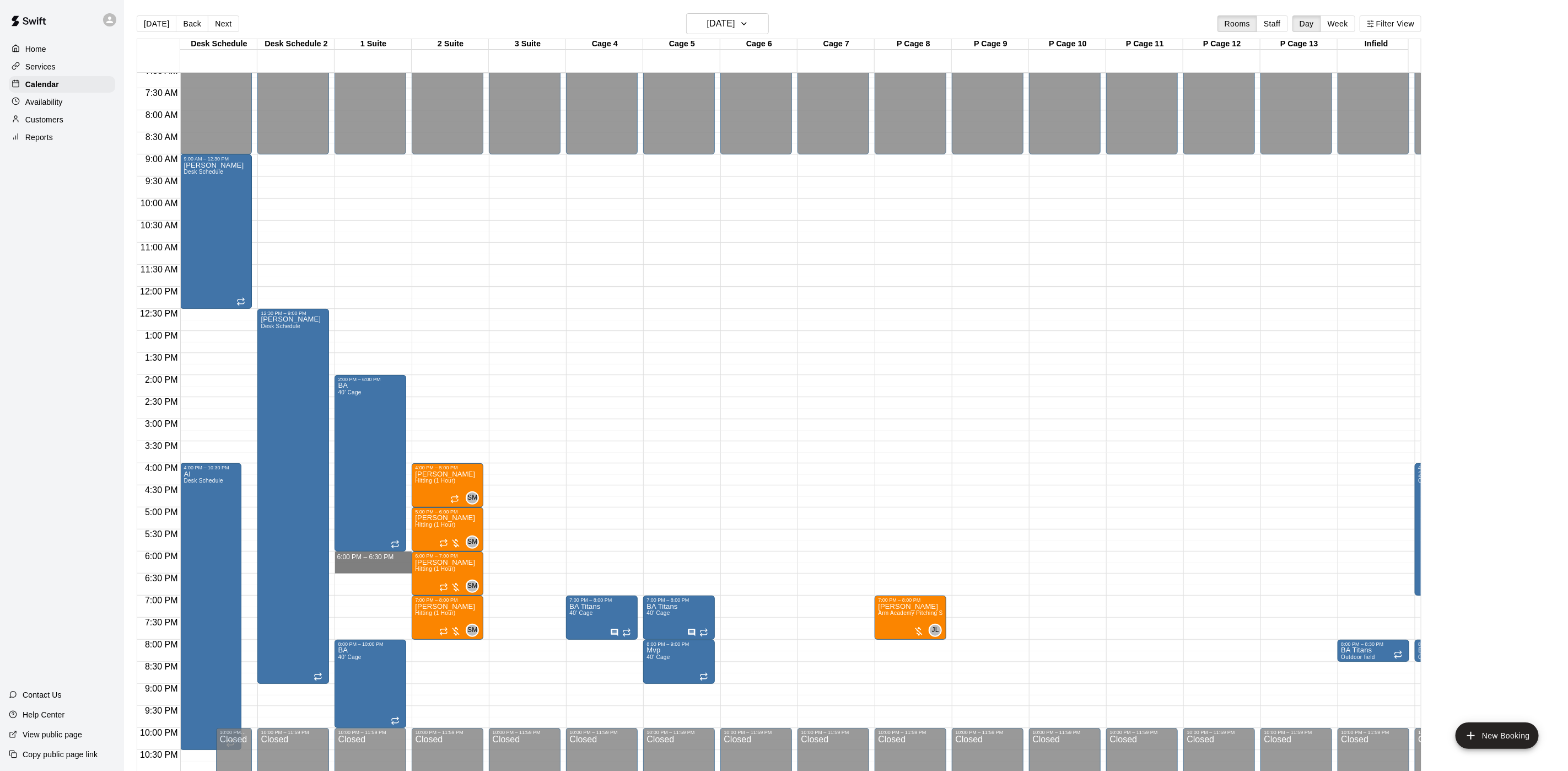
drag, startPoint x: 366, startPoint y: 555, endPoint x: 362, endPoint y: 569, distance: 14.6
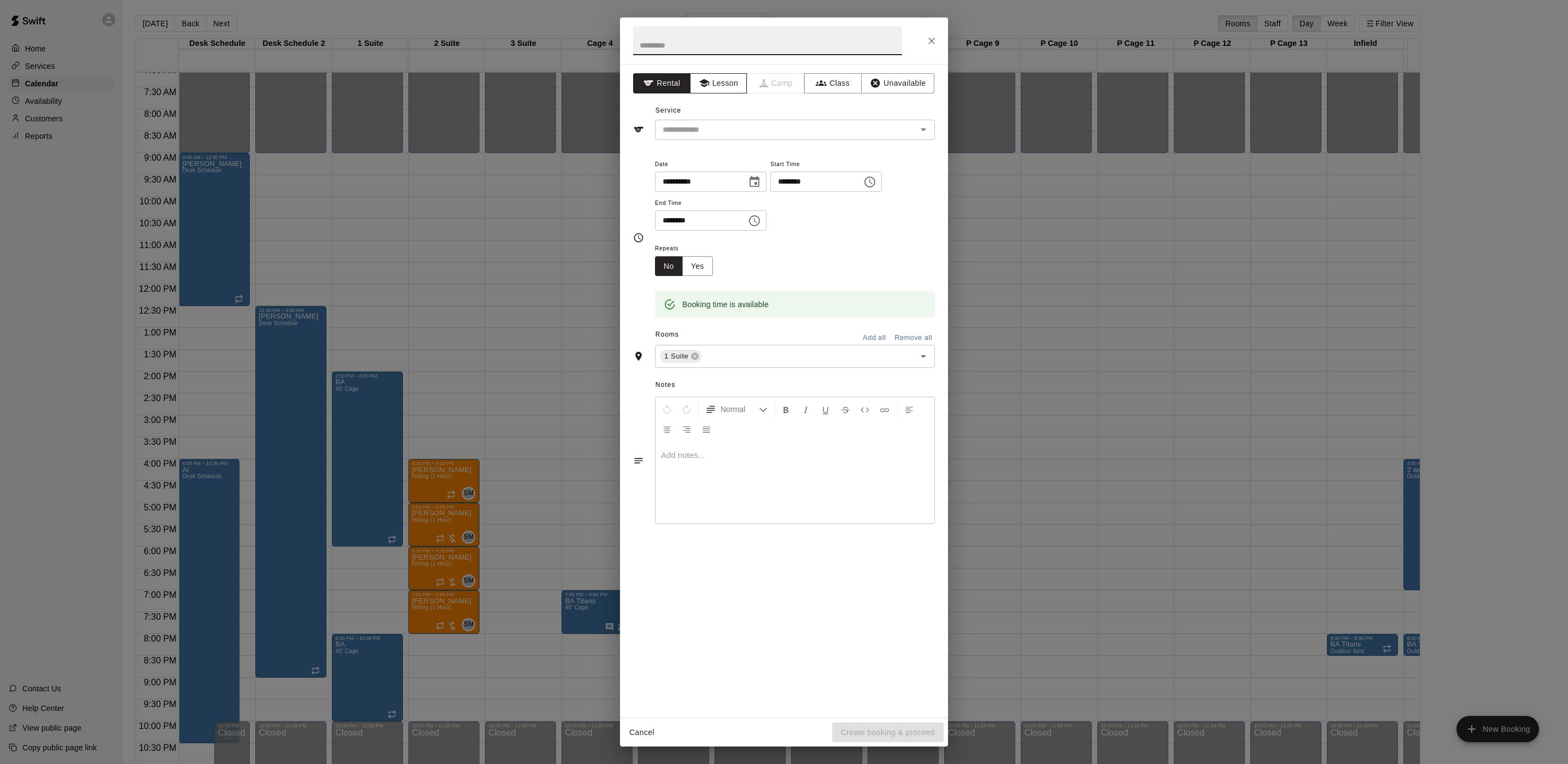
click at [719, 84] on button "Lesson" at bounding box center [719, 83] width 57 height 20
click at [666, 149] on div "**********" at bounding box center [783, 237] width 301 height 178
click at [676, 136] on input "text" at bounding box center [778, 130] width 241 height 13
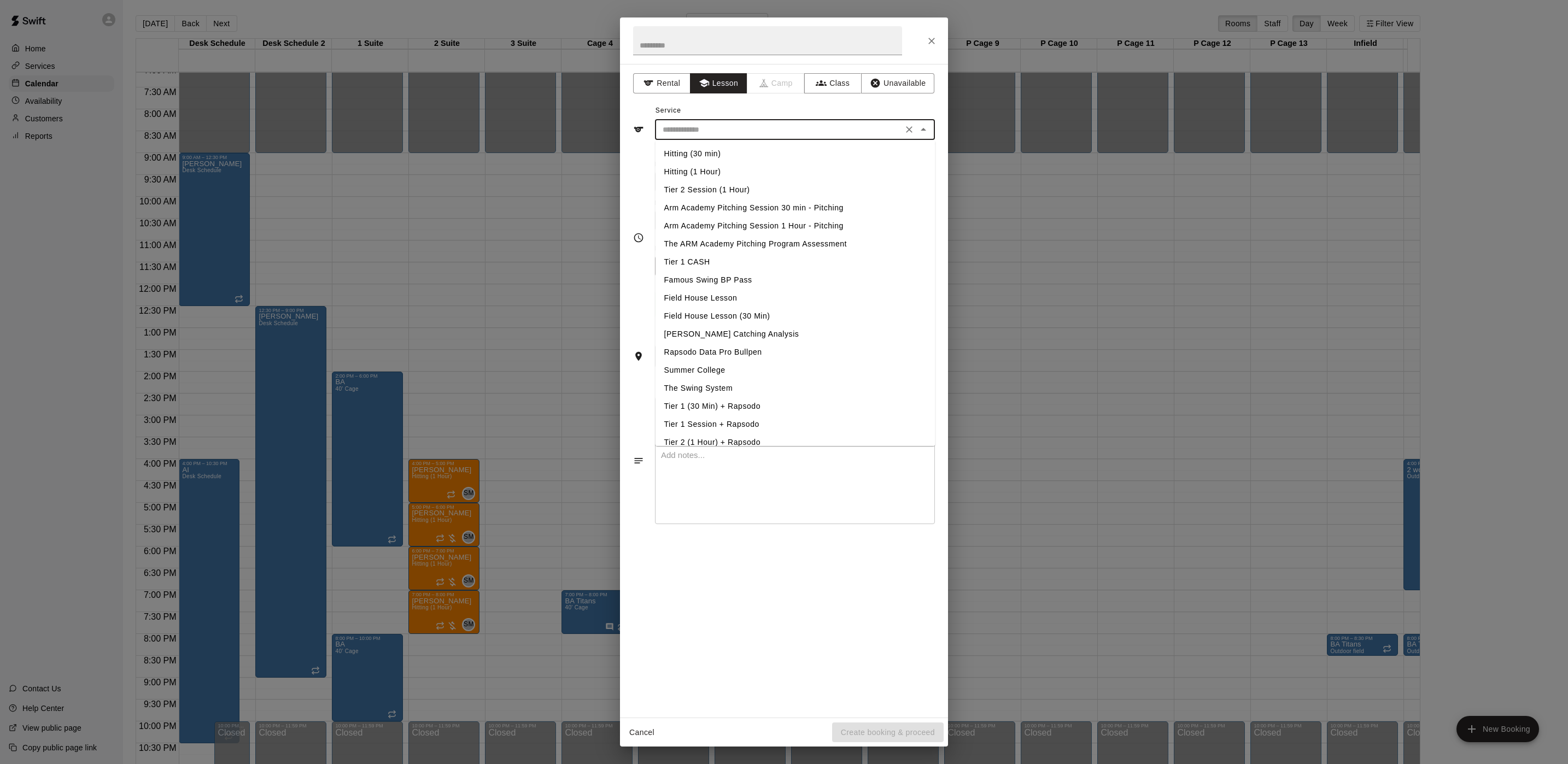
click at [668, 148] on li "Hitting (30 min)" at bounding box center [796, 154] width 280 height 18
type input "**********"
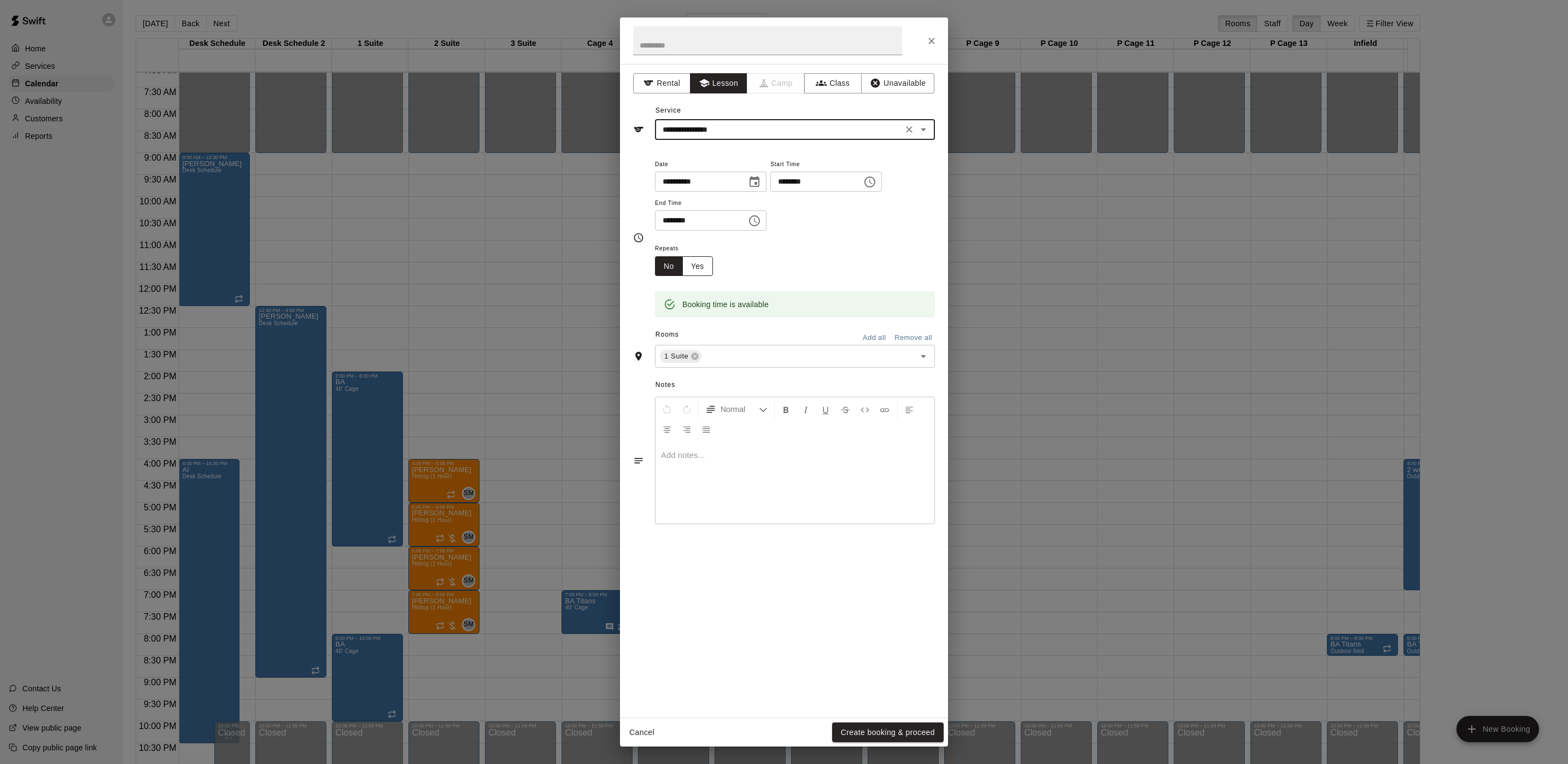
click at [708, 263] on button "Yes" at bounding box center [698, 266] width 31 height 20
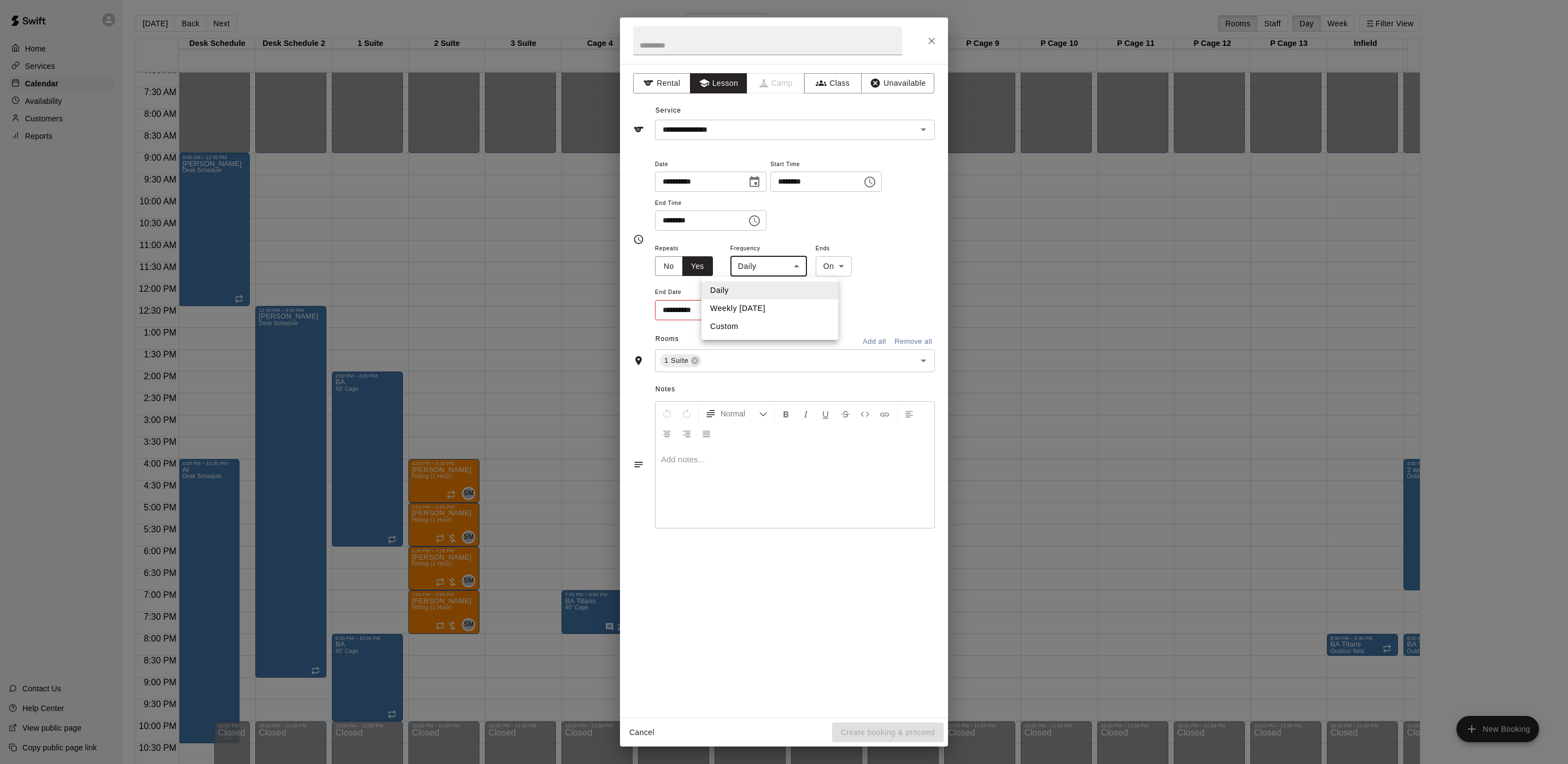
click at [756, 261] on body "Home Services Calendar Availability Customers Reports Contact Us Help Center Vi…" at bounding box center [784, 391] width 1568 height 781
click at [749, 302] on li "Weekly on Thursday" at bounding box center [769, 309] width 136 height 18
type input "******"
click at [851, 273] on body "Home Services Calendar Availability Customers Reports Contact Us Help Center Vi…" at bounding box center [784, 391] width 1568 height 781
drag, startPoint x: 845, startPoint y: 310, endPoint x: 837, endPoint y: 310, distance: 8.0
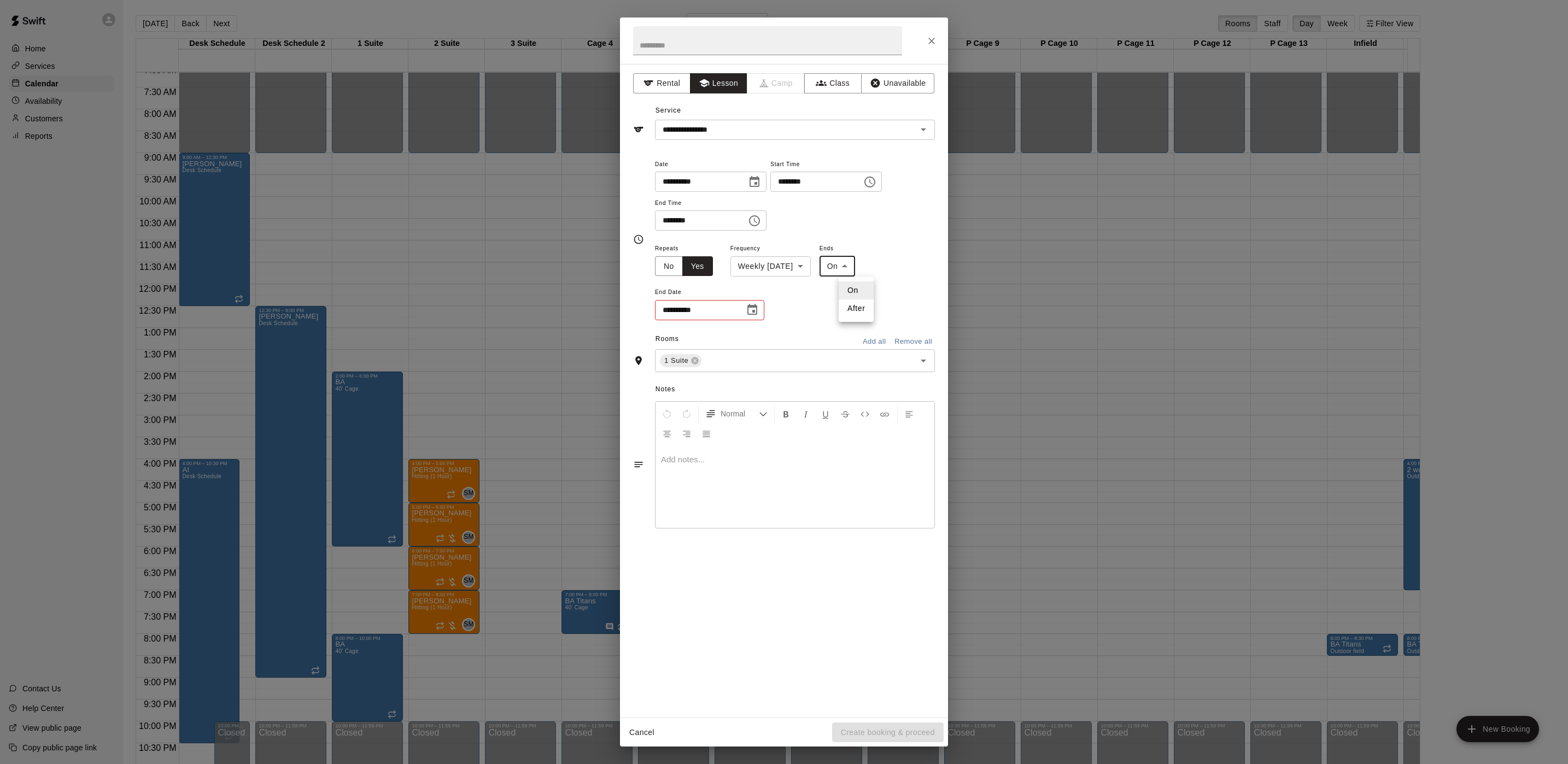
click at [845, 310] on li "After" at bounding box center [856, 309] width 35 height 18
type input "*****"
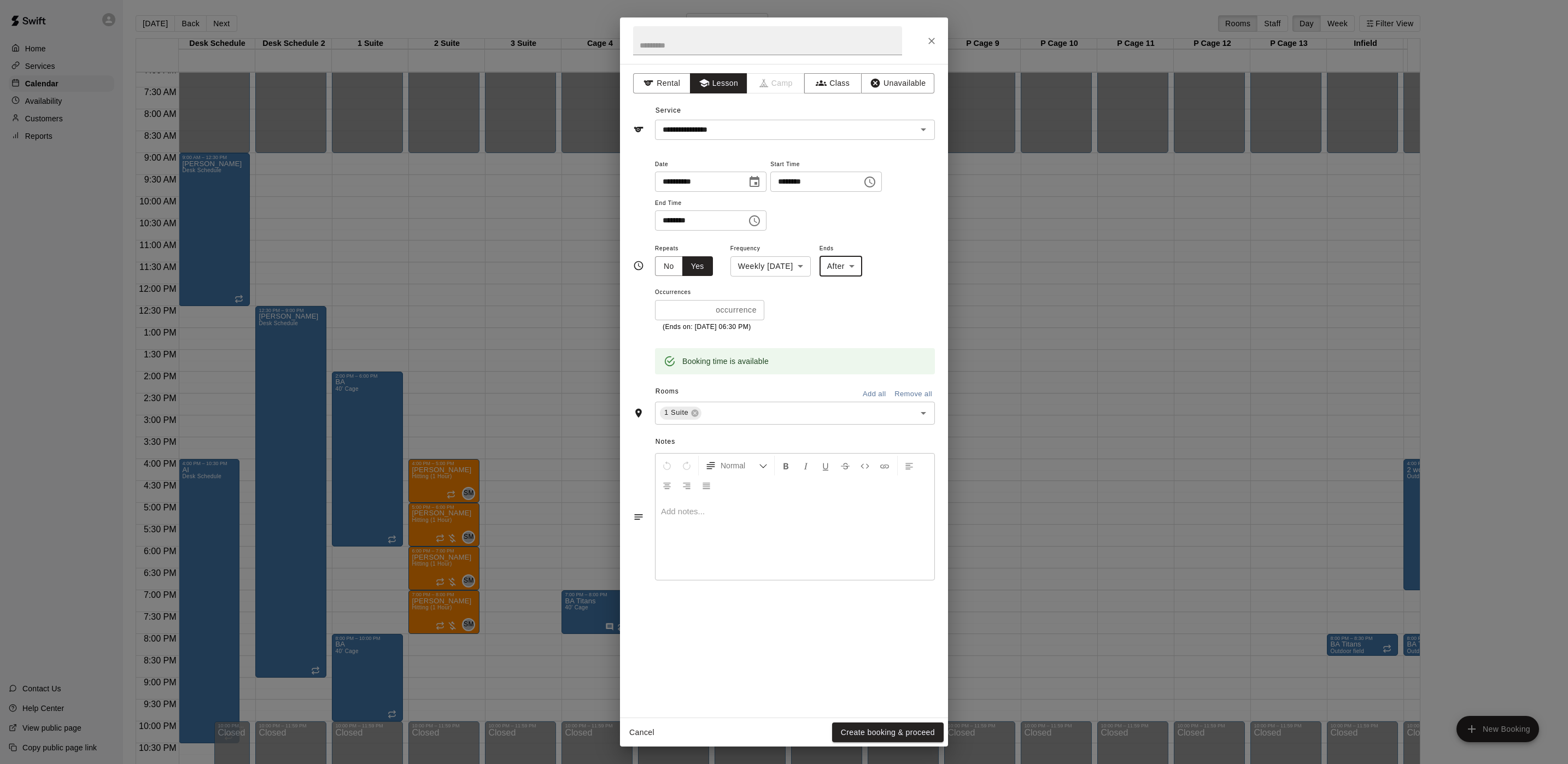
click at [686, 307] on input "*" at bounding box center [683, 310] width 56 height 20
type input "*"
click at [881, 730] on button "Create booking & proceed" at bounding box center [888, 732] width 111 height 20
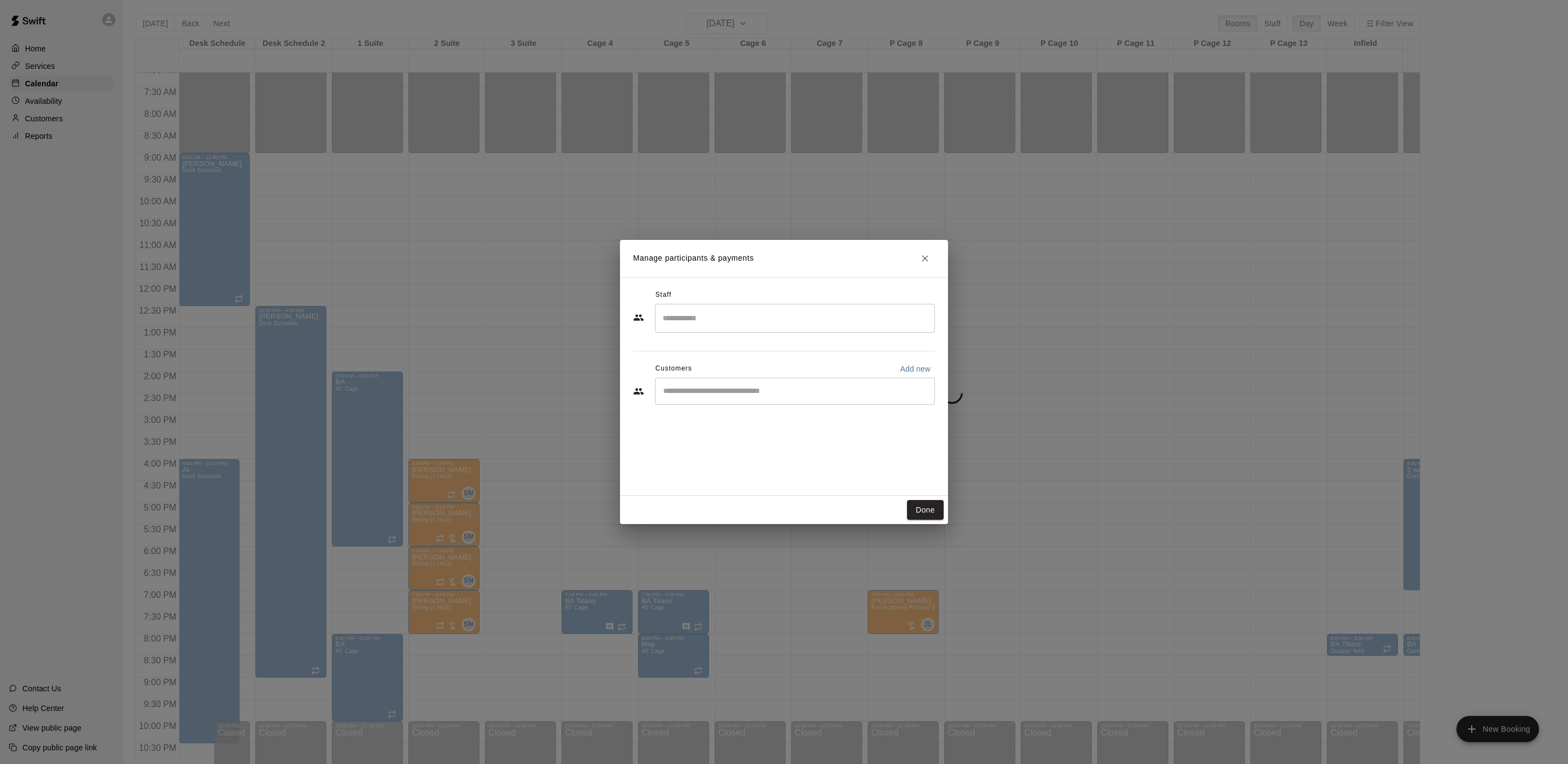
click at [775, 317] on input "Search staff" at bounding box center [795, 318] width 270 height 19
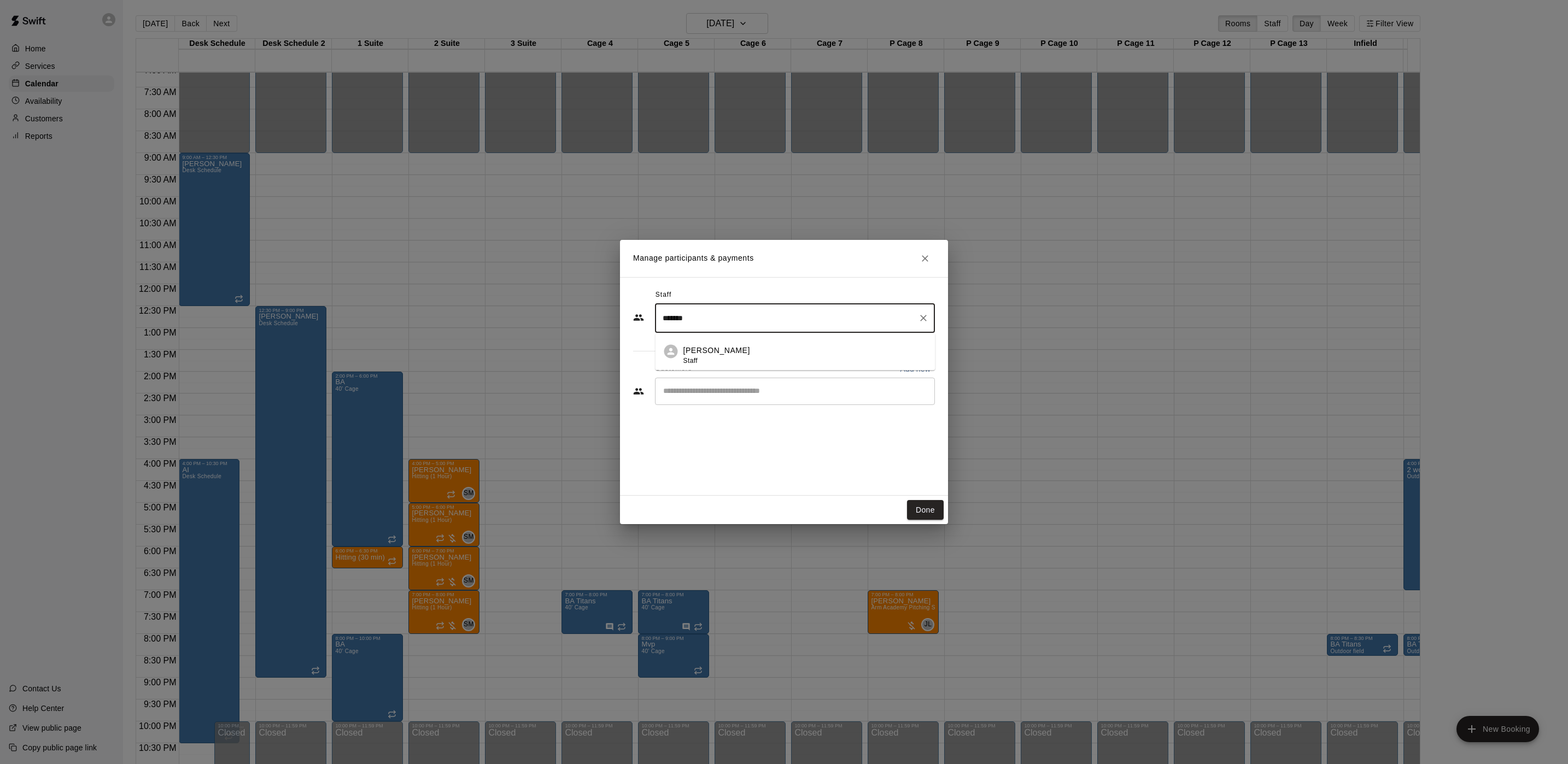
click at [758, 343] on li "Brian Anderson Staff" at bounding box center [796, 351] width 280 height 37
type input "*******"
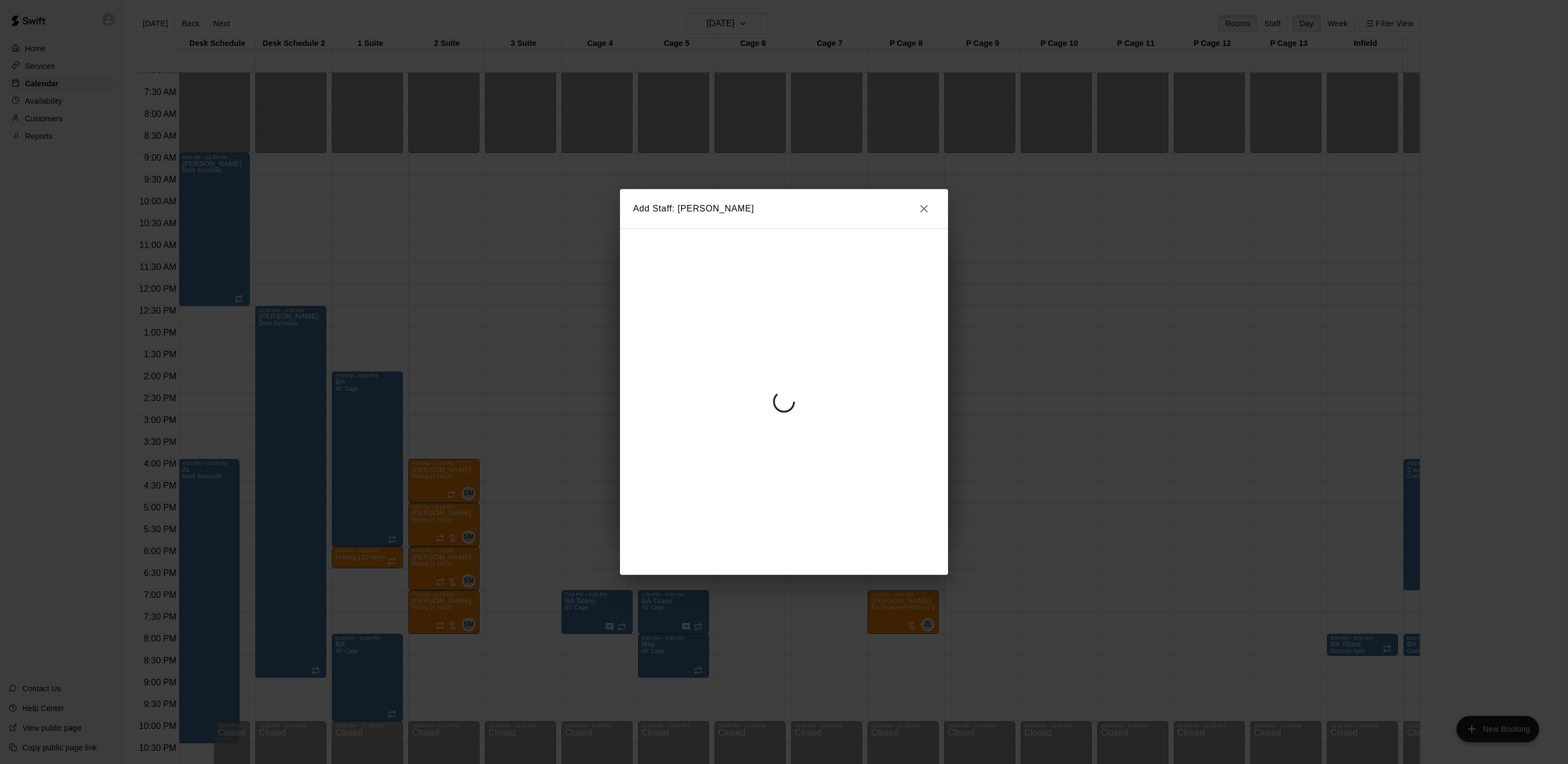
click at [755, 388] on div at bounding box center [784, 402] width 328 height 347
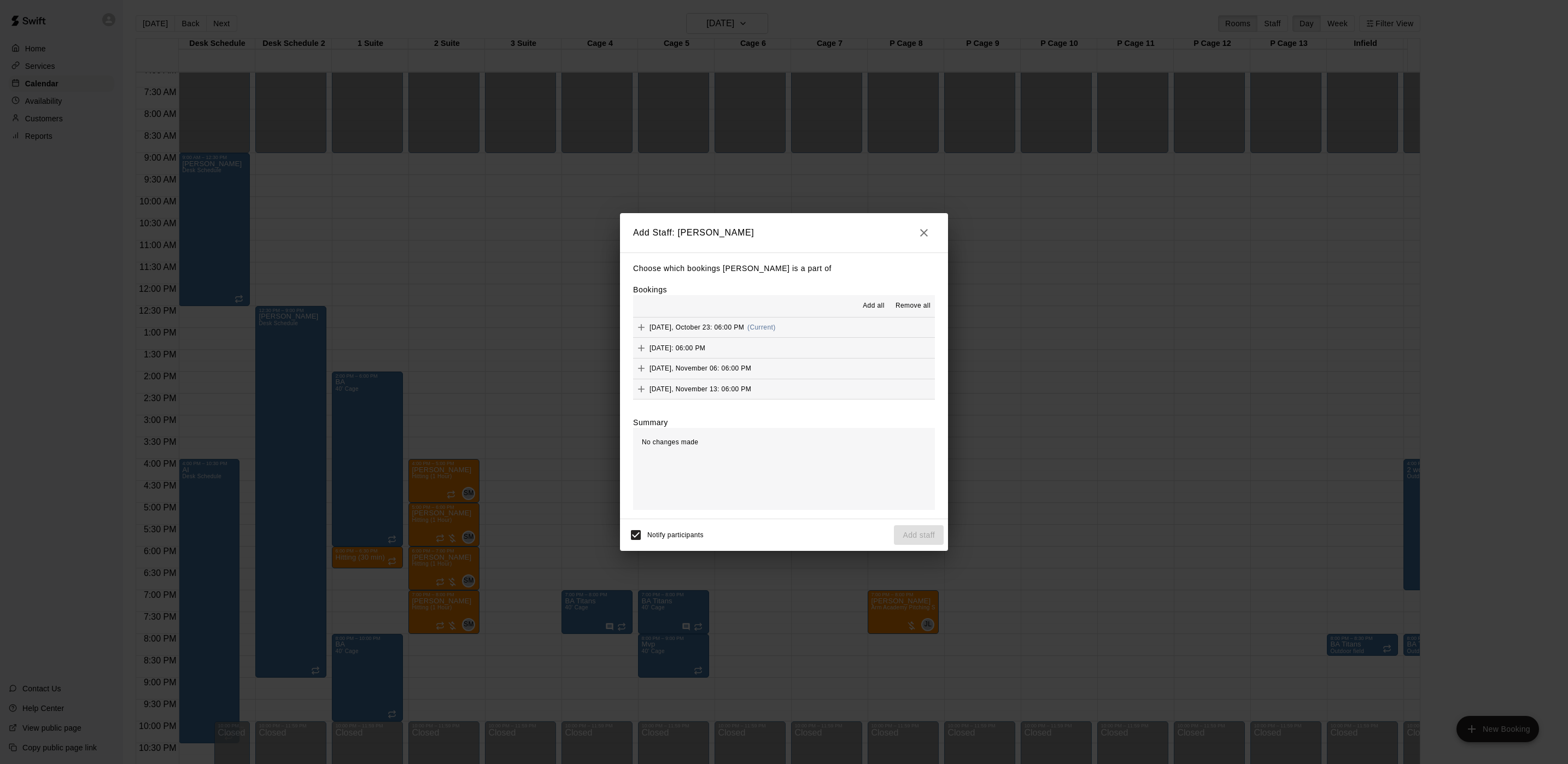
click at [875, 297] on button "Add all" at bounding box center [873, 306] width 35 height 18
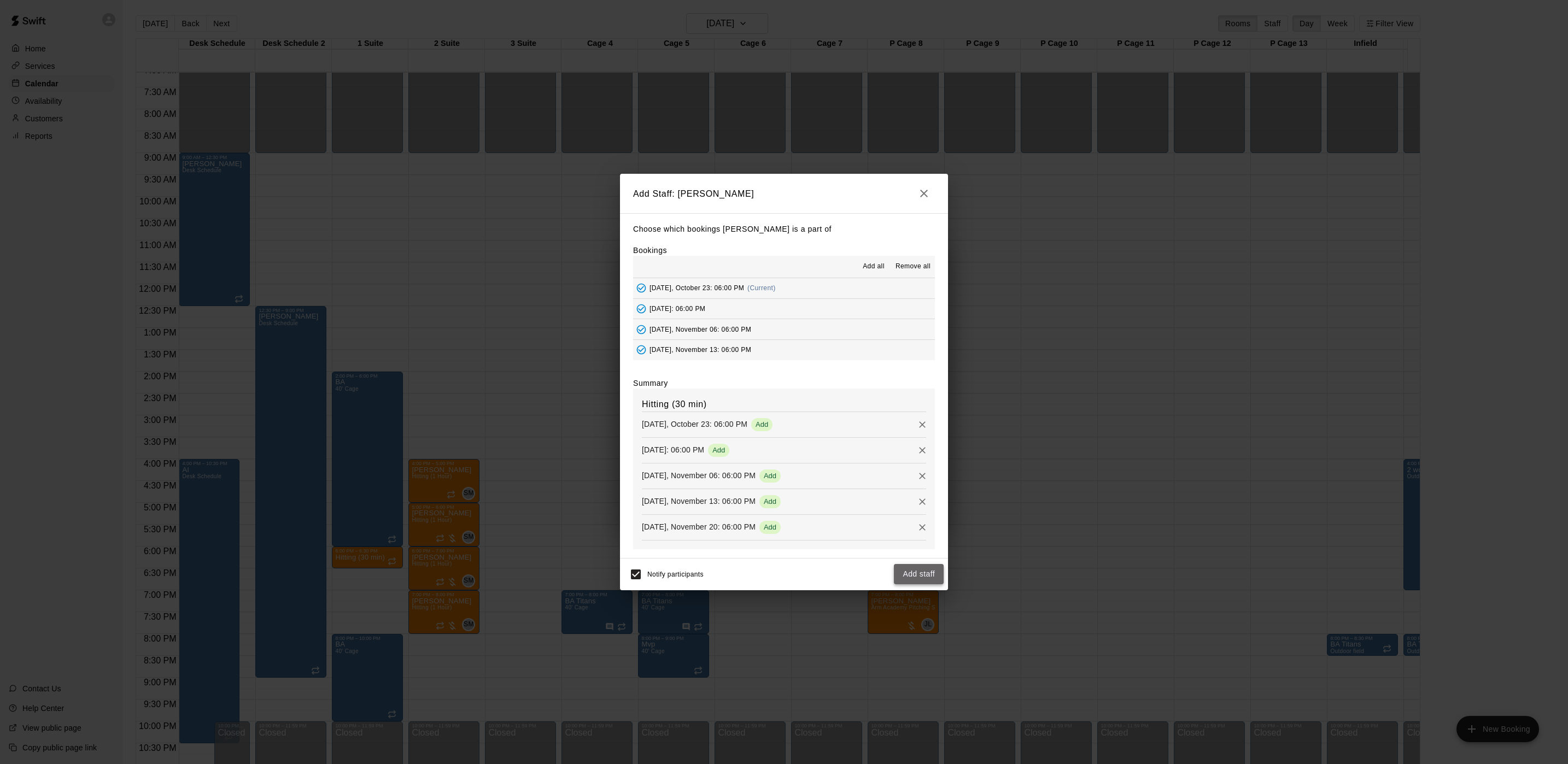
click at [895, 570] on button "Add staff" at bounding box center [919, 574] width 50 height 20
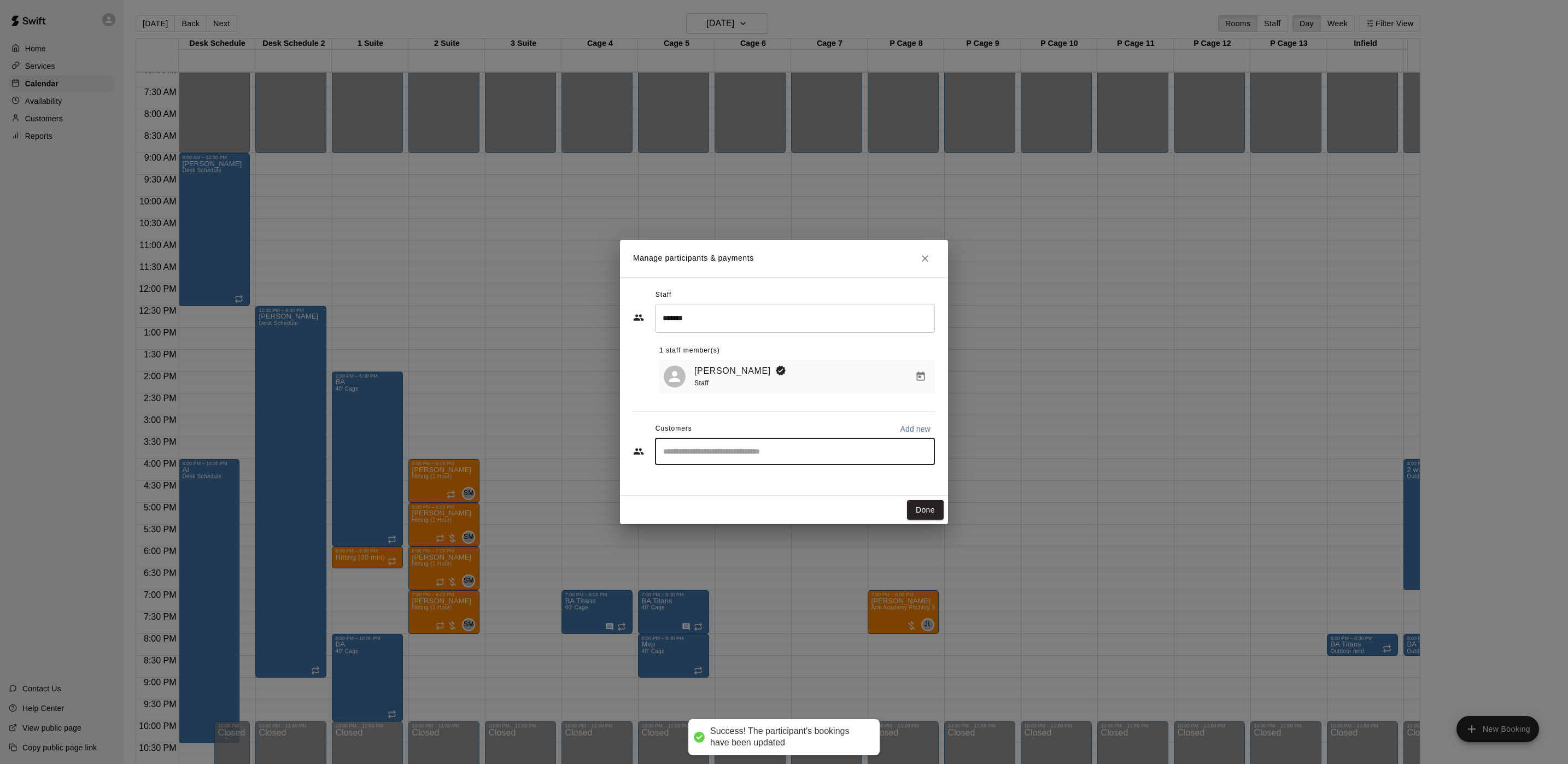
drag, startPoint x: 760, startPoint y: 459, endPoint x: 763, endPoint y: 446, distance: 13.3
click at [763, 446] on div "​" at bounding box center [795, 451] width 280 height 28
type input "****"
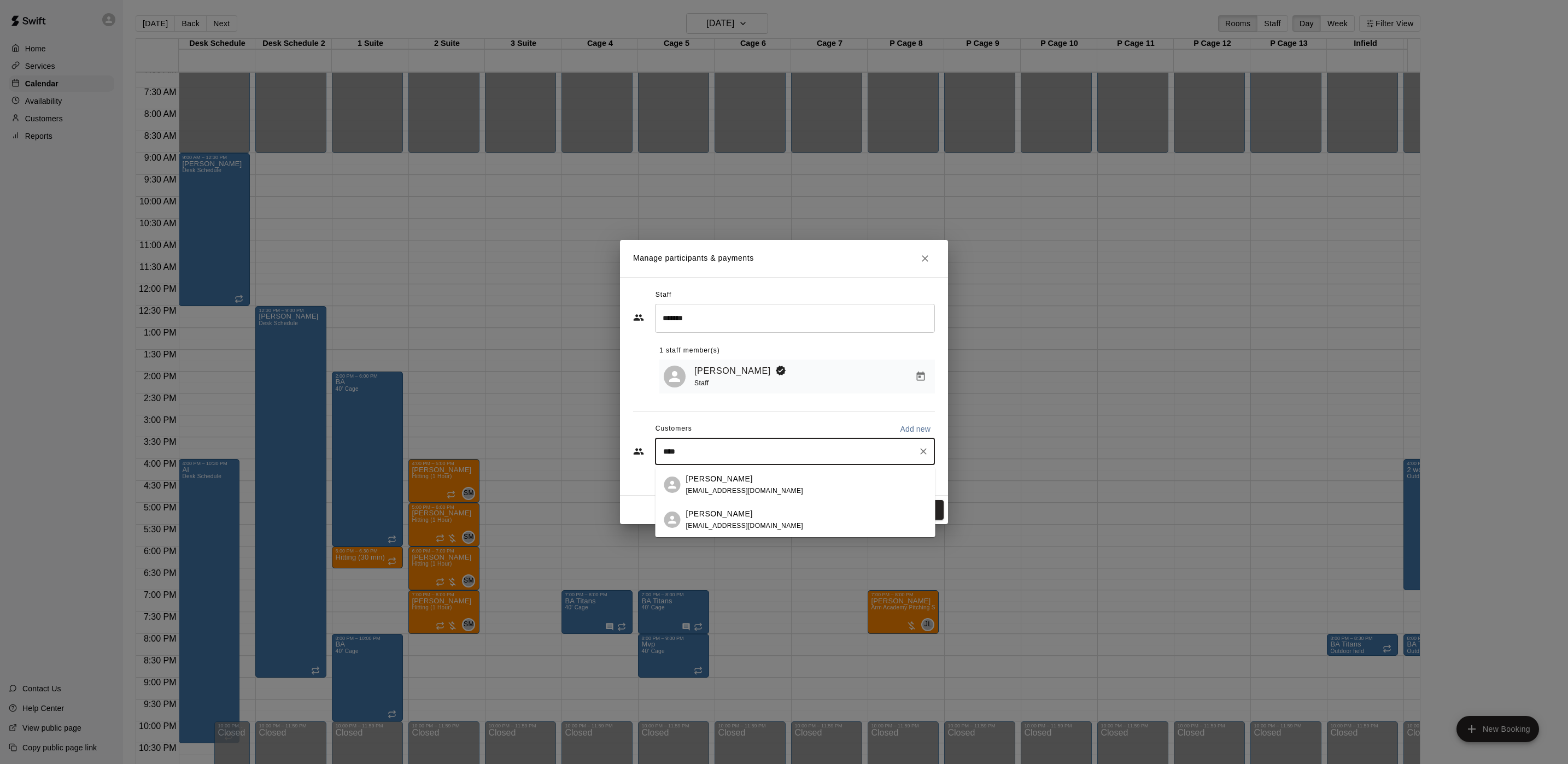
click at [735, 484] on div "Kevin Yang kevin9@gmail.com" at bounding box center [745, 485] width 117 height 23
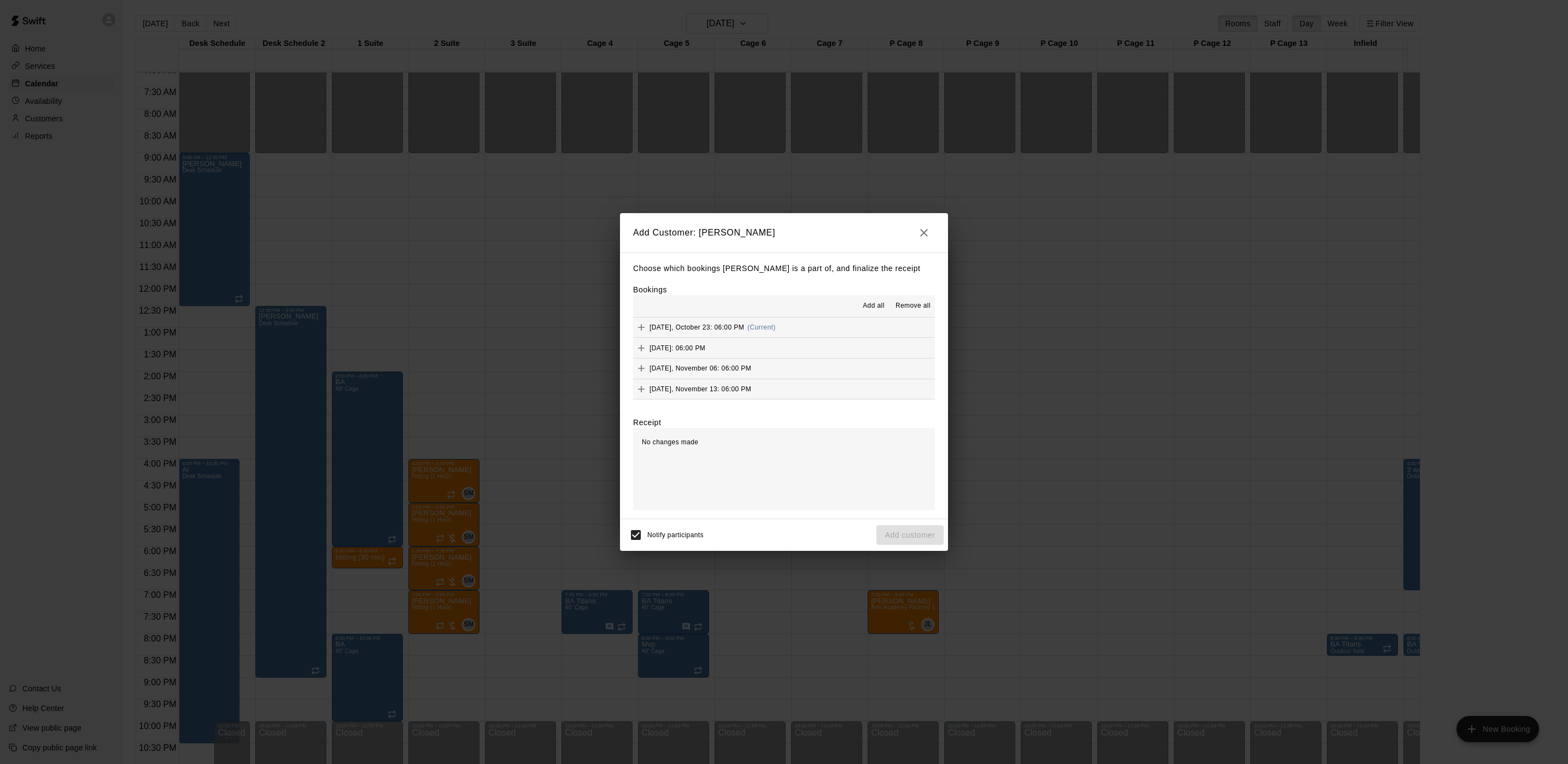
click at [882, 304] on span "Add all" at bounding box center [874, 306] width 22 height 11
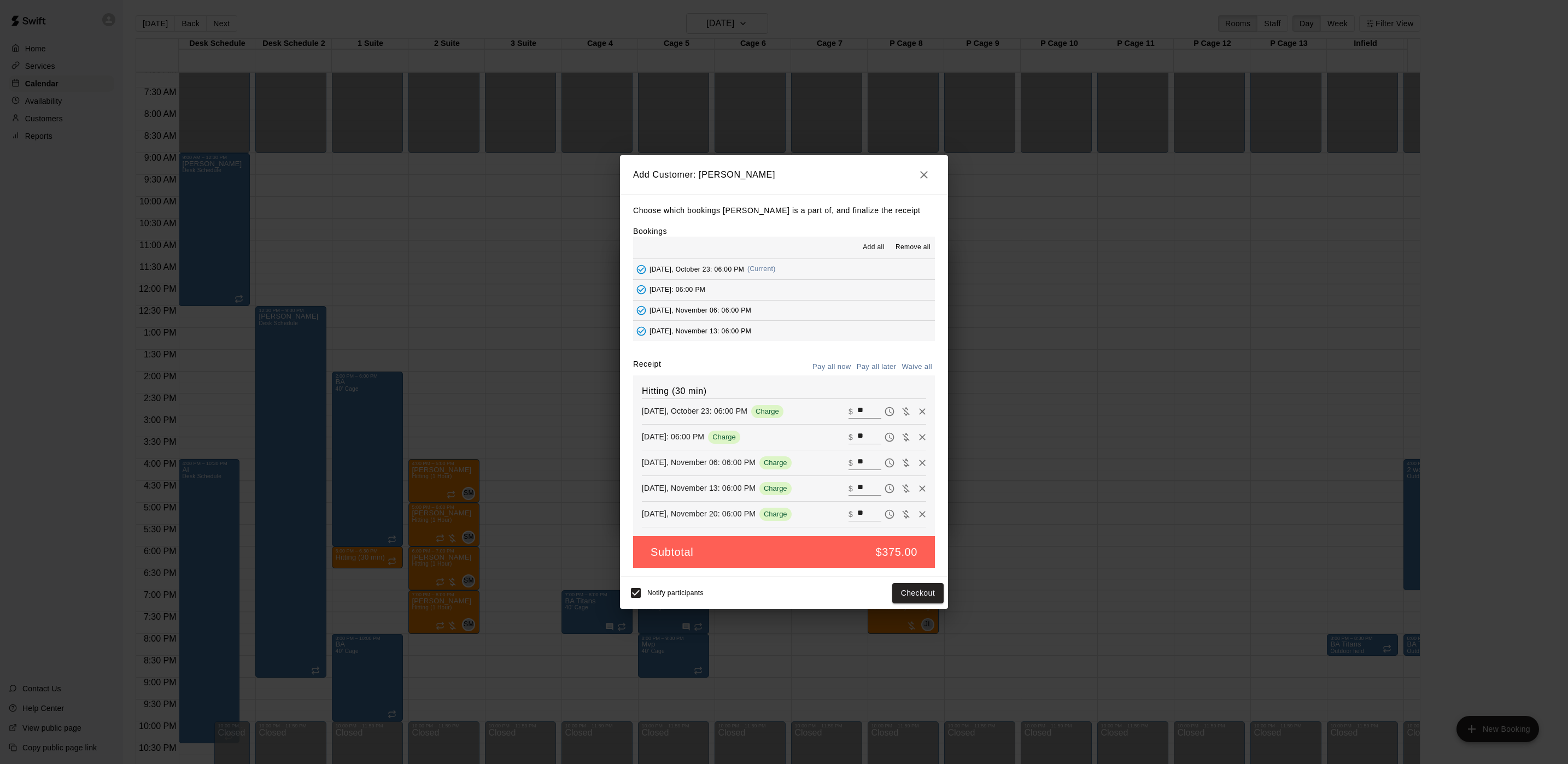
click at [886, 364] on button "Pay all later" at bounding box center [876, 367] width 45 height 17
click at [911, 597] on button "Add customer" at bounding box center [910, 593] width 67 height 20
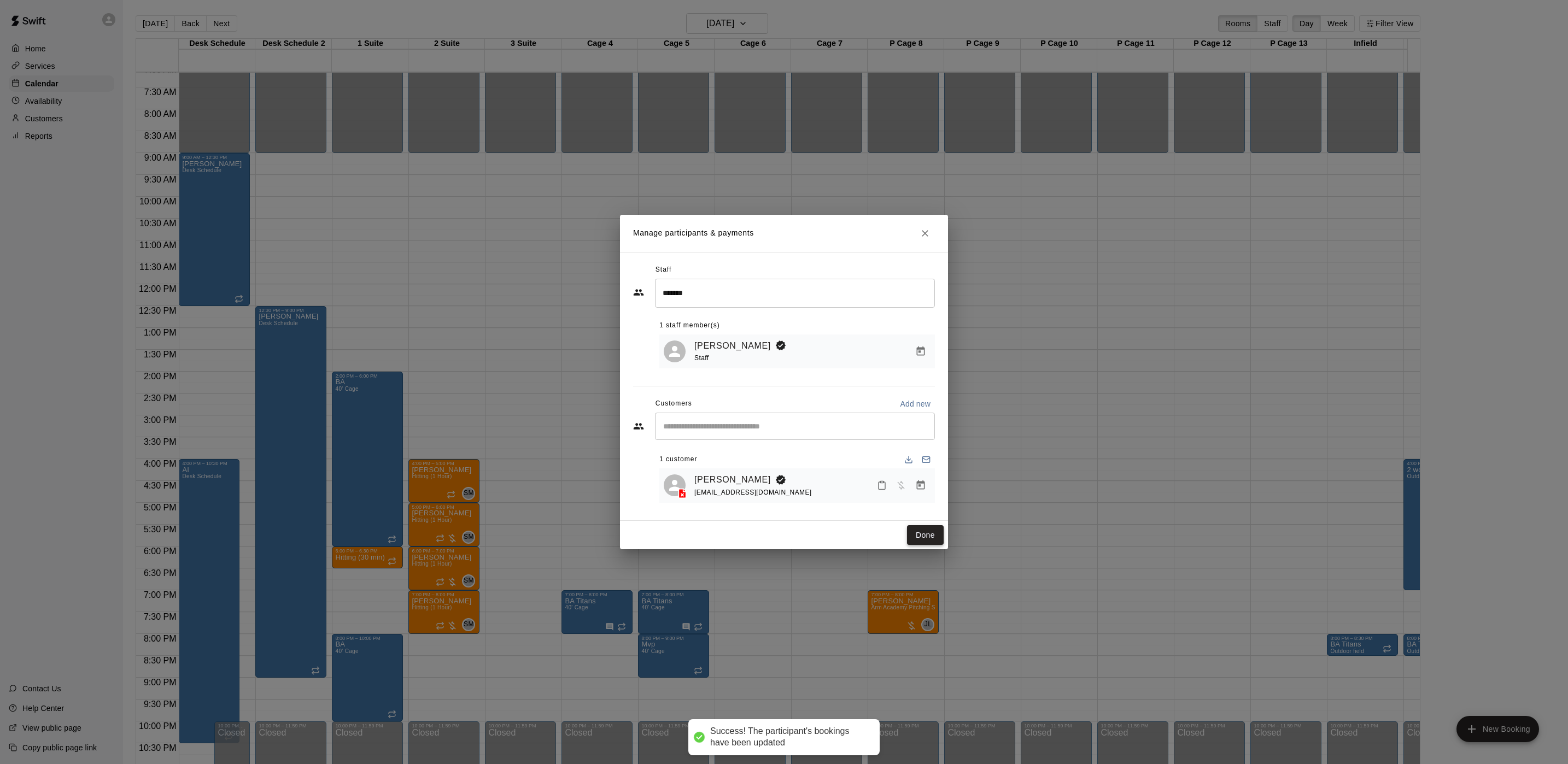
click at [927, 538] on button "Done" at bounding box center [925, 535] width 37 height 20
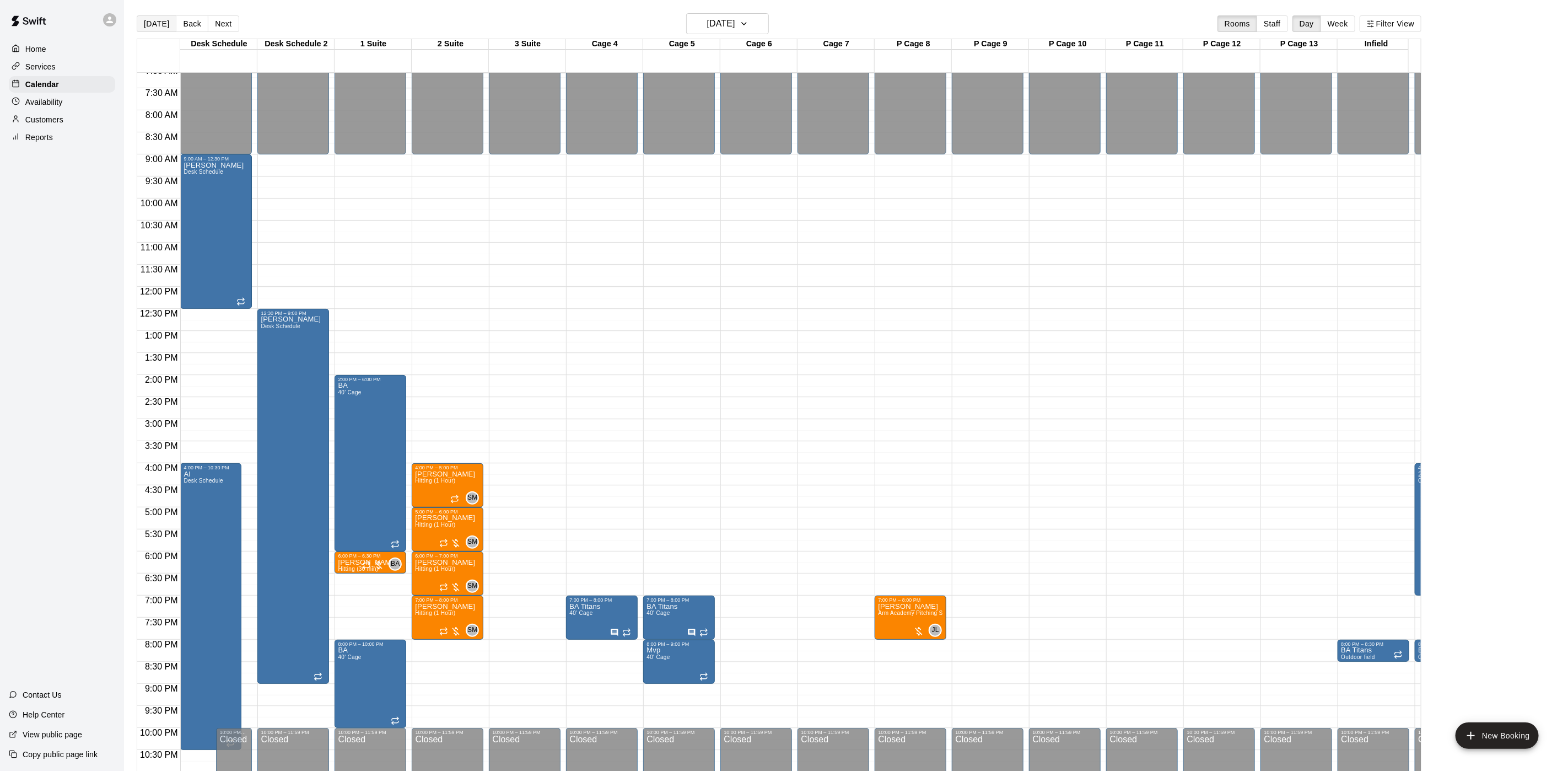
click at [146, 22] on button "[DATE]" at bounding box center [157, 23] width 39 height 17
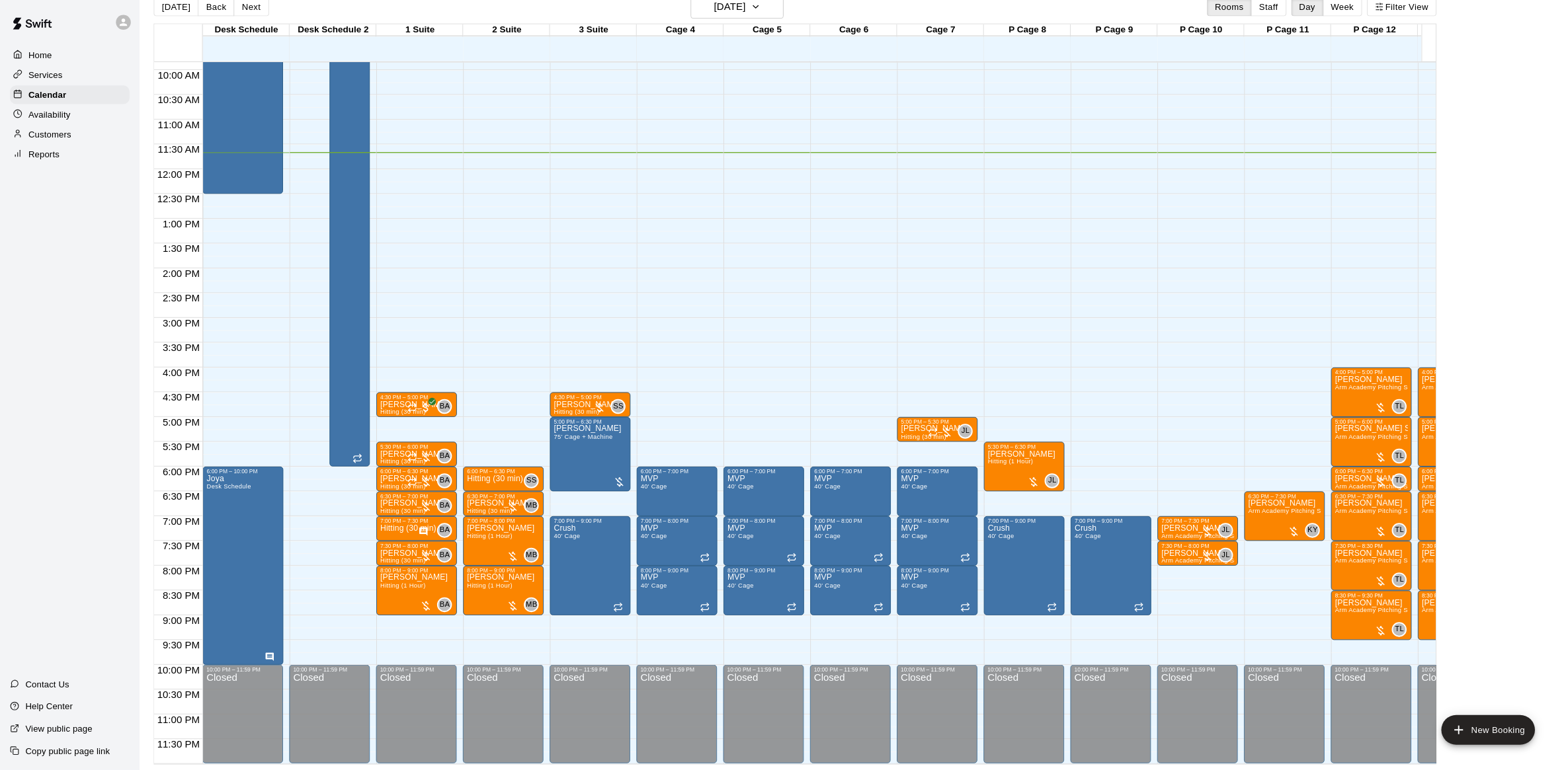
scroll to position [536, 0]
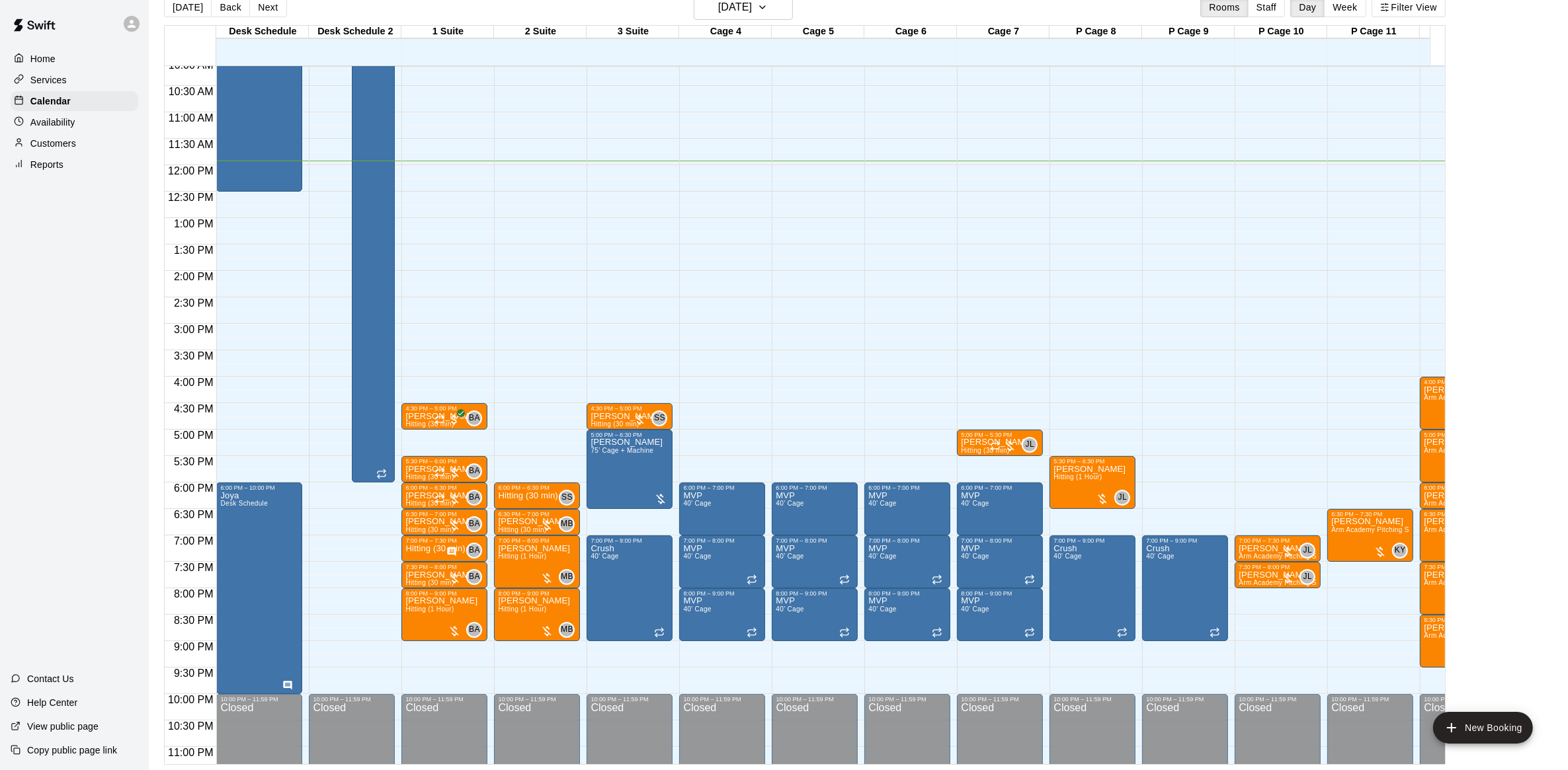
click at [164, 0] on button "[DATE]" at bounding box center [188, 7] width 47 height 20
